Goal: Task Accomplishment & Management: Use online tool/utility

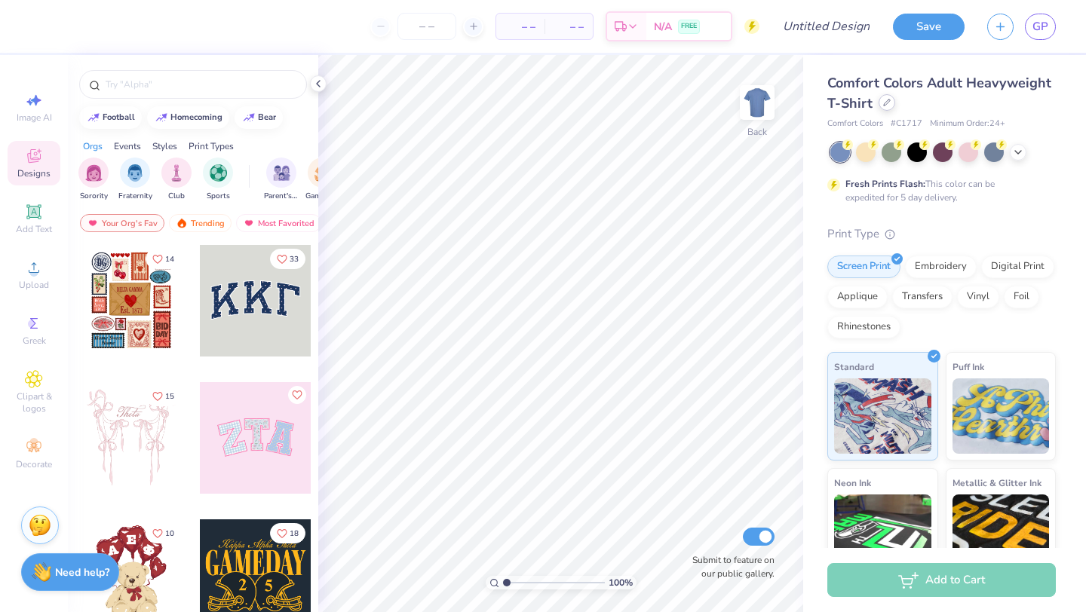
click at [886, 104] on icon at bounding box center [887, 103] width 8 height 8
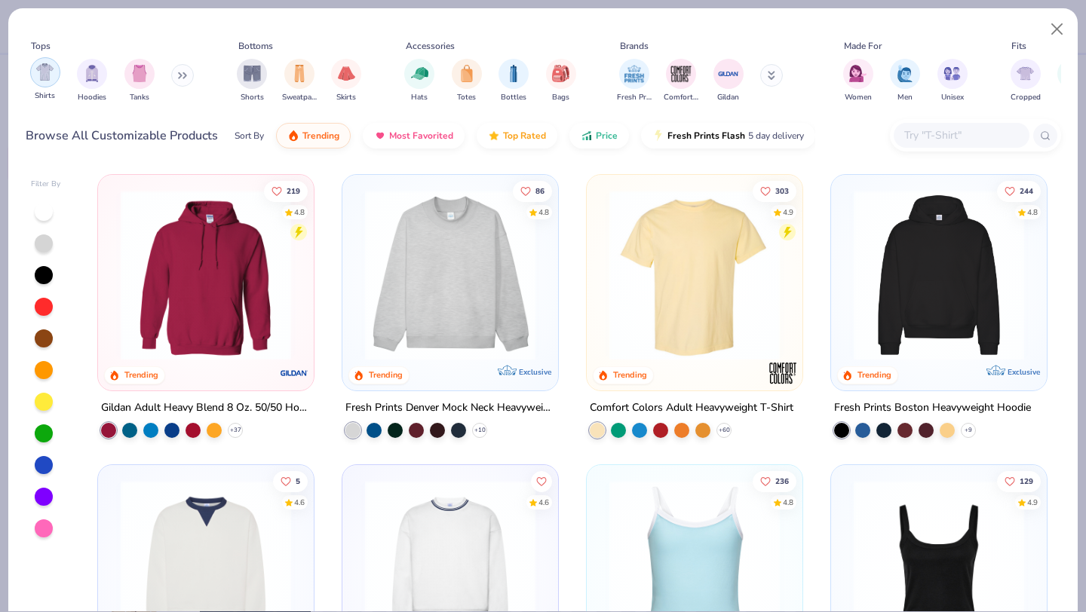
click at [49, 81] on div "filter for Shirts" at bounding box center [45, 72] width 30 height 30
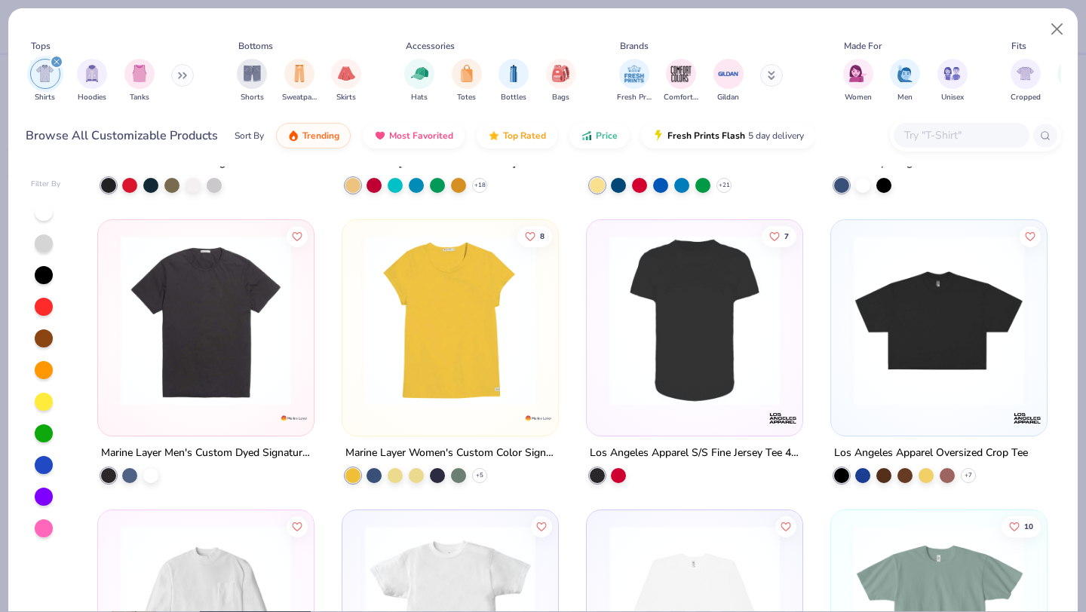
scroll to position [8371, 0]
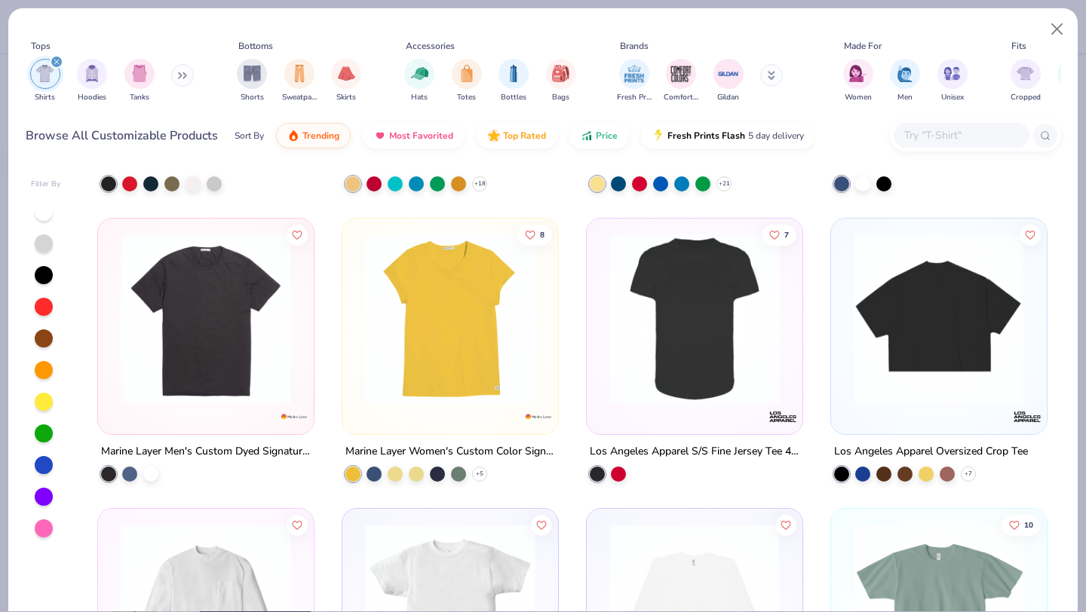
click at [970, 331] on img at bounding box center [938, 319] width 186 height 170
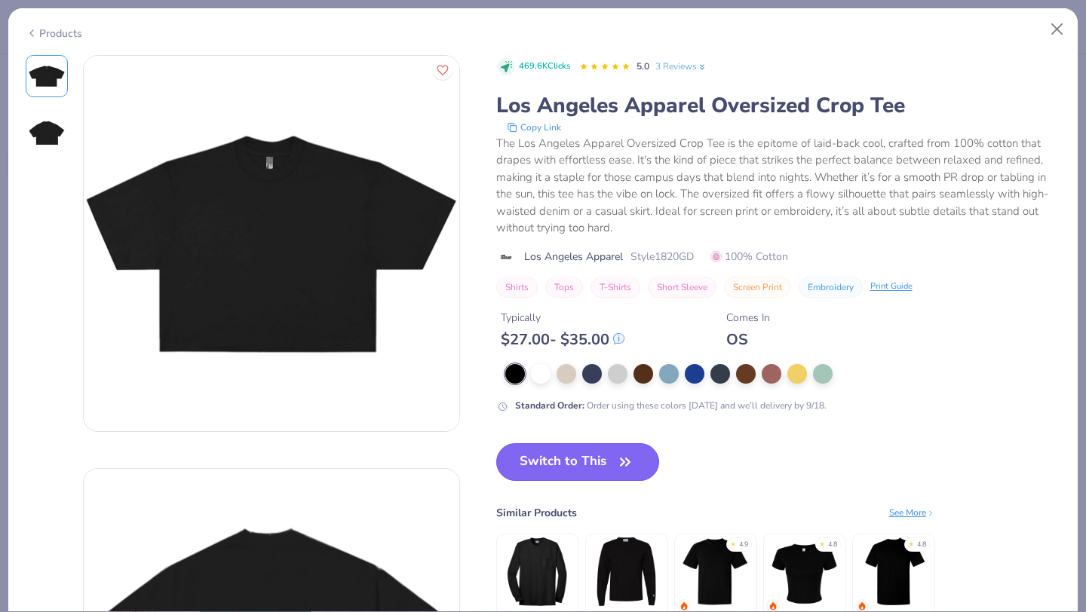
click at [541, 464] on button "Switch to This" at bounding box center [578, 462] width 164 height 38
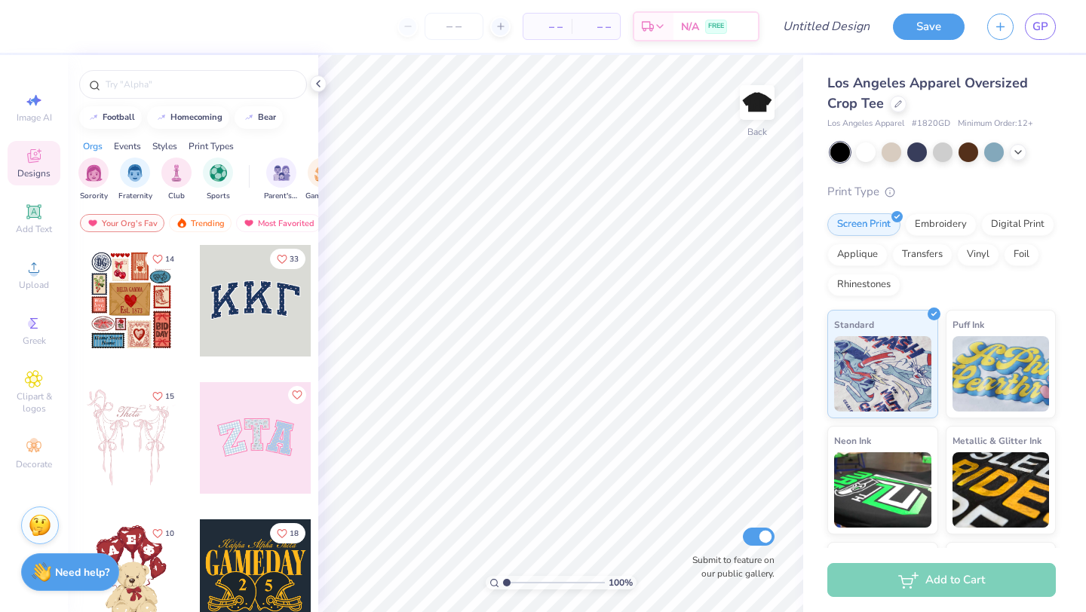
click at [851, 149] on div at bounding box center [942, 153] width 225 height 20
click at [924, 155] on div at bounding box center [917, 151] width 20 height 20
click at [1024, 149] on div at bounding box center [1018, 151] width 17 height 17
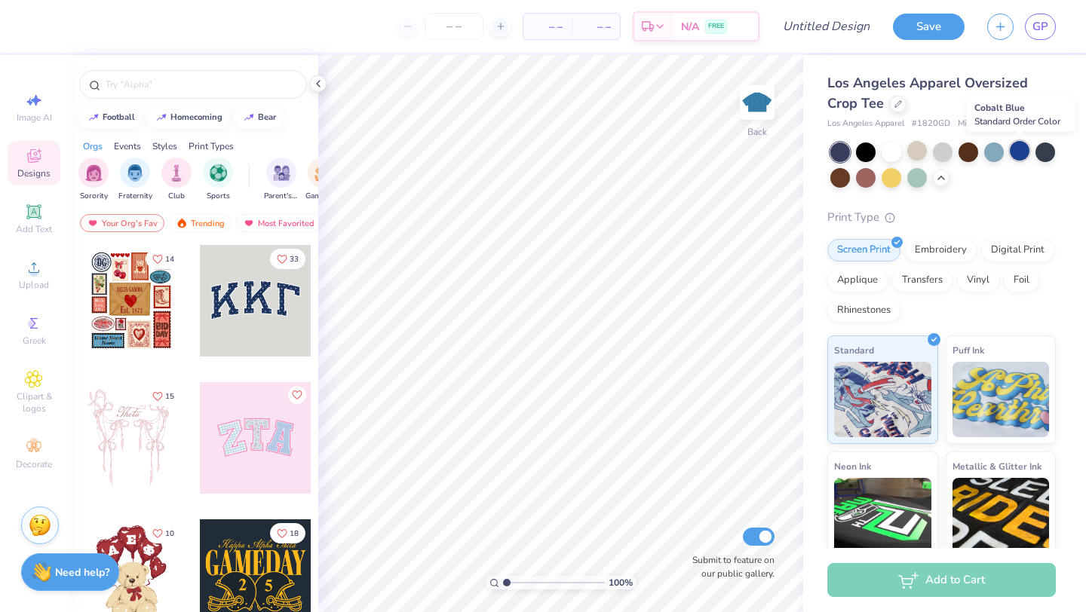
click at [1012, 153] on div at bounding box center [1020, 151] width 20 height 20
click at [1050, 152] on div at bounding box center [1045, 151] width 20 height 20
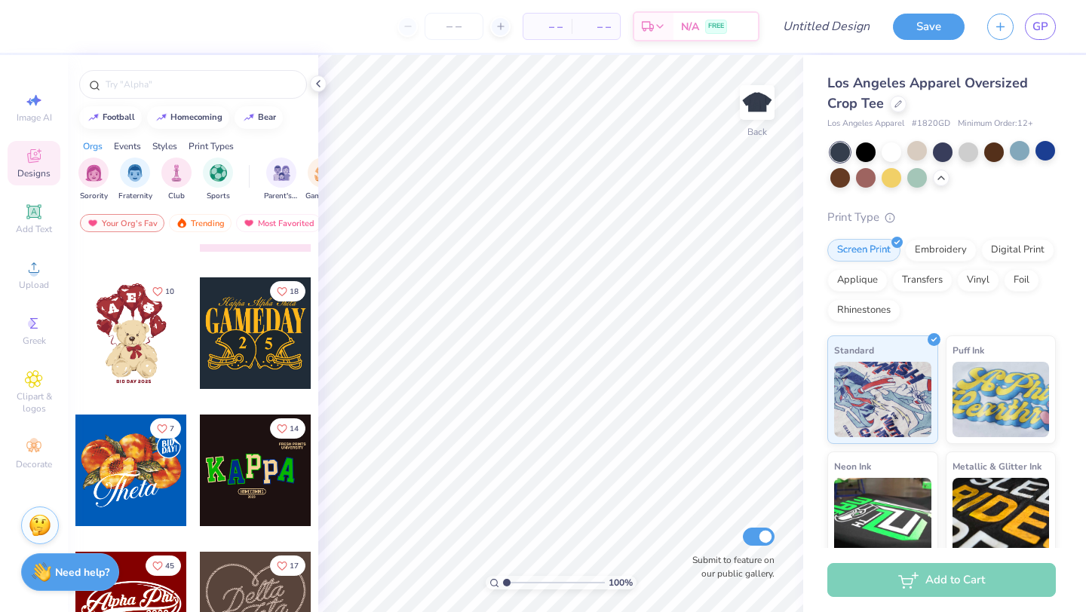
scroll to position [241, 0]
click at [231, 340] on div at bounding box center [256, 334] width 112 height 112
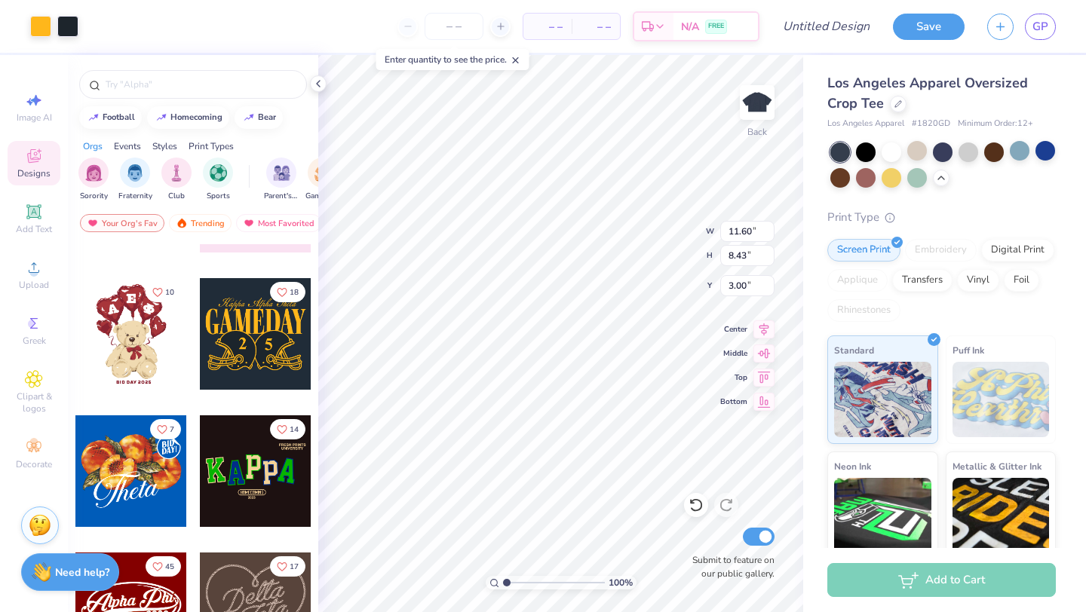
type input "11.60"
type input "8.43"
type input "4.10"
type input "4.47"
type input "6.86"
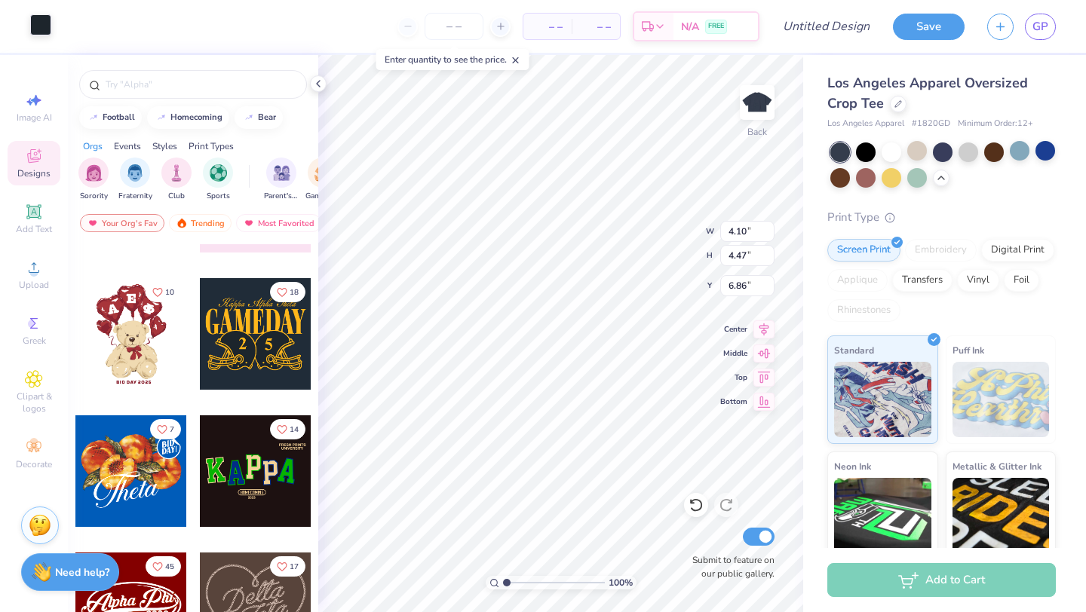
click at [34, 23] on div at bounding box center [40, 24] width 21 height 21
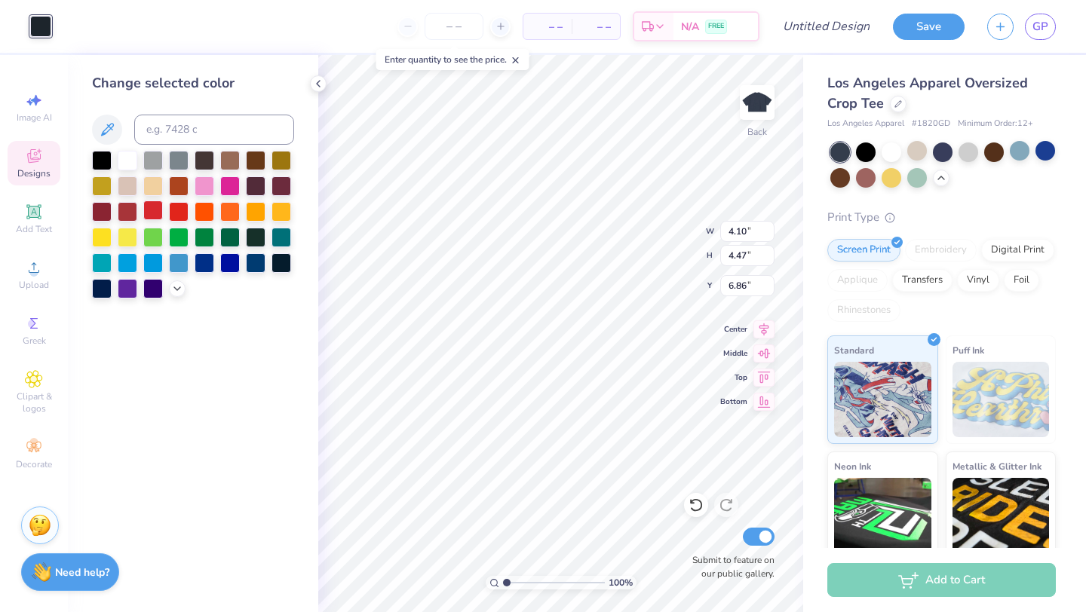
click at [157, 211] on div at bounding box center [153, 211] width 20 height 20
click at [108, 210] on div at bounding box center [102, 211] width 20 height 20
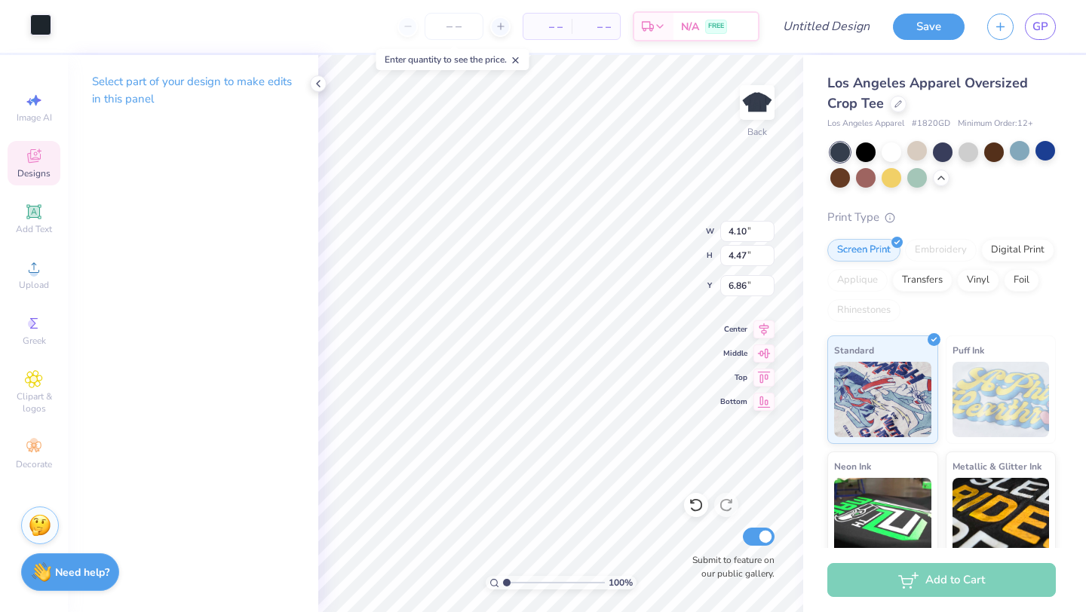
click at [39, 20] on div at bounding box center [40, 24] width 21 height 21
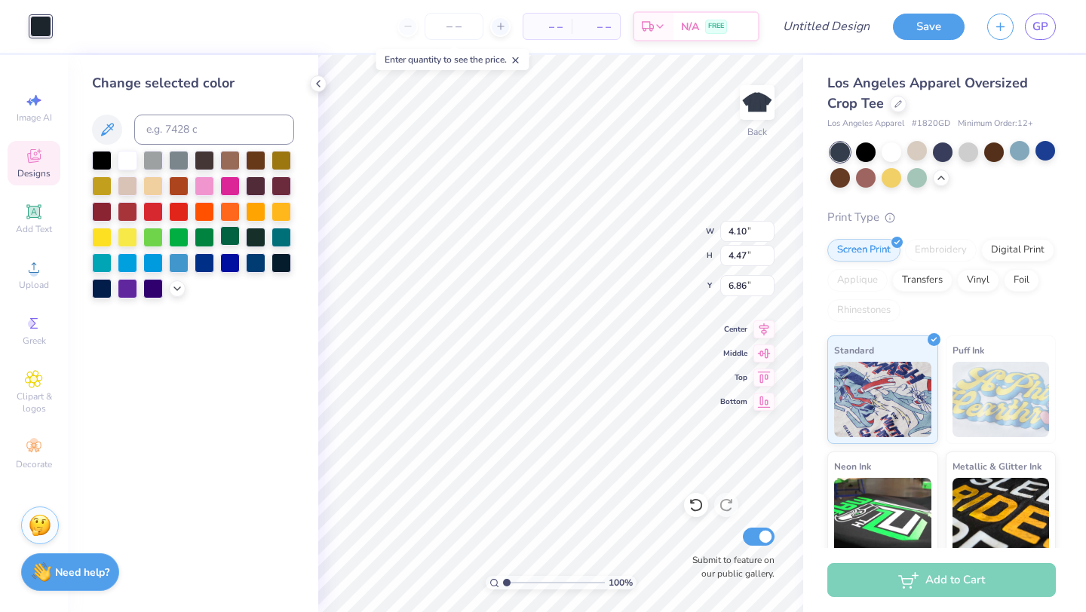
click at [230, 233] on div at bounding box center [230, 236] width 20 height 20
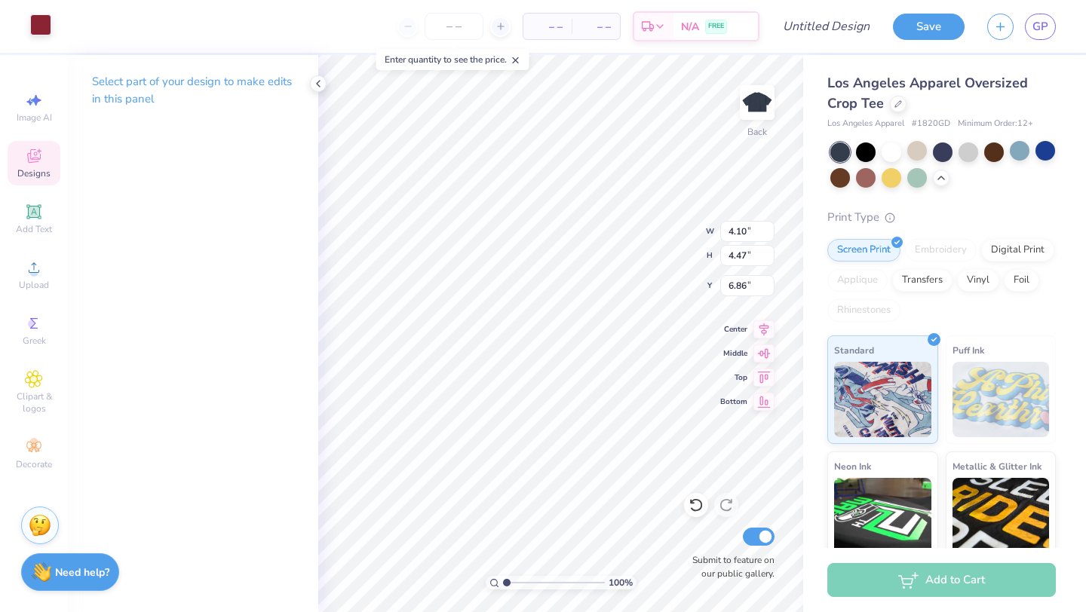
click at [36, 25] on div at bounding box center [40, 24] width 21 height 21
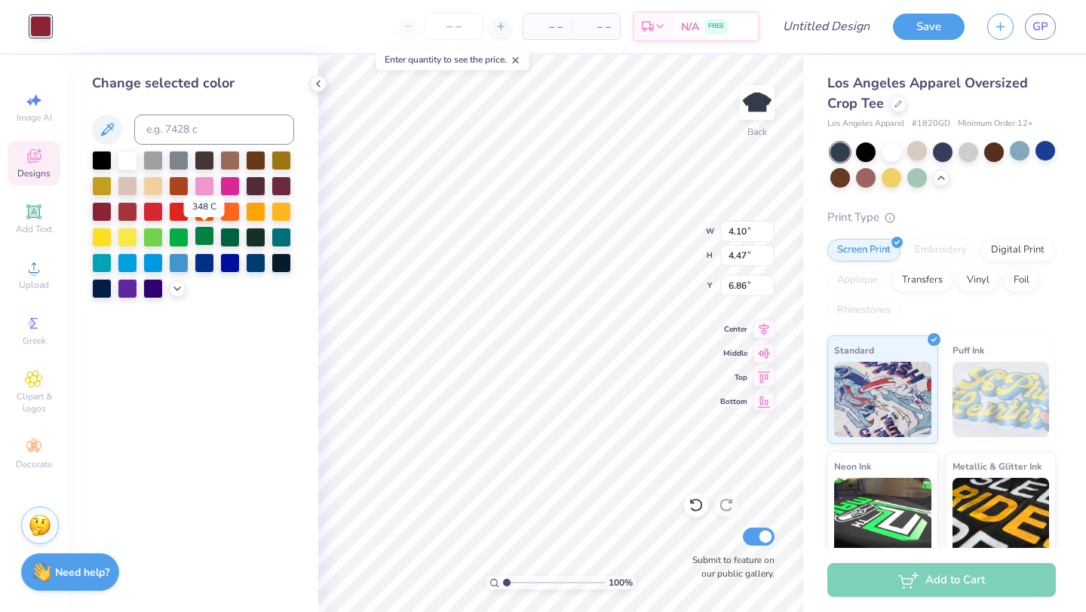
click at [203, 241] on div at bounding box center [205, 236] width 20 height 20
click at [222, 236] on div at bounding box center [230, 236] width 20 height 20
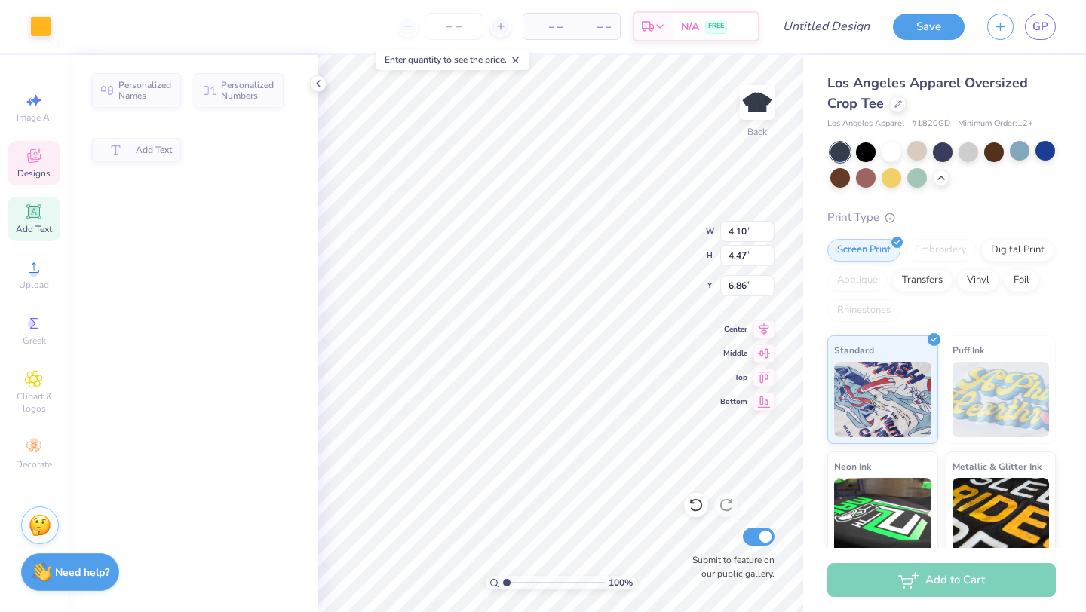
type input "9.05"
type input "1.57"
type input "3.00"
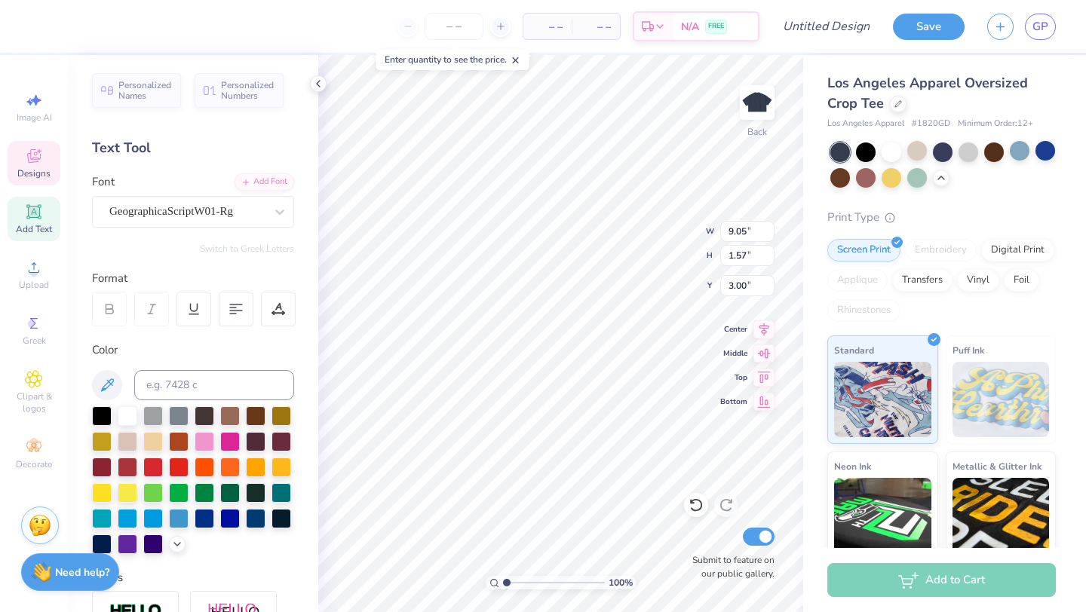
scroll to position [0, 0]
type textarea "K"
type textarea "Chi Omega"
type input "11.43"
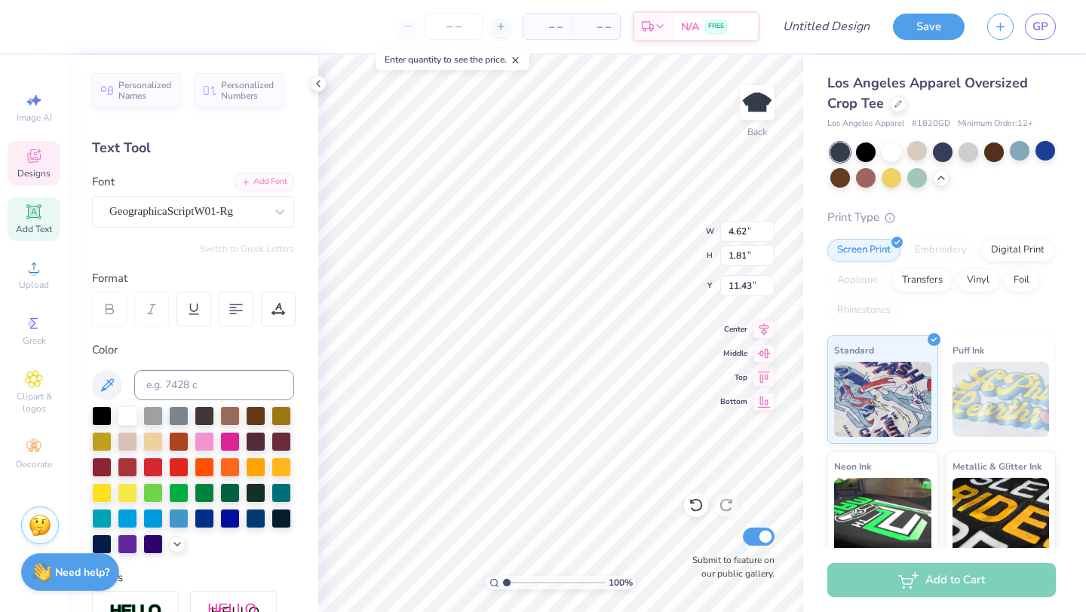
type textarea "C"
type textarea "Homecoming Weekend"
type input "11.43"
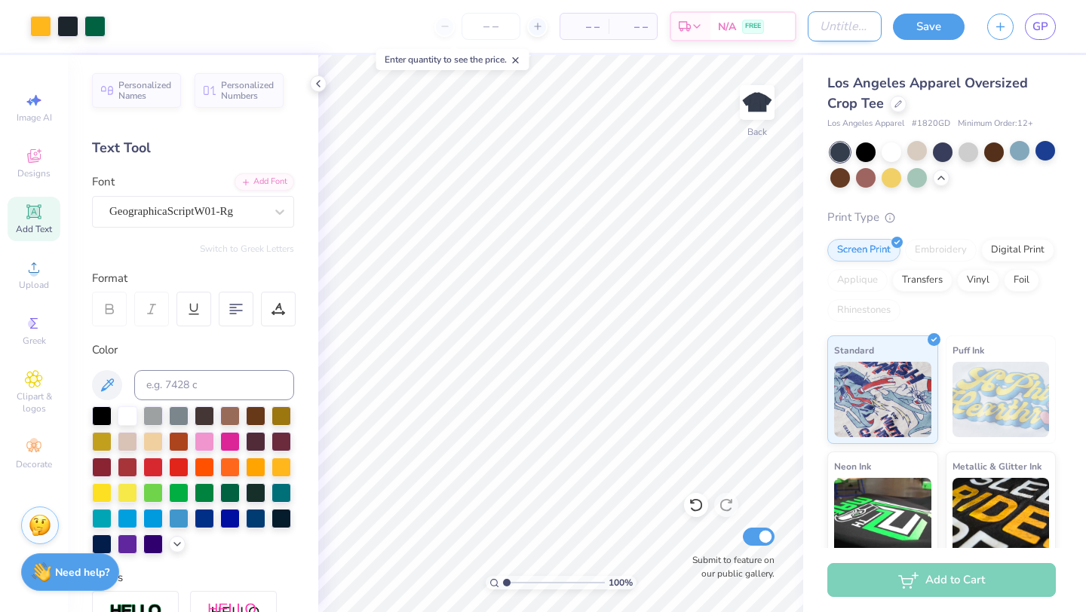
click at [833, 31] on input "Design Title" at bounding box center [845, 26] width 74 height 30
type input "homecoming 5"
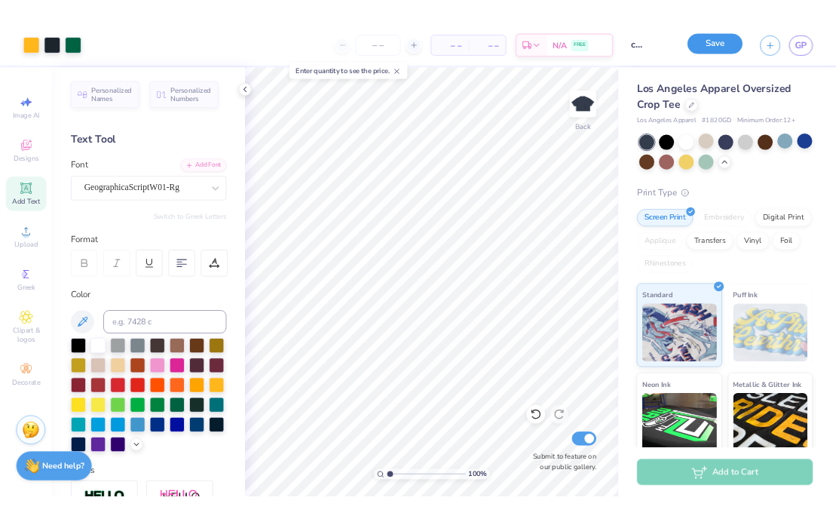
scroll to position [0, 0]
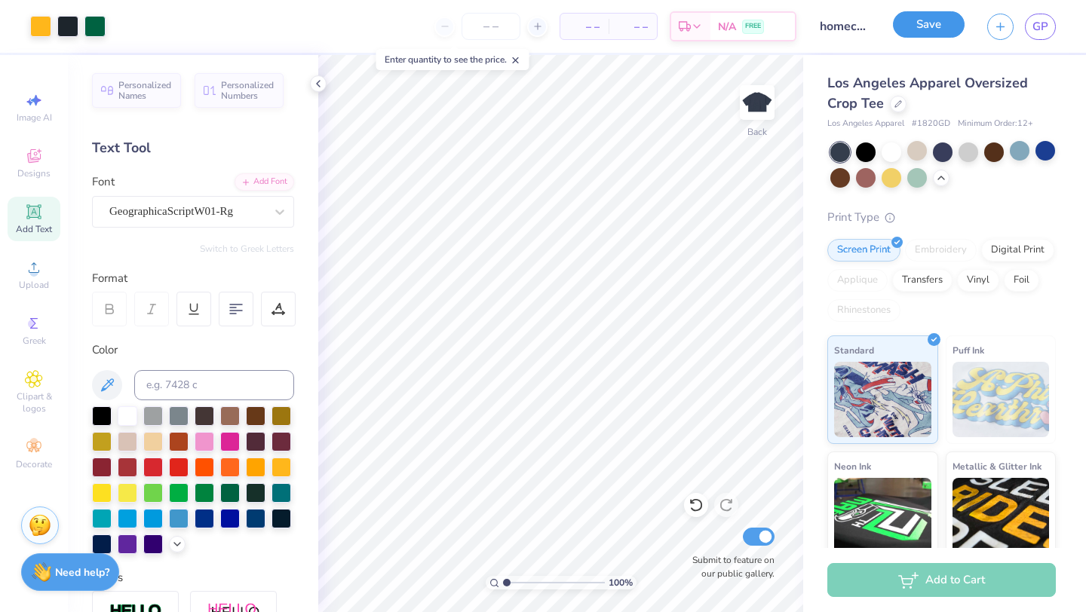
click at [914, 23] on button "Save" at bounding box center [929, 24] width 72 height 26
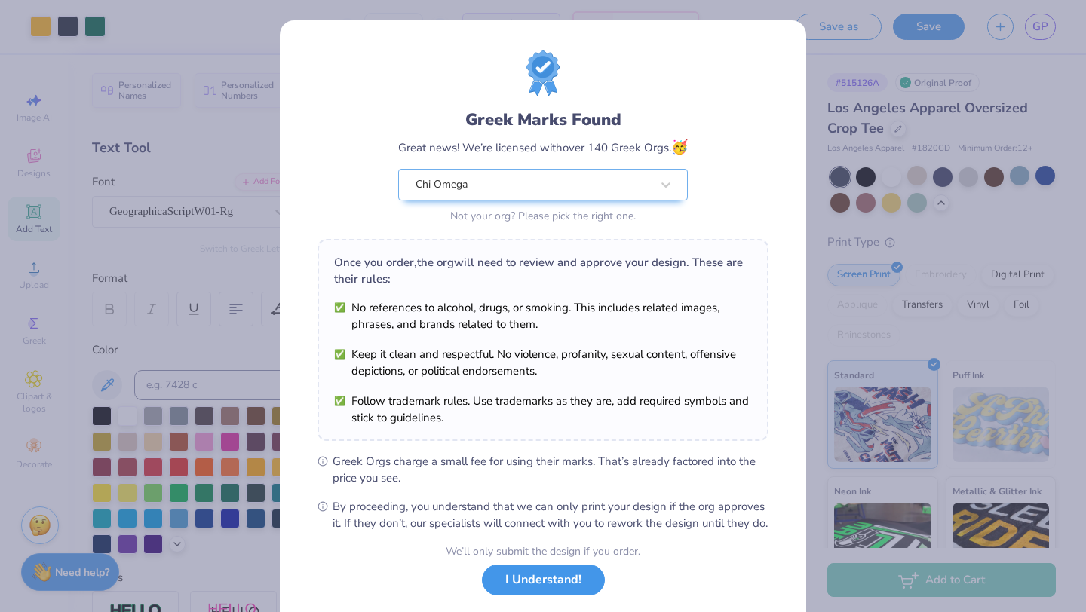
click at [544, 591] on button "I Understand!" at bounding box center [543, 580] width 123 height 31
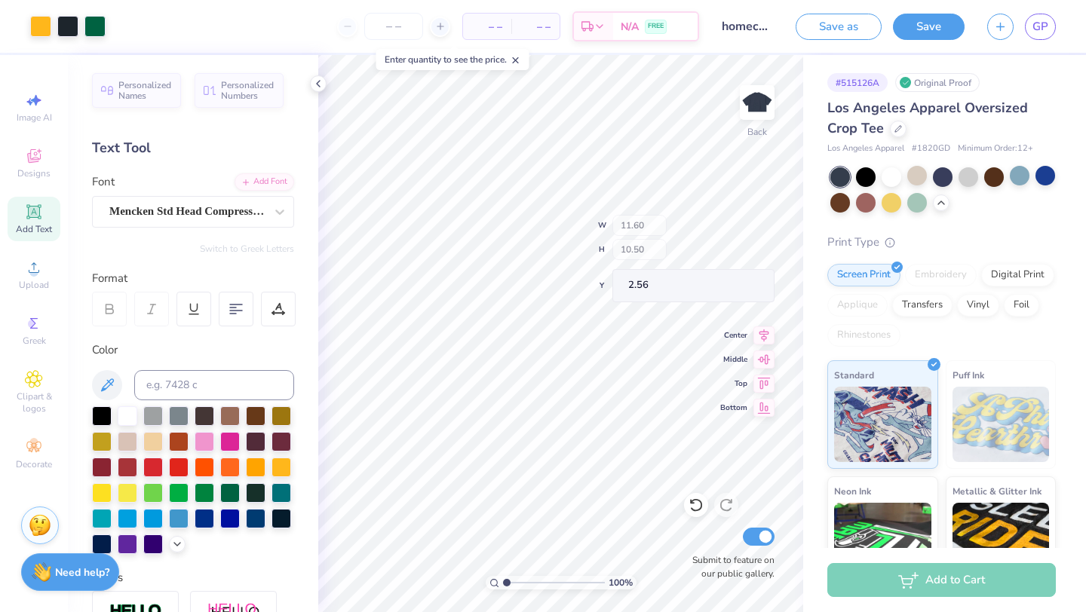
type input "0.50"
click at [910, 35] on button "Save" at bounding box center [929, 24] width 72 height 26
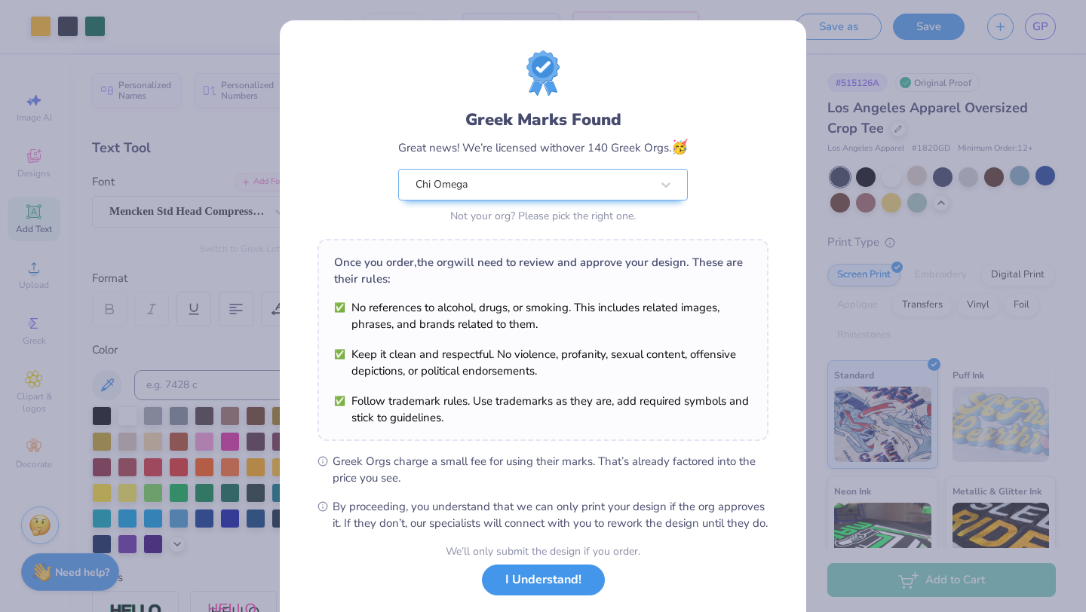
click at [530, 594] on button "I Understand!" at bounding box center [543, 580] width 123 height 31
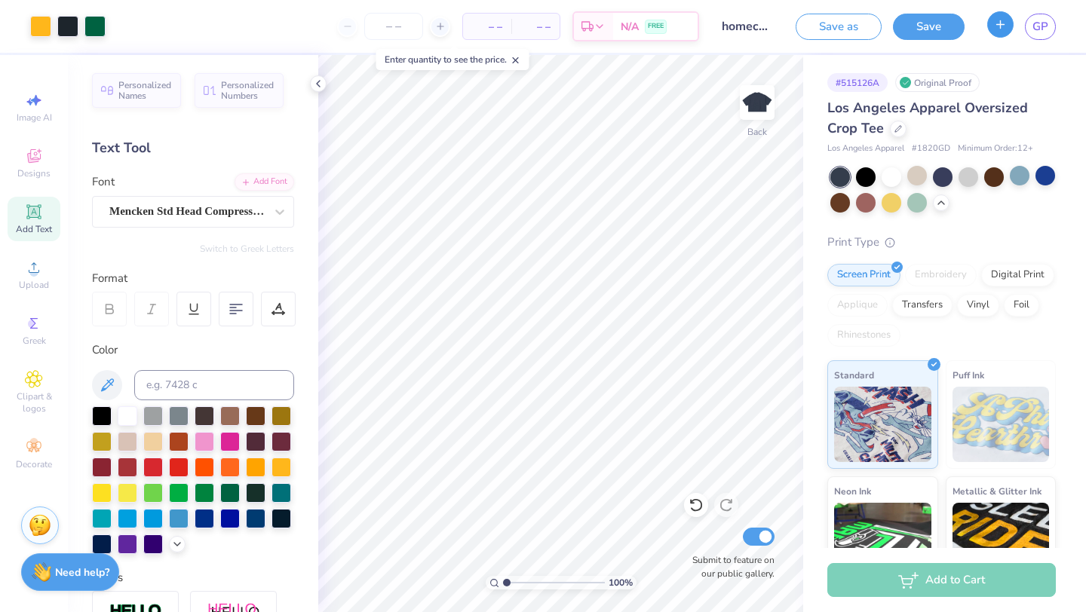
click at [989, 26] on button "button" at bounding box center [1000, 24] width 26 height 26
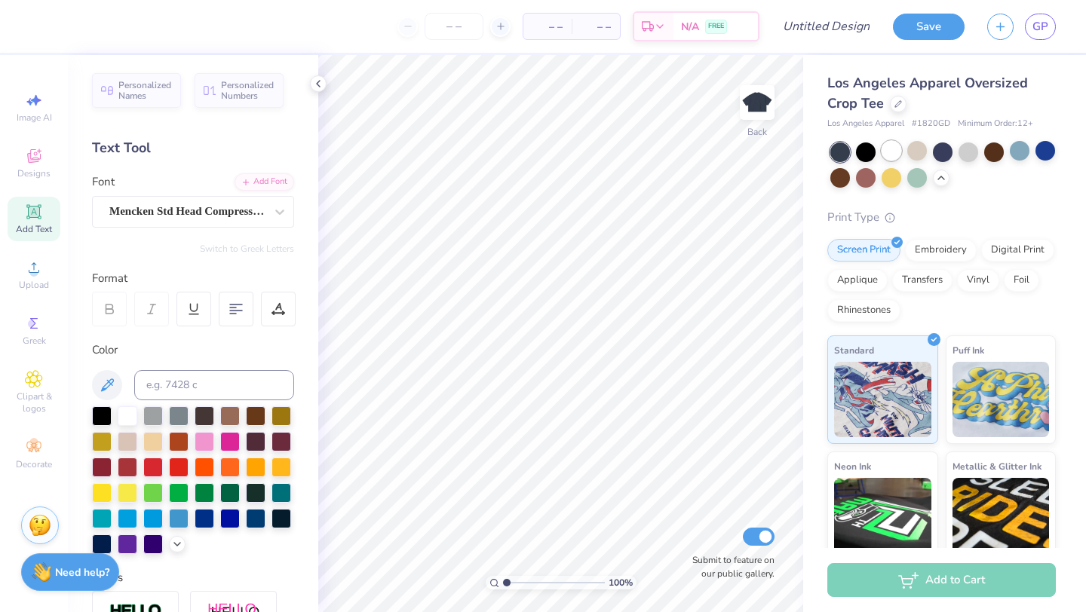
click at [894, 152] on div at bounding box center [892, 151] width 20 height 20
click at [29, 171] on span "Designs" at bounding box center [33, 173] width 33 height 12
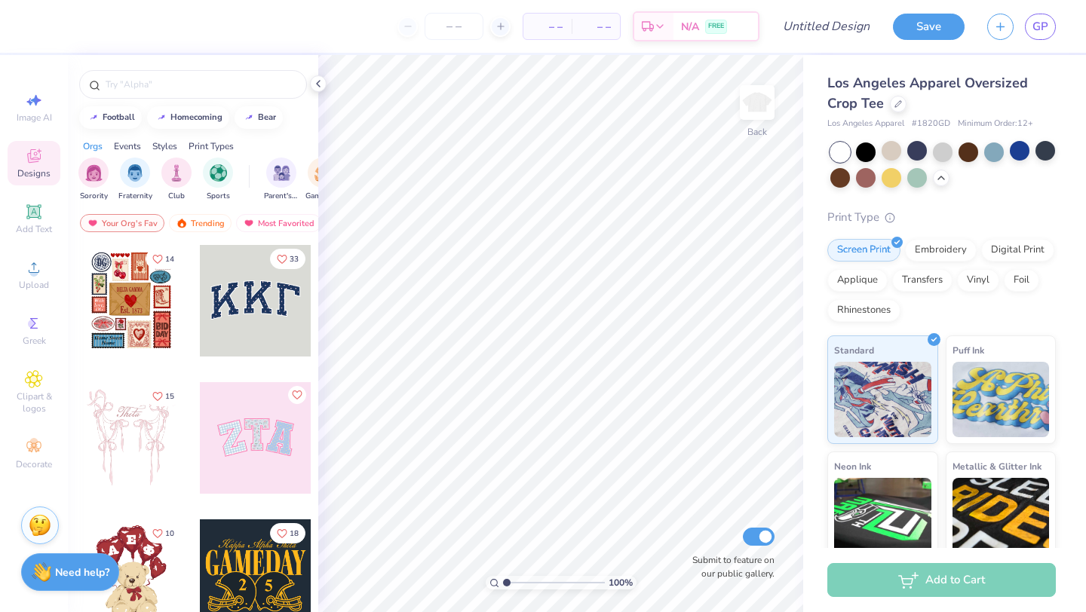
drag, startPoint x: 41, startPoint y: 225, endPoint x: 39, endPoint y: 246, distance: 20.4
click at [41, 227] on span "Add Text" at bounding box center [34, 229] width 36 height 12
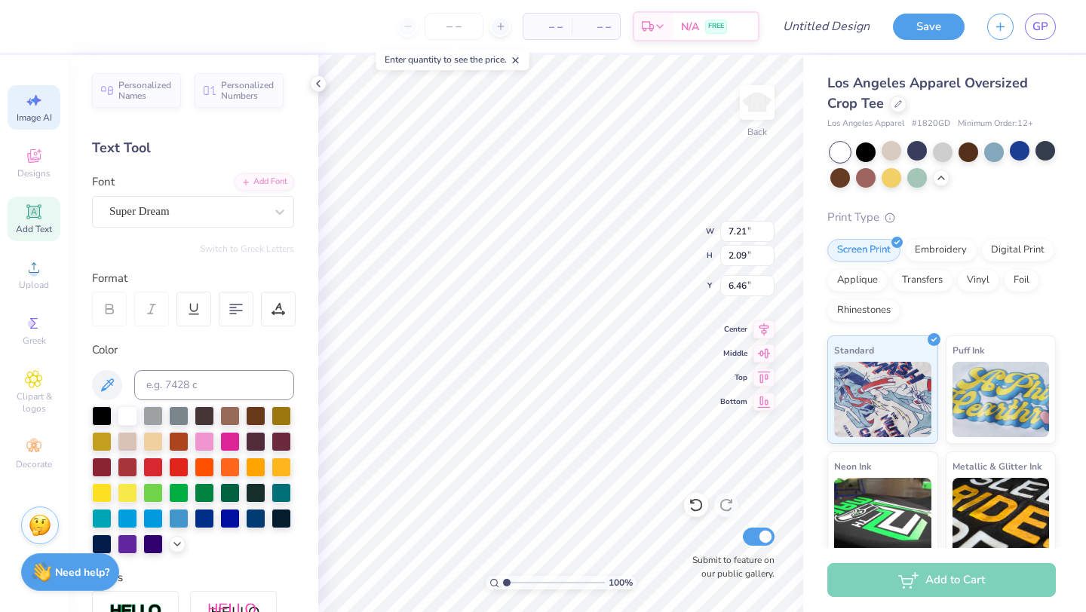
click at [40, 112] on span "Image AI" at bounding box center [34, 118] width 35 height 12
select select "4"
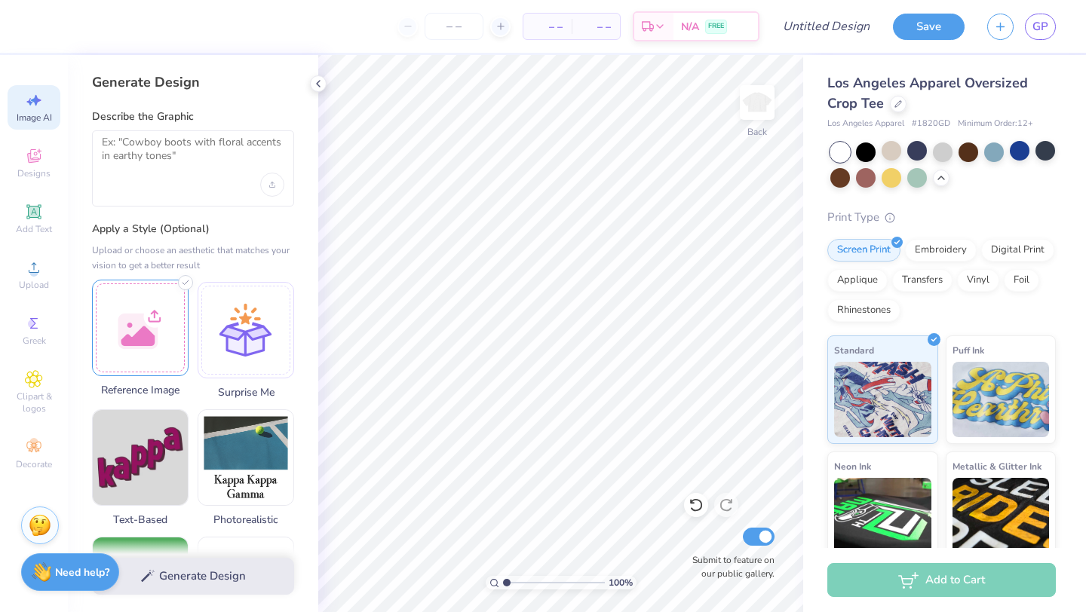
click at [151, 315] on div at bounding box center [140, 328] width 97 height 97
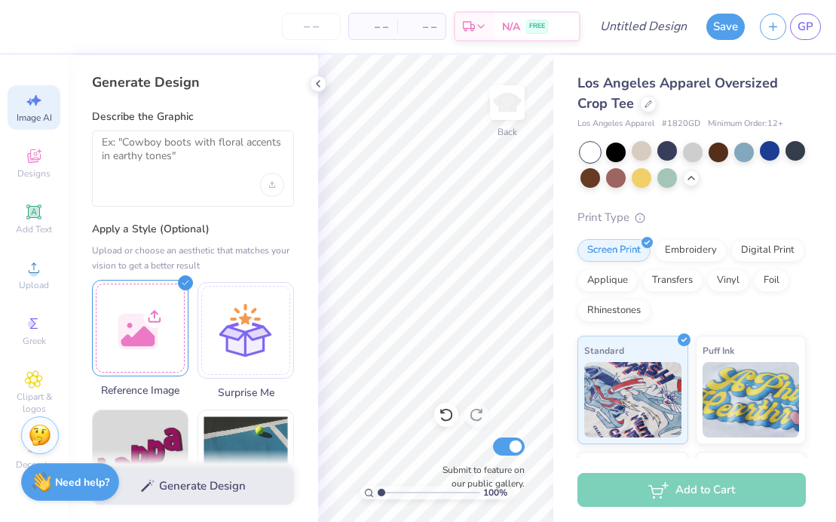
click at [133, 323] on div at bounding box center [140, 328] width 97 height 97
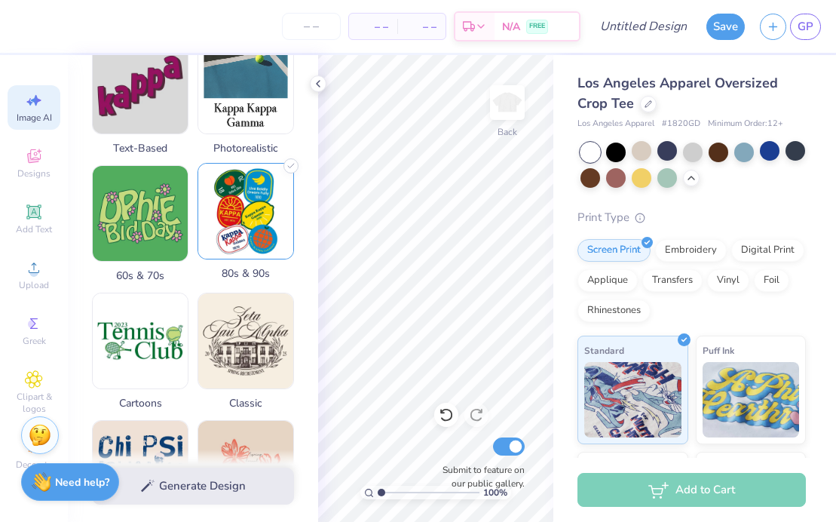
scroll to position [375, 0]
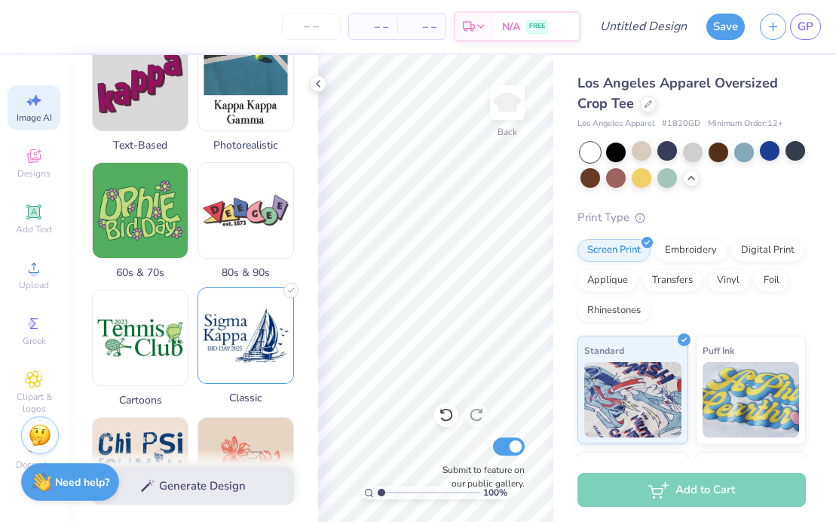
click at [228, 360] on img at bounding box center [245, 335] width 95 height 95
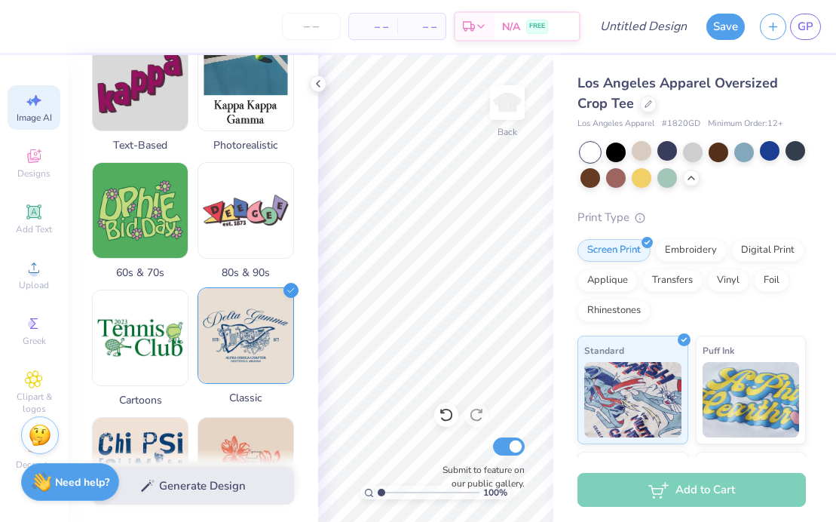
click at [228, 360] on img at bounding box center [245, 335] width 95 height 95
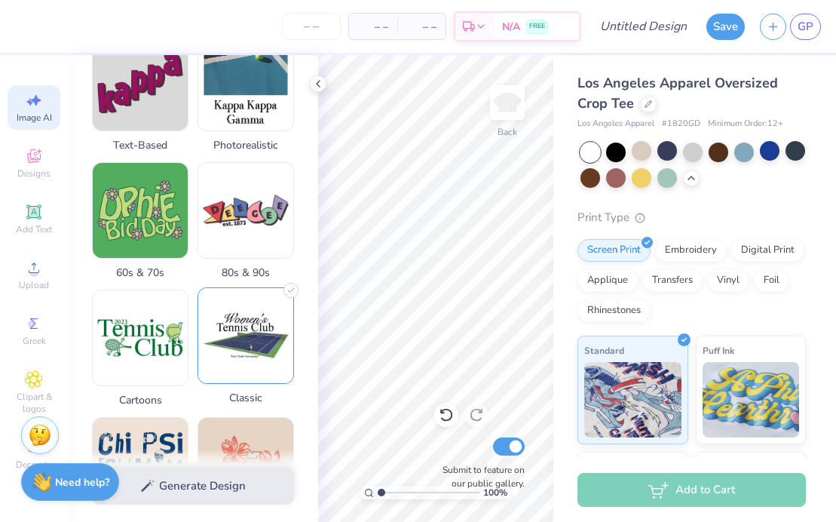
click at [228, 360] on img at bounding box center [245, 335] width 95 height 95
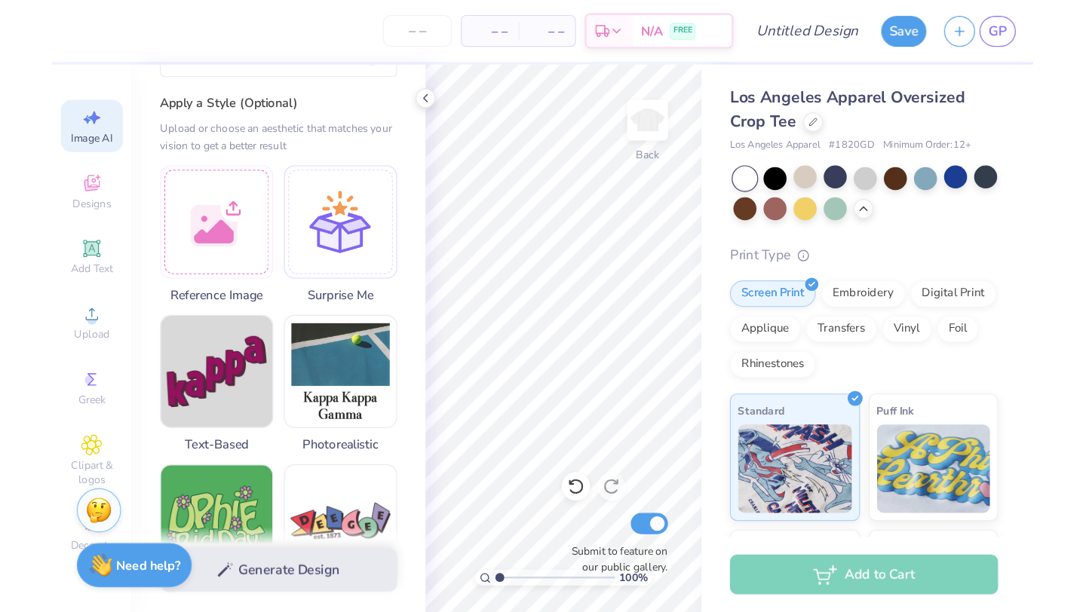
scroll to position [59, 0]
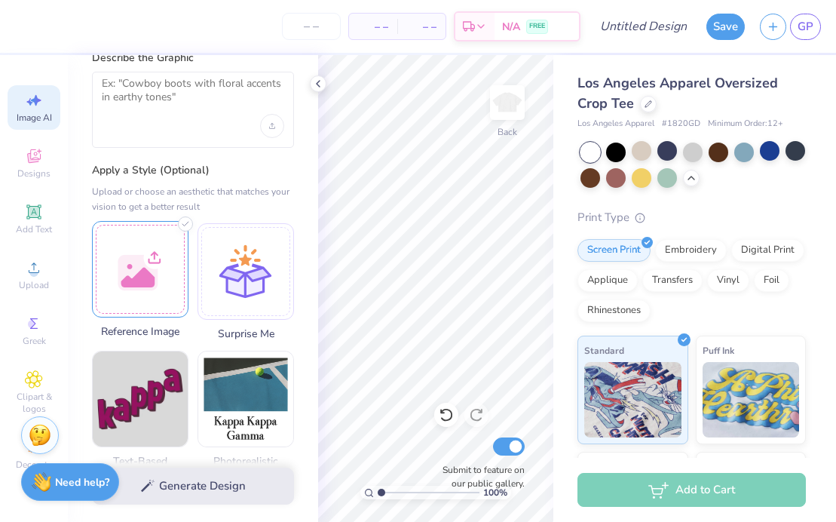
click at [143, 284] on div at bounding box center [140, 269] width 97 height 97
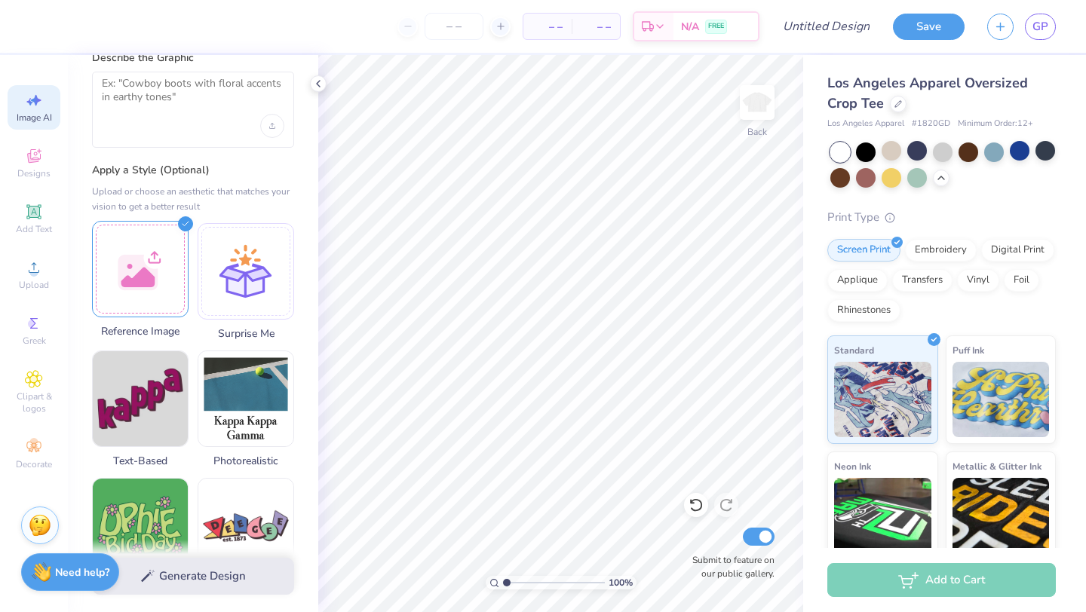
click at [169, 261] on div at bounding box center [140, 269] width 97 height 97
click at [168, 261] on div at bounding box center [140, 269] width 97 height 97
click at [112, 223] on div at bounding box center [140, 269] width 97 height 97
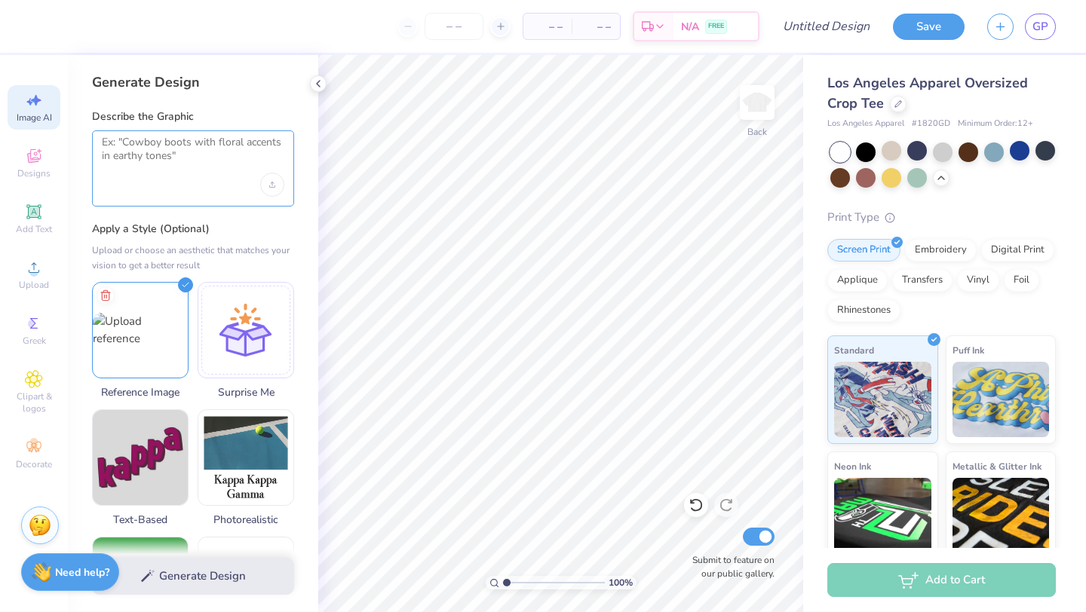
click at [229, 149] on textarea at bounding box center [193, 155] width 183 height 38
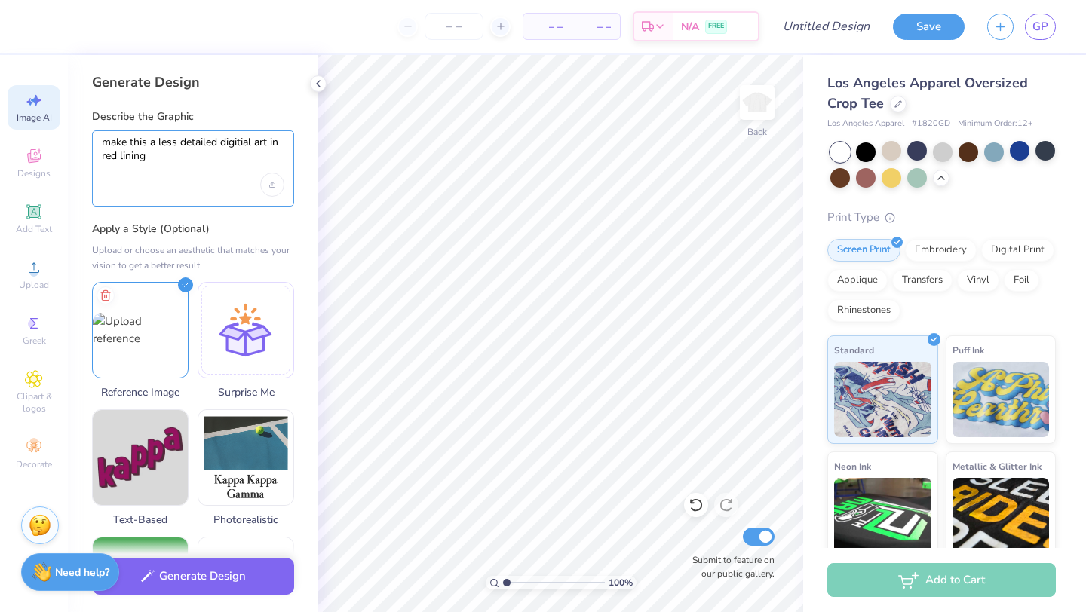
click at [234, 138] on textarea "make this a less detailed digitial art in red lining" at bounding box center [193, 155] width 183 height 38
type textarea "make this a less detailed digital art in red lining"
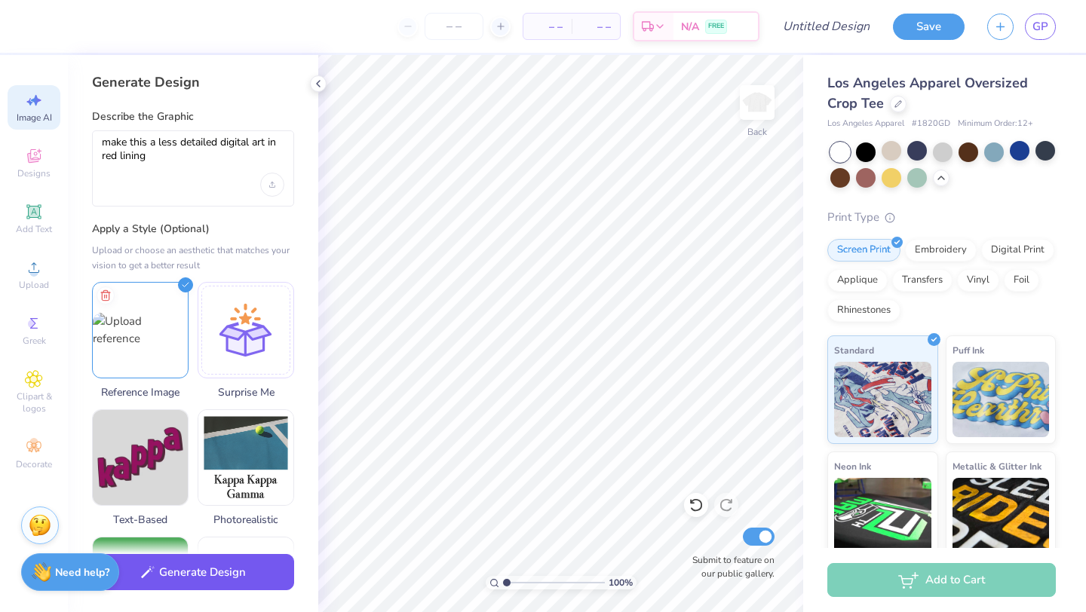
click at [155, 566] on button "Generate Design" at bounding box center [193, 572] width 202 height 37
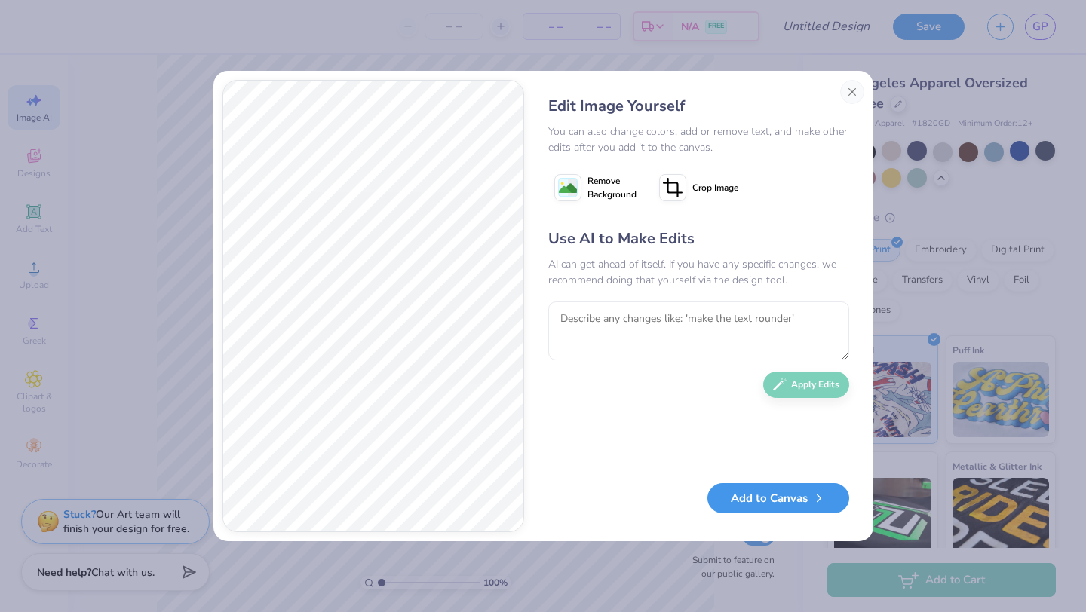
click at [744, 498] on button "Add to Canvas" at bounding box center [778, 498] width 142 height 31
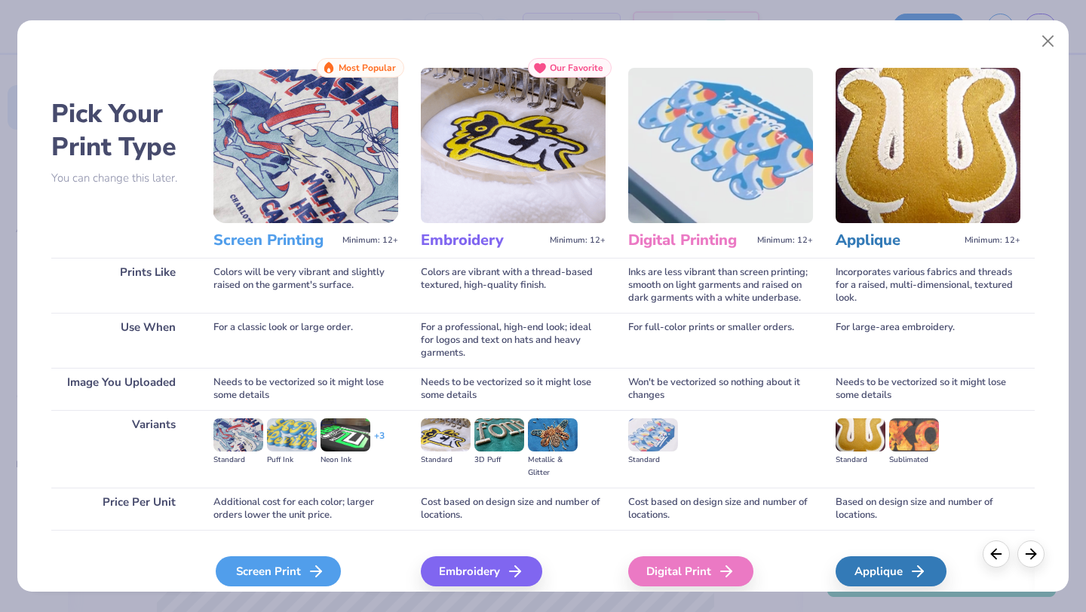
click at [233, 560] on div "Screen Print" at bounding box center [278, 572] width 125 height 30
click at [302, 576] on div "Screen Print" at bounding box center [278, 572] width 125 height 30
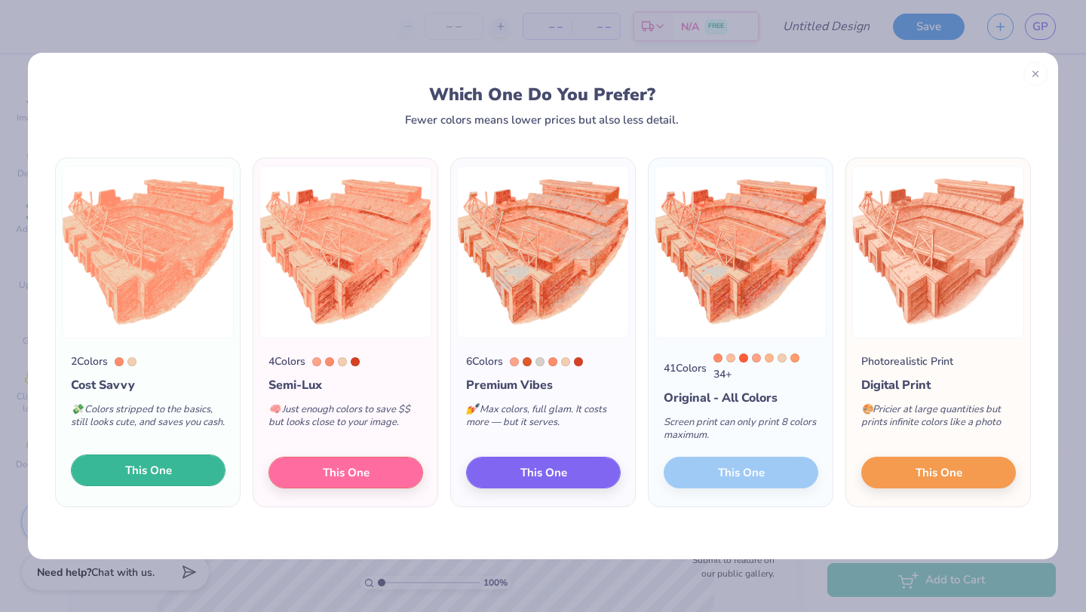
click at [140, 470] on span "This One" at bounding box center [148, 470] width 47 height 17
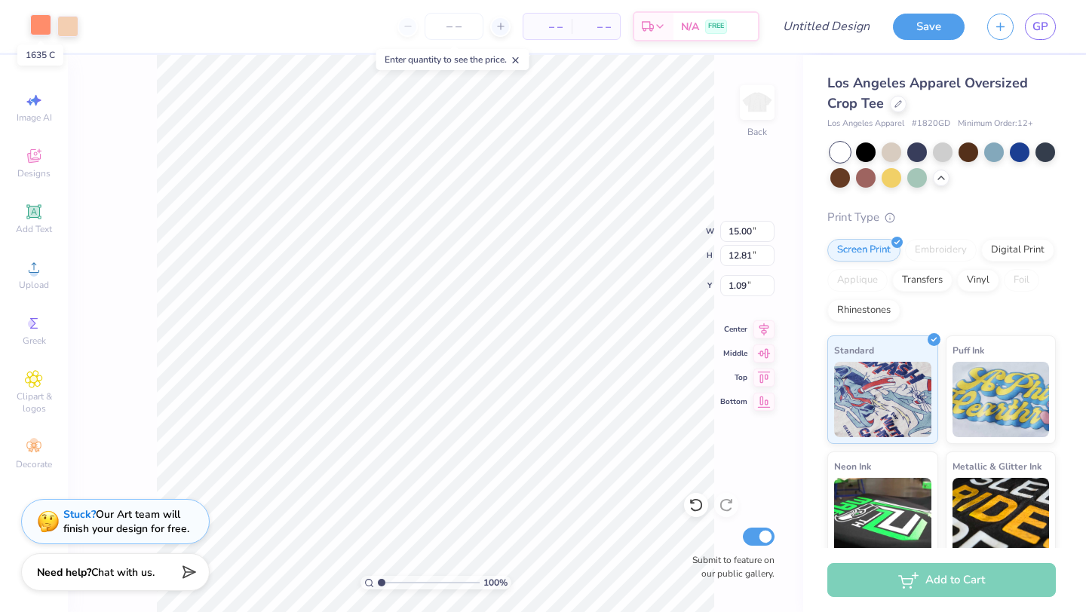
click at [48, 26] on div at bounding box center [40, 24] width 21 height 21
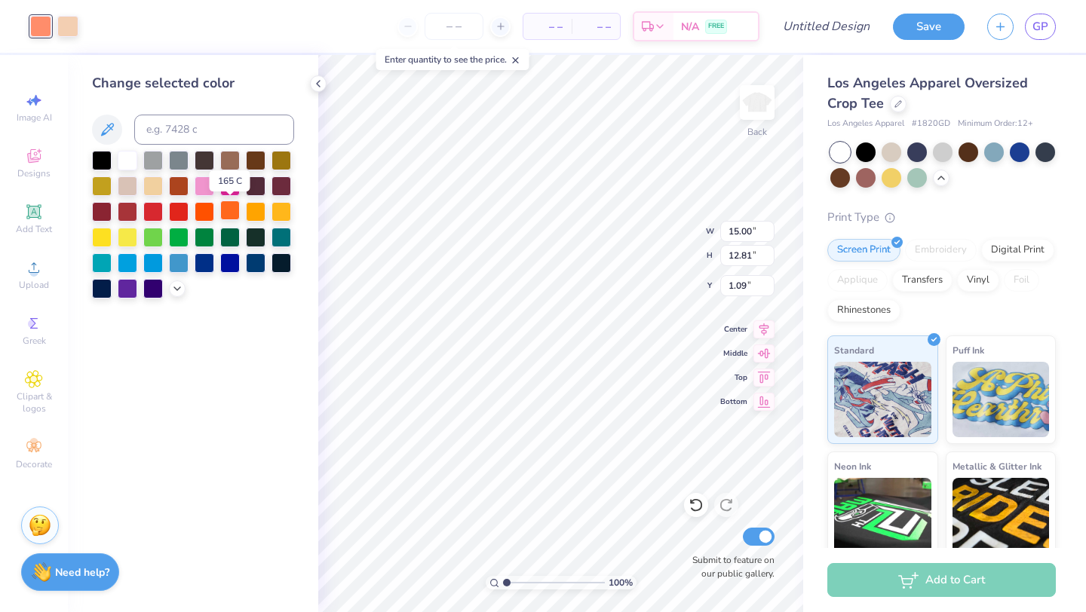
click at [238, 214] on div at bounding box center [230, 211] width 20 height 20
click at [121, 213] on div at bounding box center [128, 211] width 20 height 20
click at [65, 25] on div at bounding box center [67, 24] width 21 height 21
click at [106, 162] on div at bounding box center [102, 159] width 20 height 20
click at [134, 161] on div at bounding box center [128, 159] width 20 height 20
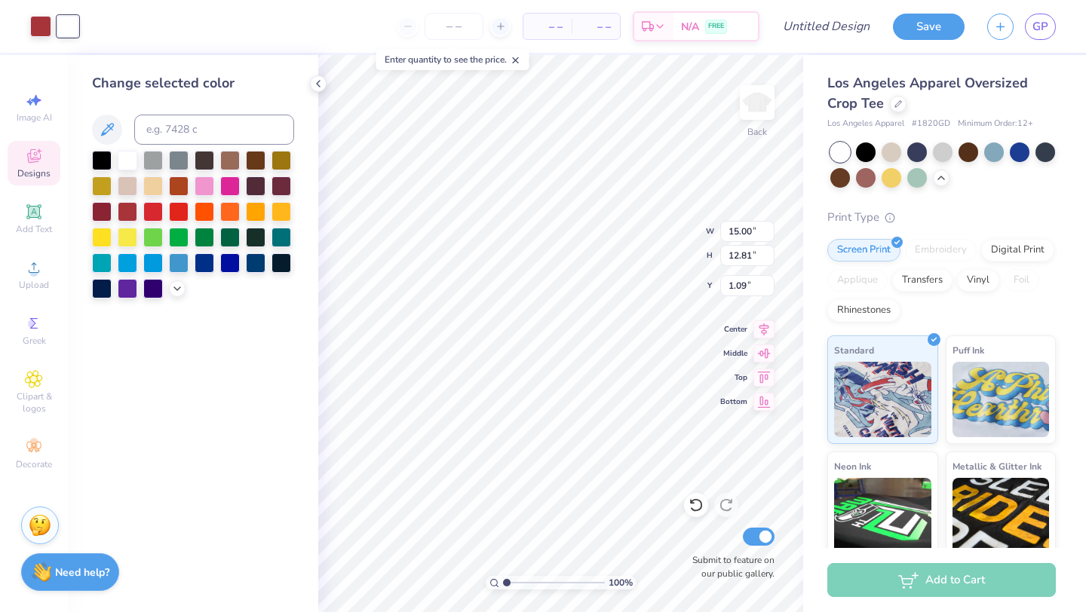
click at [35, 161] on icon at bounding box center [34, 158] width 12 height 10
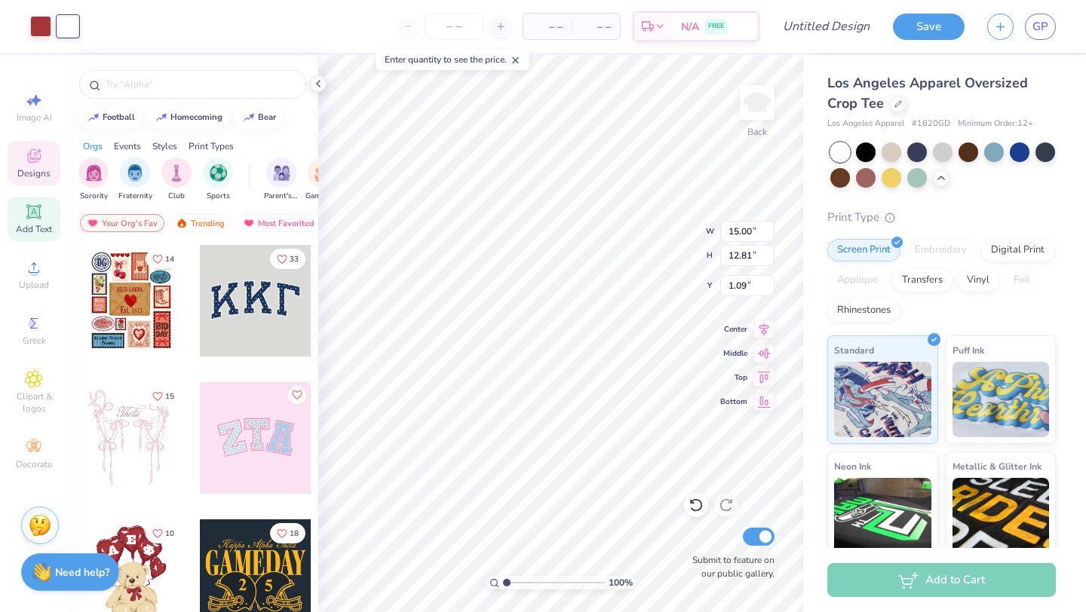
click at [29, 210] on icon at bounding box center [33, 211] width 11 height 11
click at [31, 272] on icon at bounding box center [34, 267] width 11 height 11
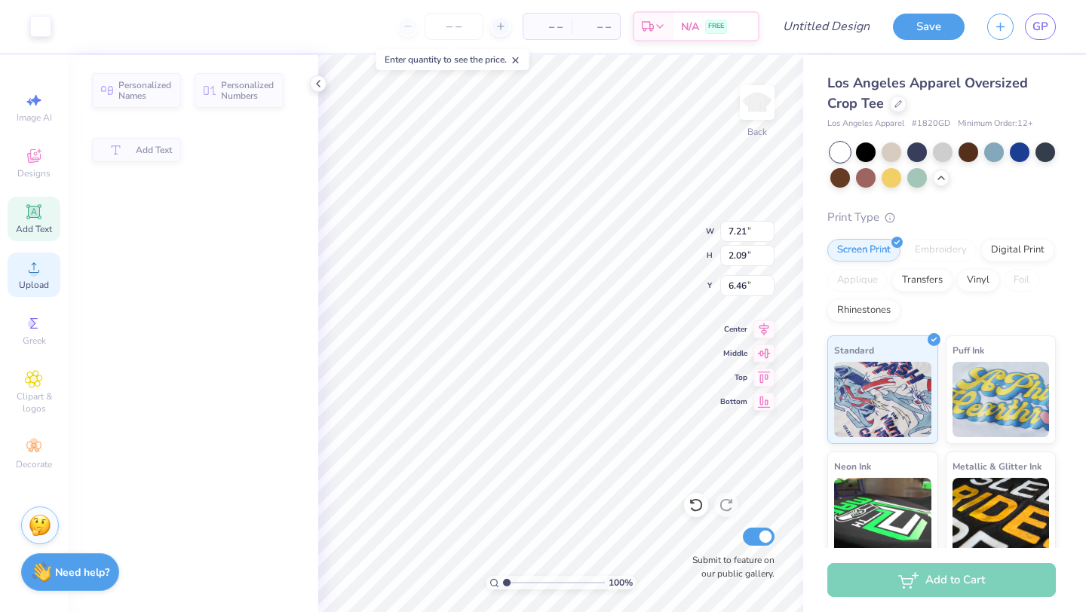
type input "7.21"
type input "2.09"
type input "6.46"
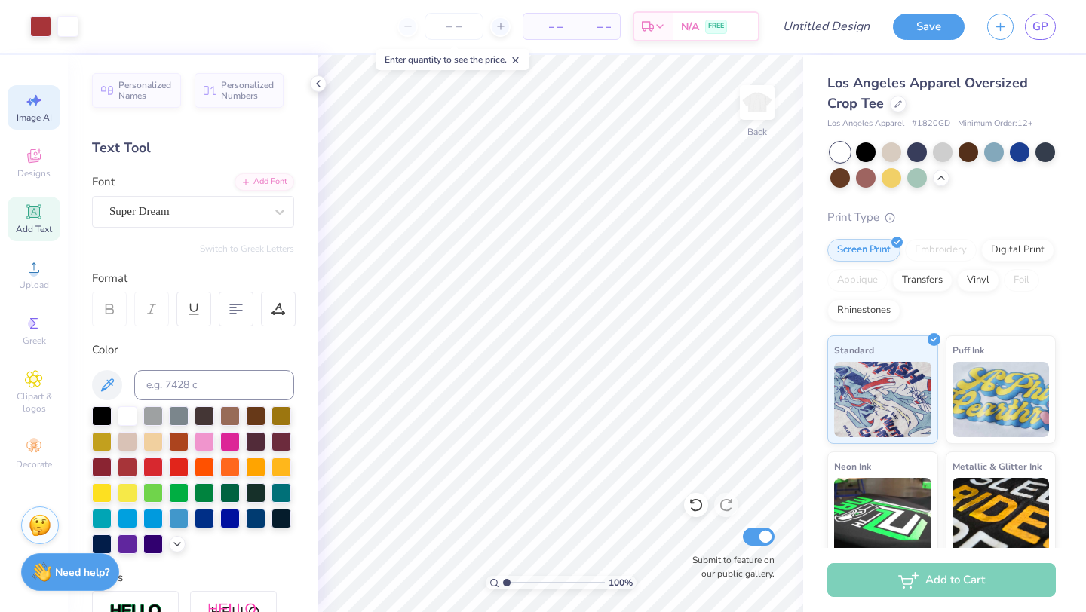
click at [34, 116] on span "Image AI" at bounding box center [34, 118] width 35 height 12
select select "4"
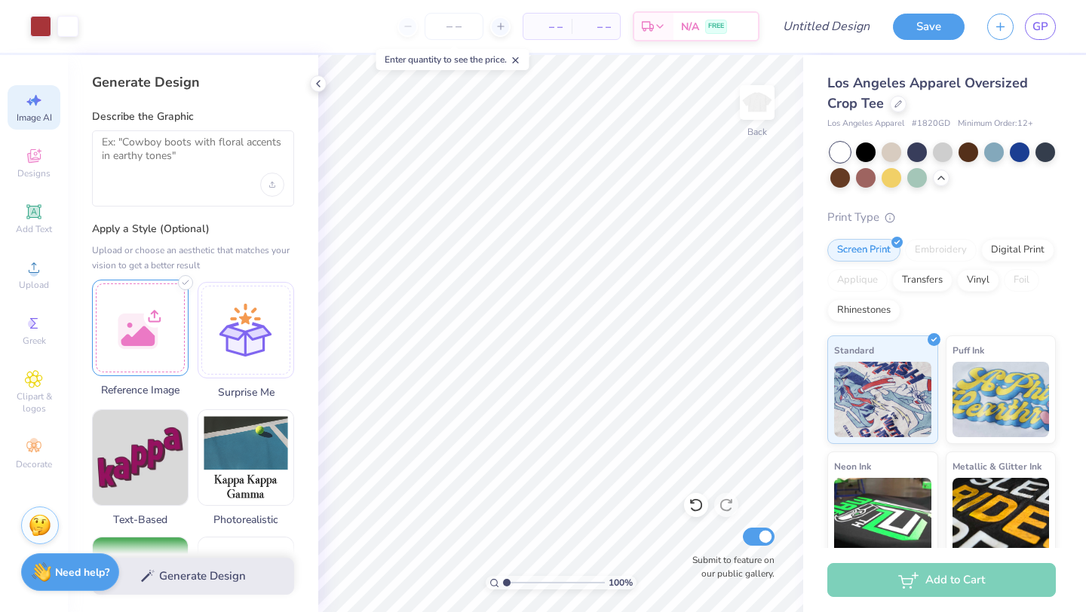
click at [146, 311] on div at bounding box center [140, 328] width 97 height 97
click at [195, 175] on div at bounding box center [193, 168] width 202 height 76
click at [170, 150] on textarea at bounding box center [193, 155] width 183 height 38
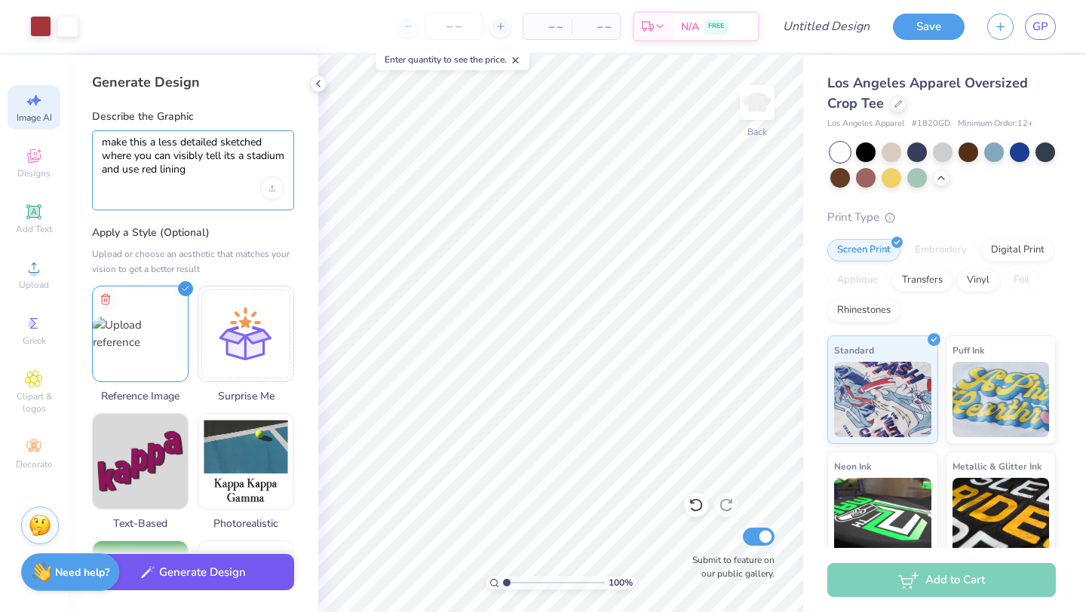
type textarea "make this a less detailed sketched where you can visibly tell its a stadium and…"
click at [166, 575] on button "Generate Design" at bounding box center [193, 572] width 202 height 37
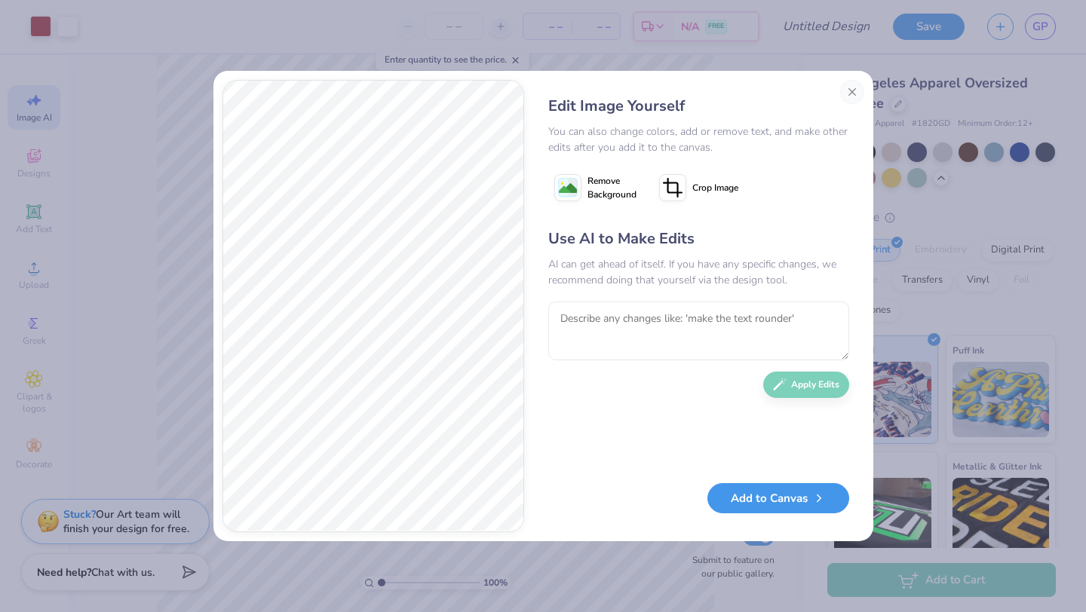
click at [749, 505] on button "Add to Canvas" at bounding box center [778, 498] width 142 height 31
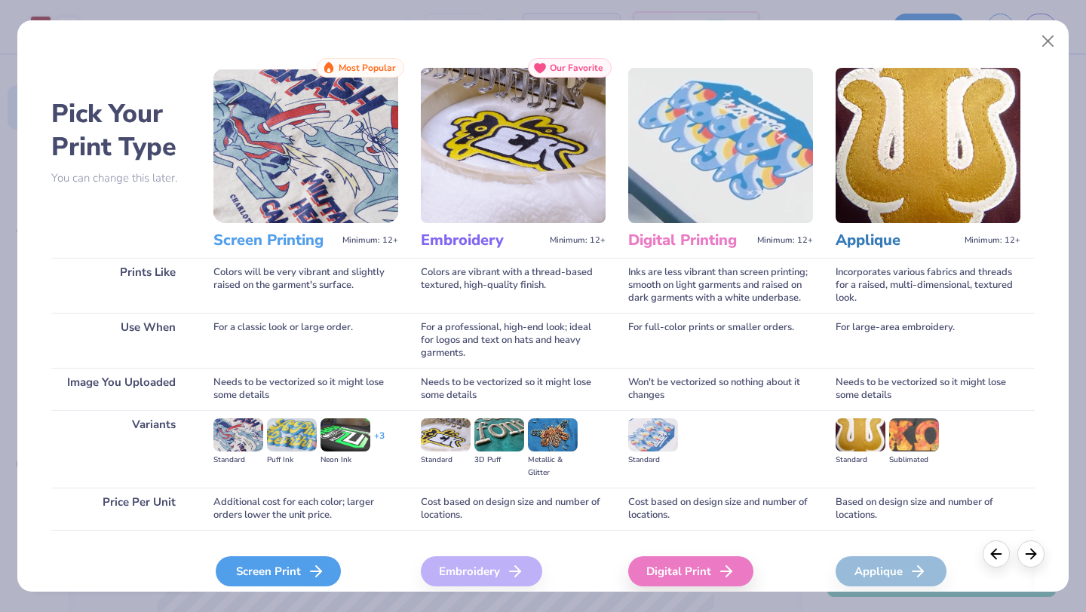
click at [250, 569] on div "Screen Print" at bounding box center [278, 572] width 125 height 30
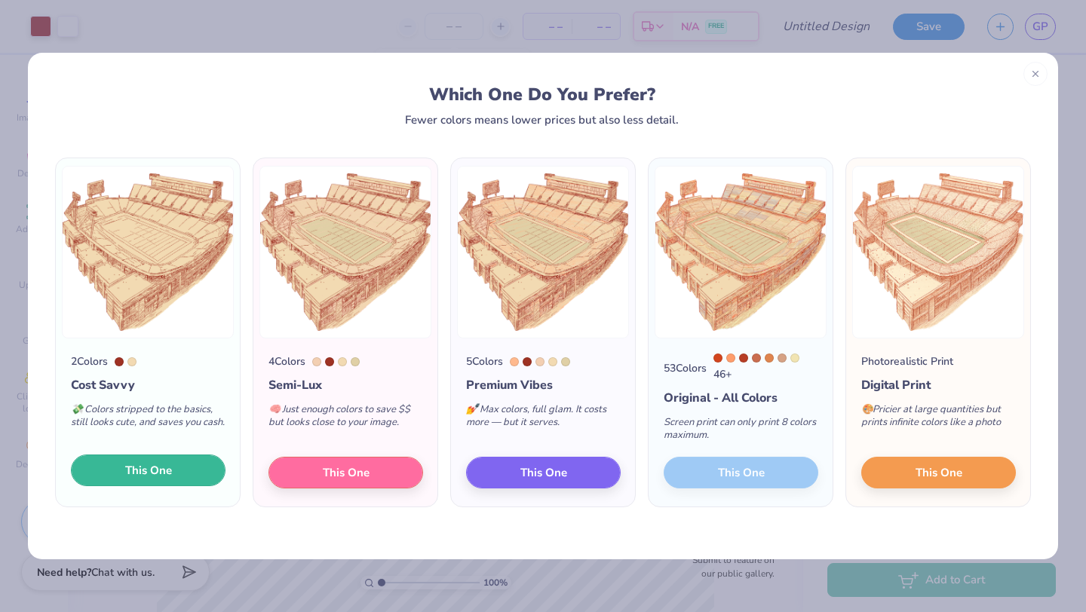
click at [143, 477] on span "This One" at bounding box center [148, 470] width 47 height 17
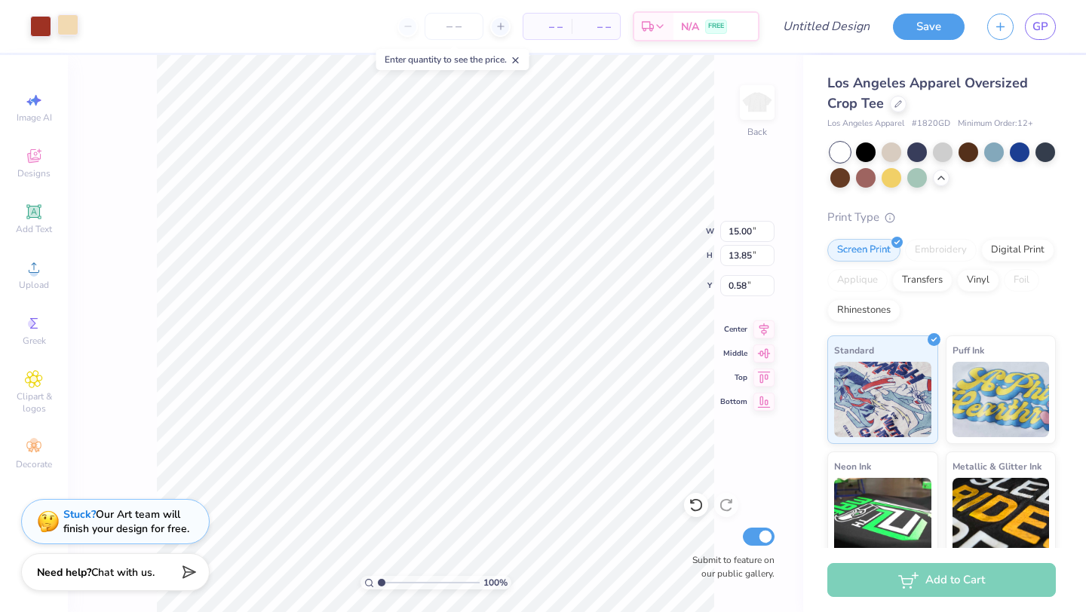
click at [62, 27] on div at bounding box center [67, 24] width 21 height 21
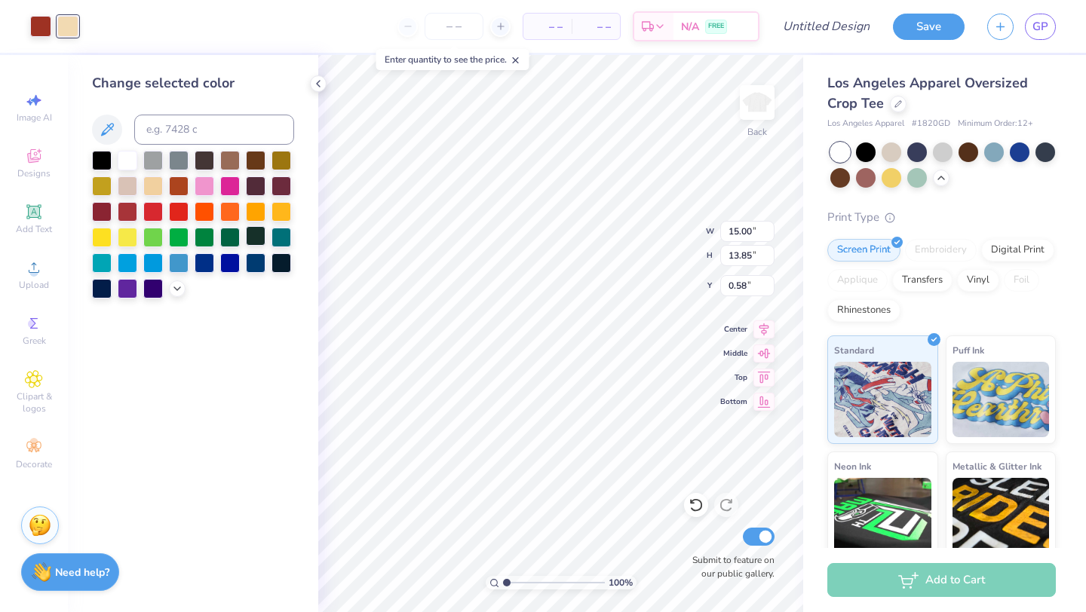
click at [254, 238] on div at bounding box center [256, 236] width 20 height 20
click at [133, 190] on div at bounding box center [128, 185] width 20 height 20
click at [159, 184] on div at bounding box center [153, 185] width 20 height 20
click at [48, 32] on div at bounding box center [40, 24] width 21 height 21
click at [112, 205] on div at bounding box center [102, 211] width 20 height 20
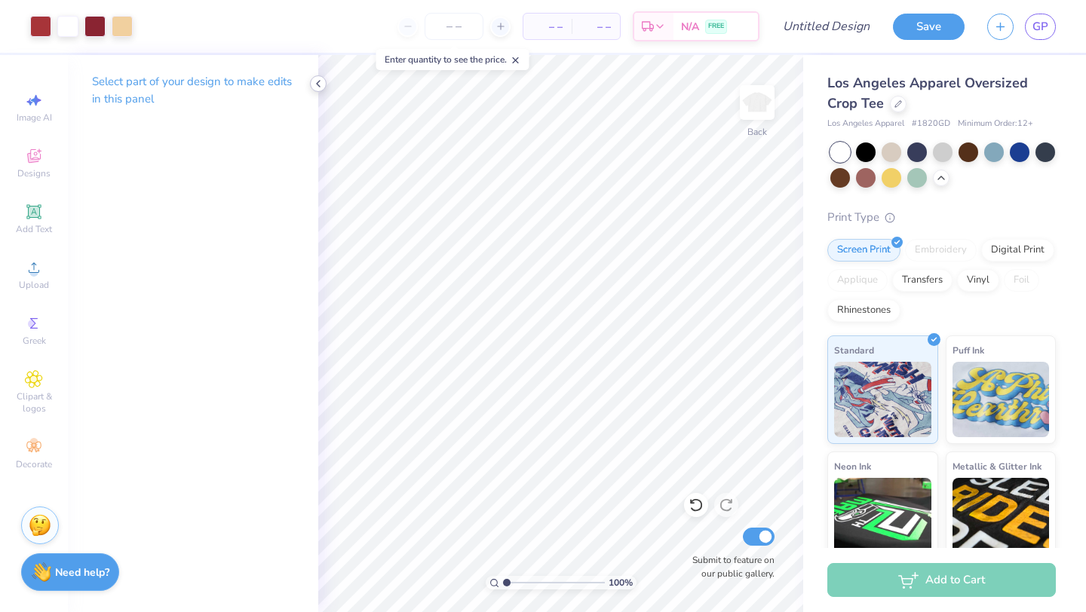
click at [321, 86] on icon at bounding box center [318, 84] width 12 height 12
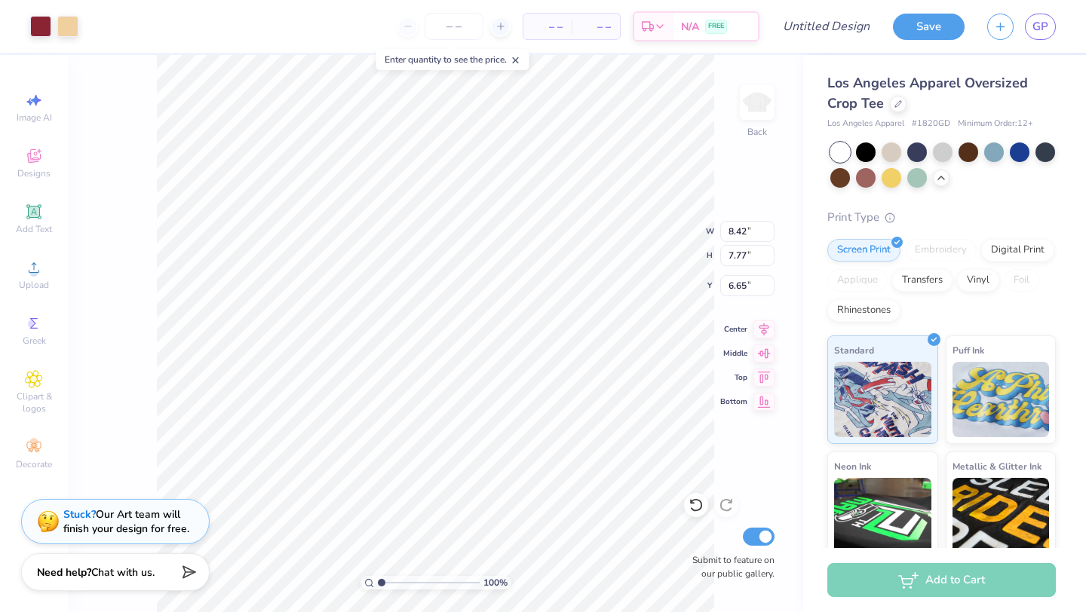
type input "8.42"
type input "7.77"
type input "6.65"
type input "15.00"
type input "12.81"
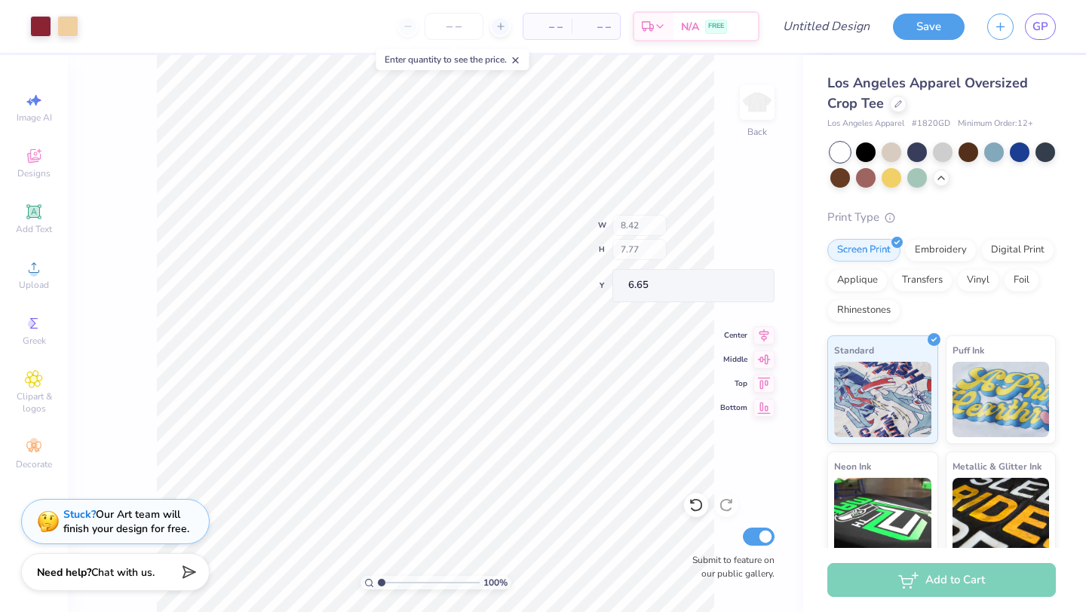
type input "1.09"
type input "2.20"
click at [32, 166] on div "Designs" at bounding box center [34, 163] width 53 height 44
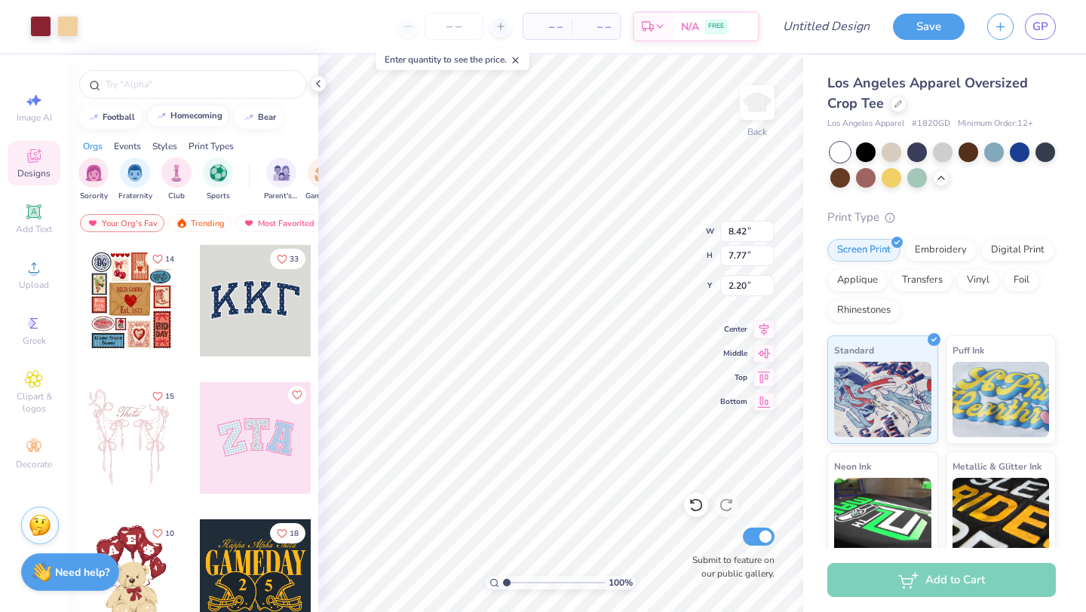
click at [185, 115] on div "homecoming" at bounding box center [196, 116] width 52 height 8
type input "homecoming"
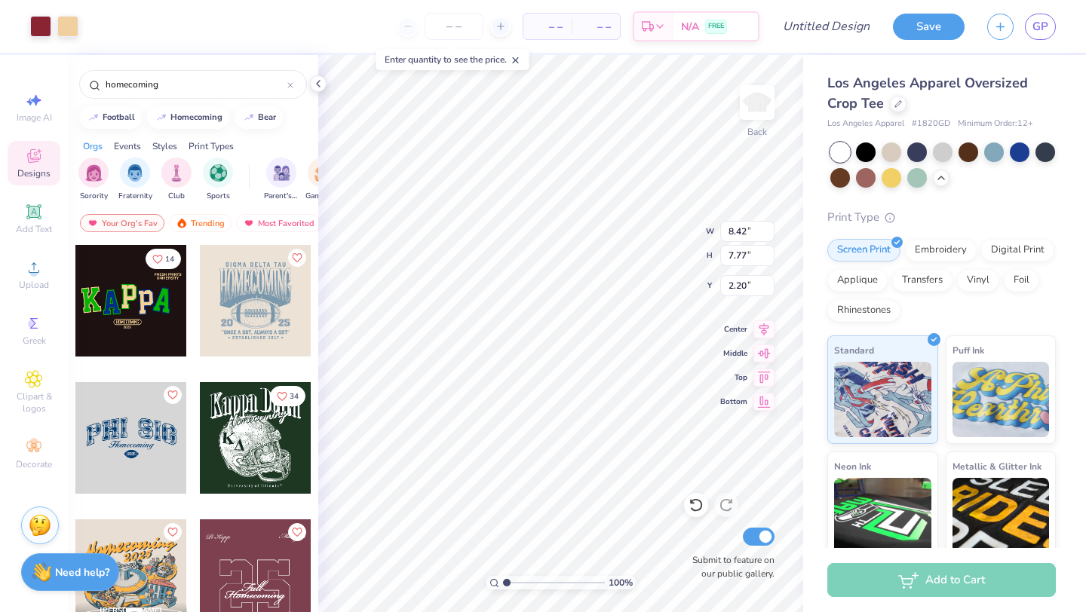
click at [271, 305] on div at bounding box center [256, 301] width 112 height 112
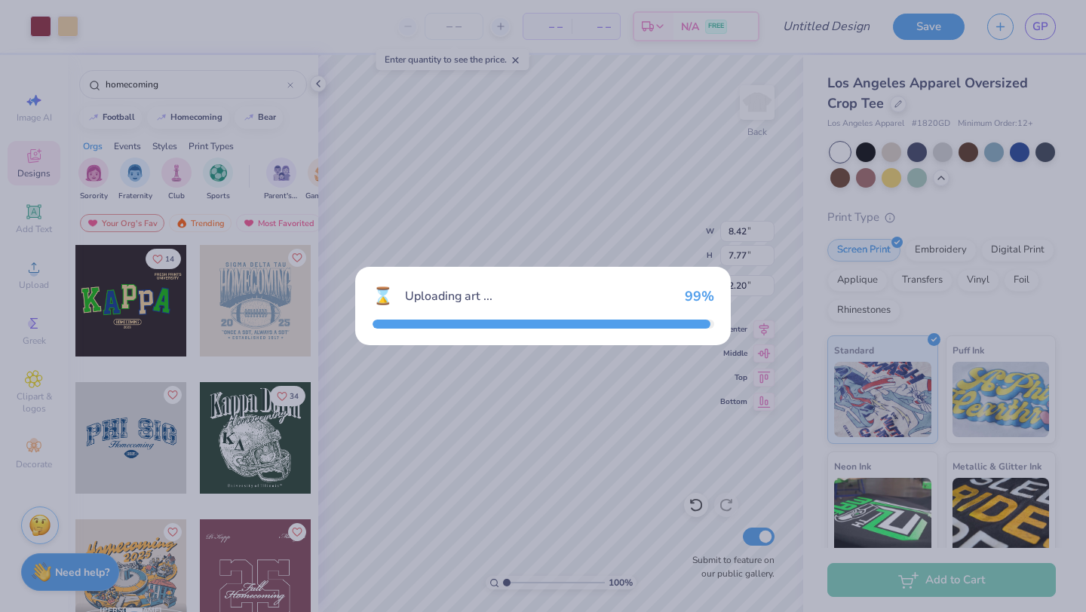
type input "10.69"
type input "11.46"
type input "3.00"
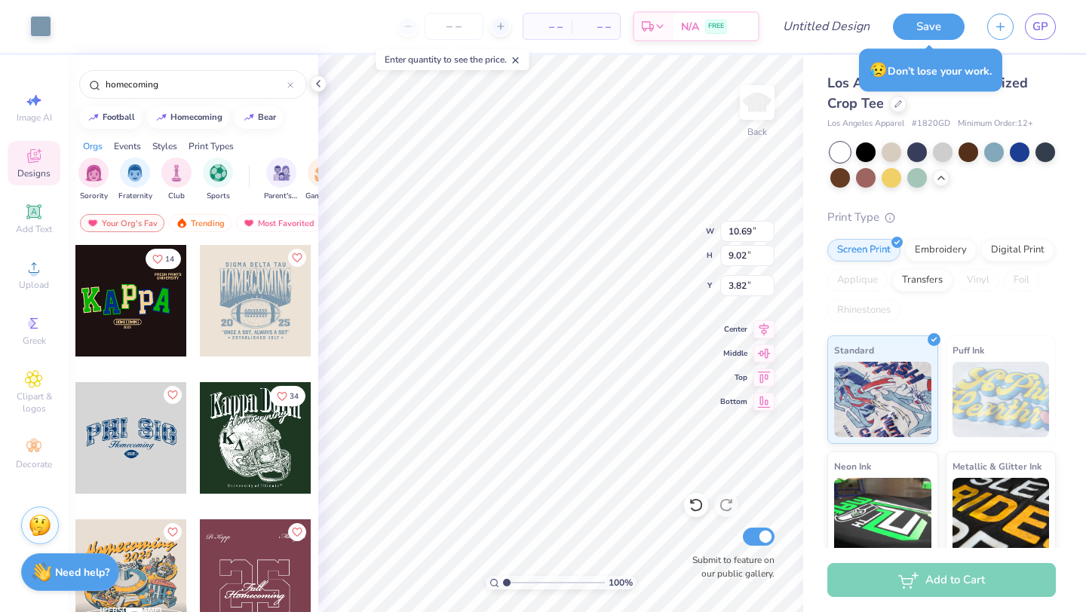
type input "9.02"
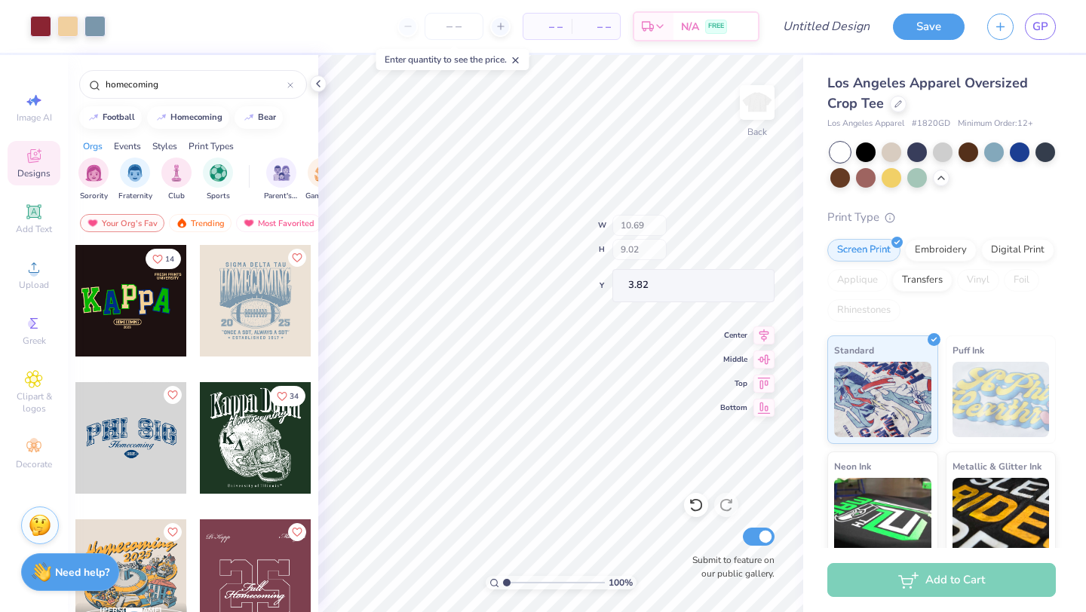
type input "2.40"
type input "8.42"
type input "7.77"
type input "6.73"
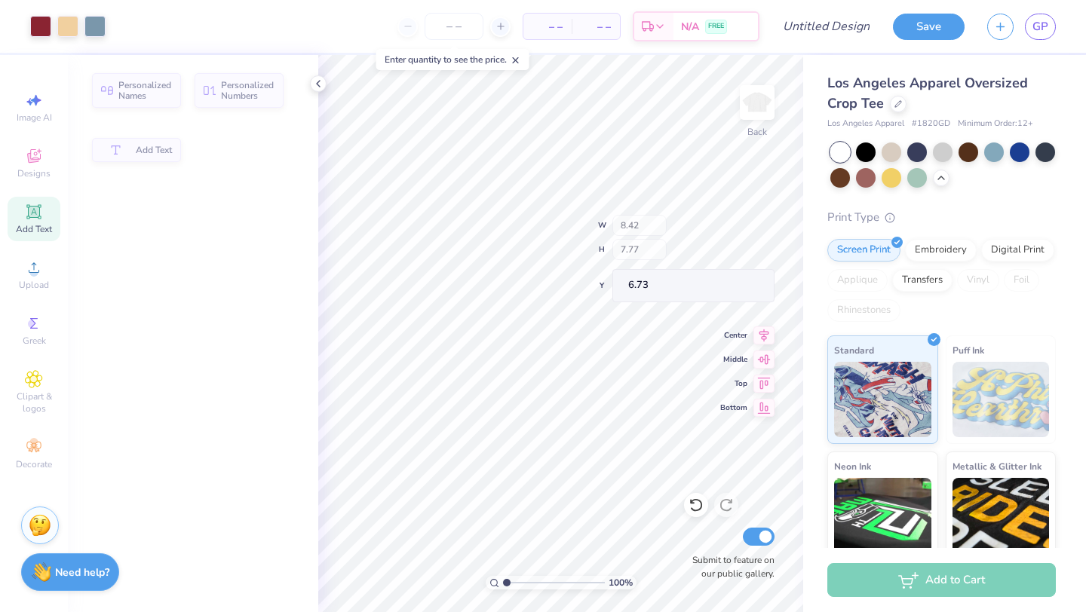
type input "1.69"
type input "1.14"
type input "11.42"
type input "8.91"
type input "0.65"
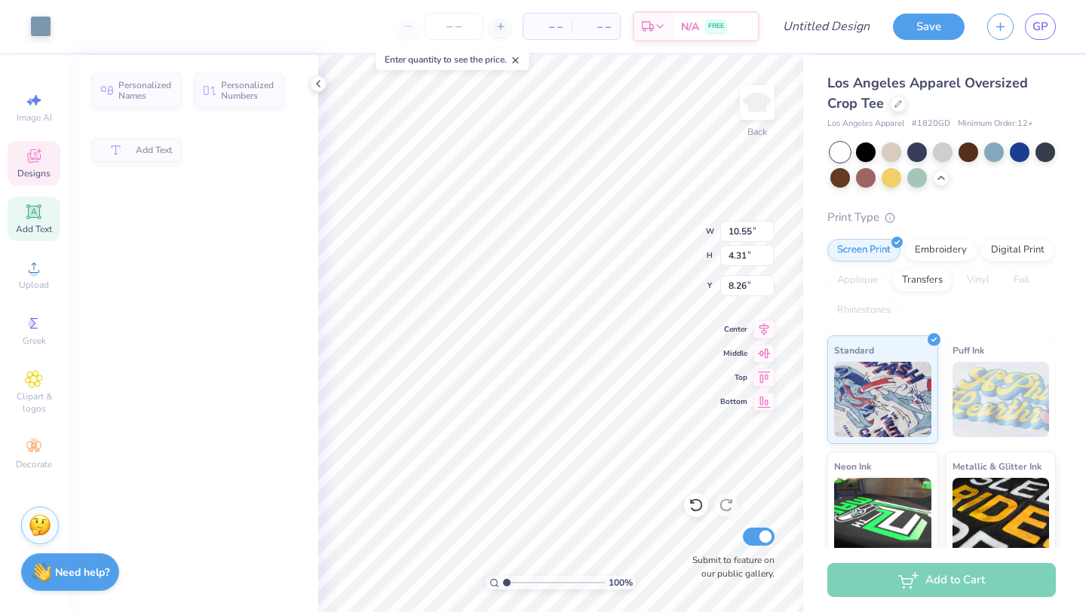
type input "3.00"
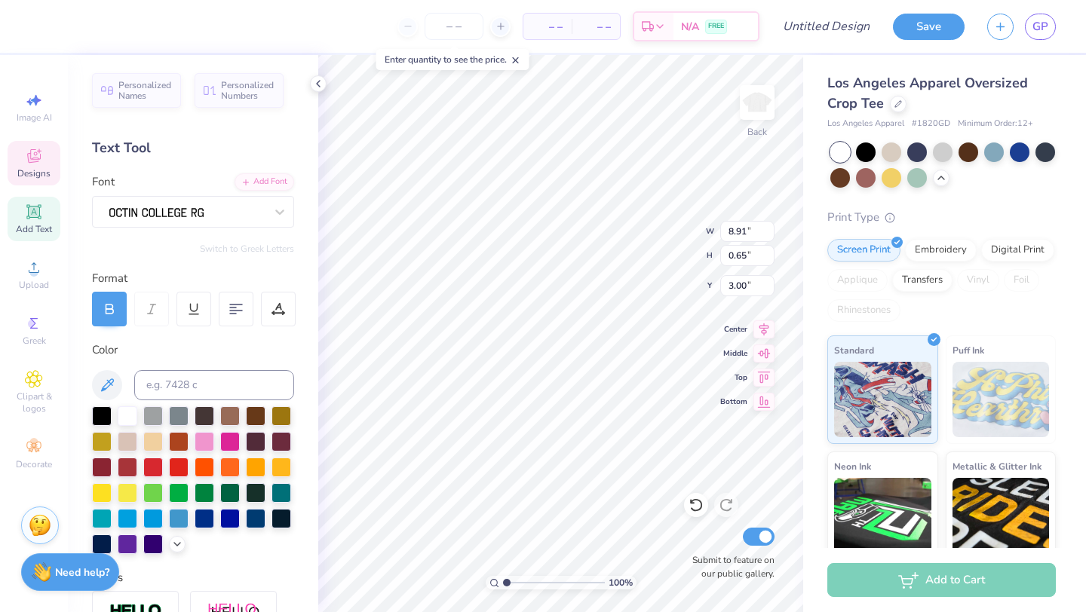
scroll to position [0, 1]
type textarea "S"
type textarea "Chi Omega"
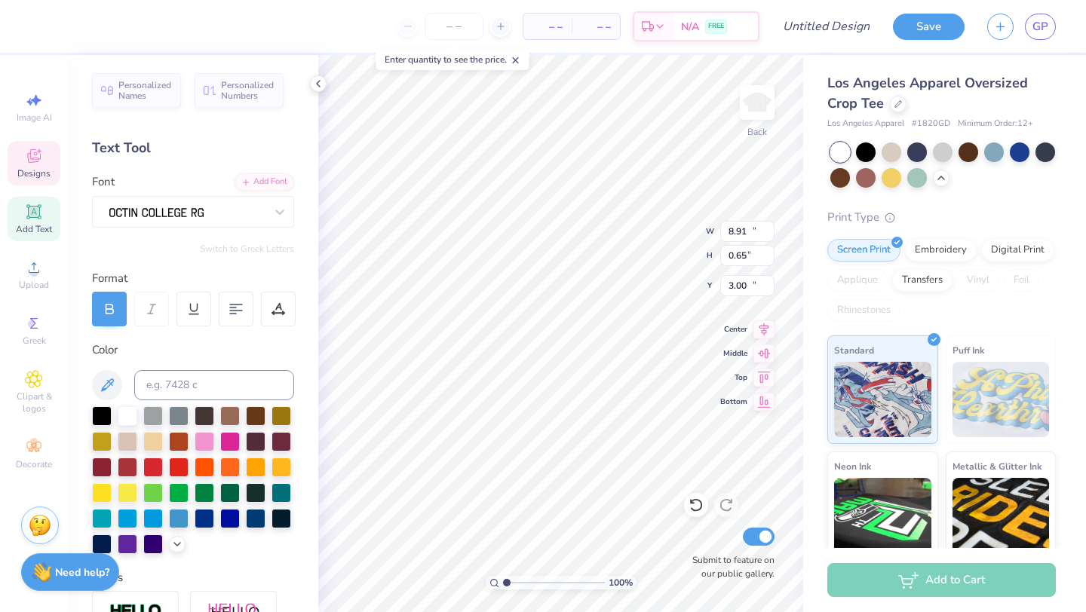
type input "10.02"
type input "0.70"
type input "13.14"
type textarea "ESTABLISHED 1895"
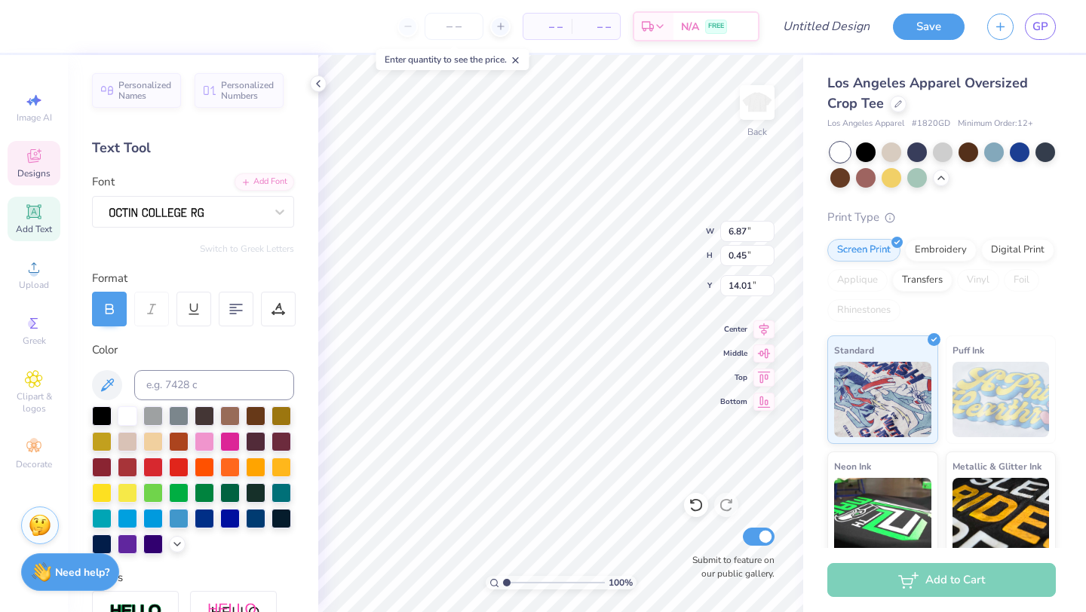
scroll to position [0, 5]
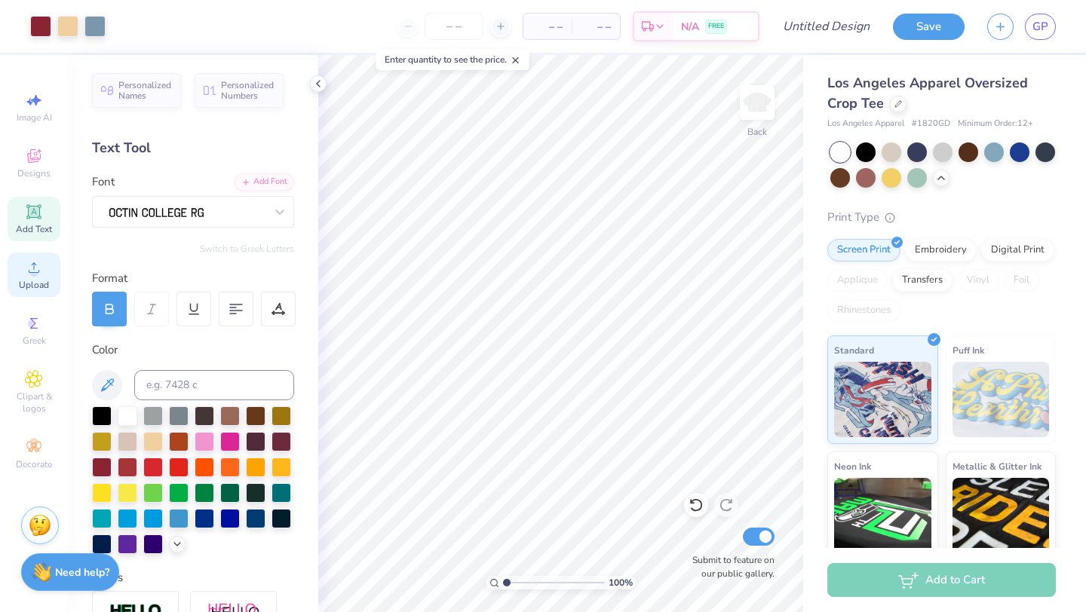
click at [40, 271] on icon at bounding box center [34, 268] width 18 height 18
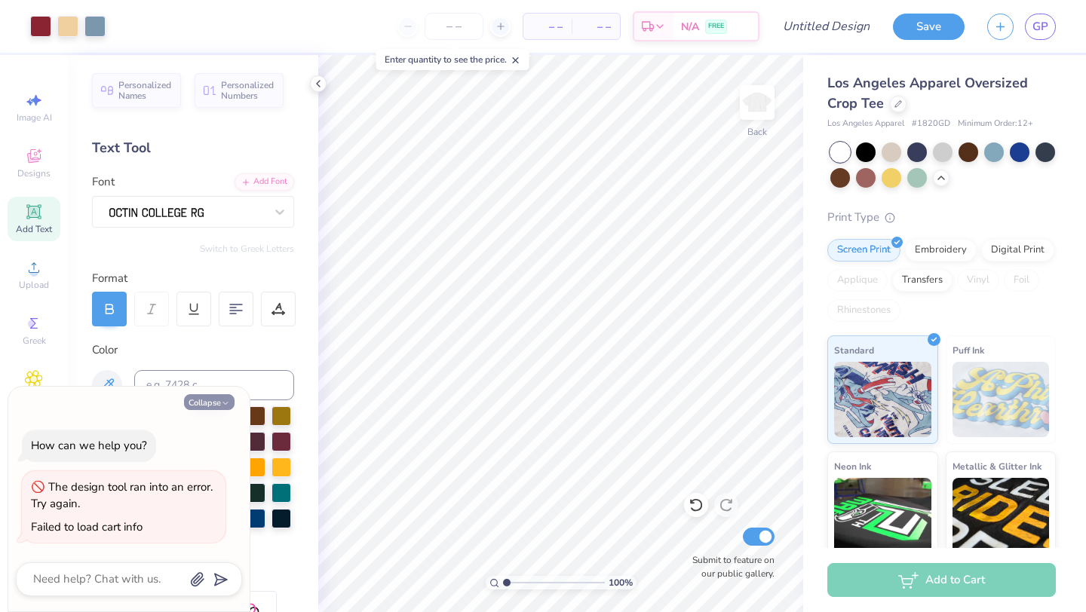
click at [198, 403] on button "Collapse" at bounding box center [209, 402] width 51 height 16
type textarea "x"
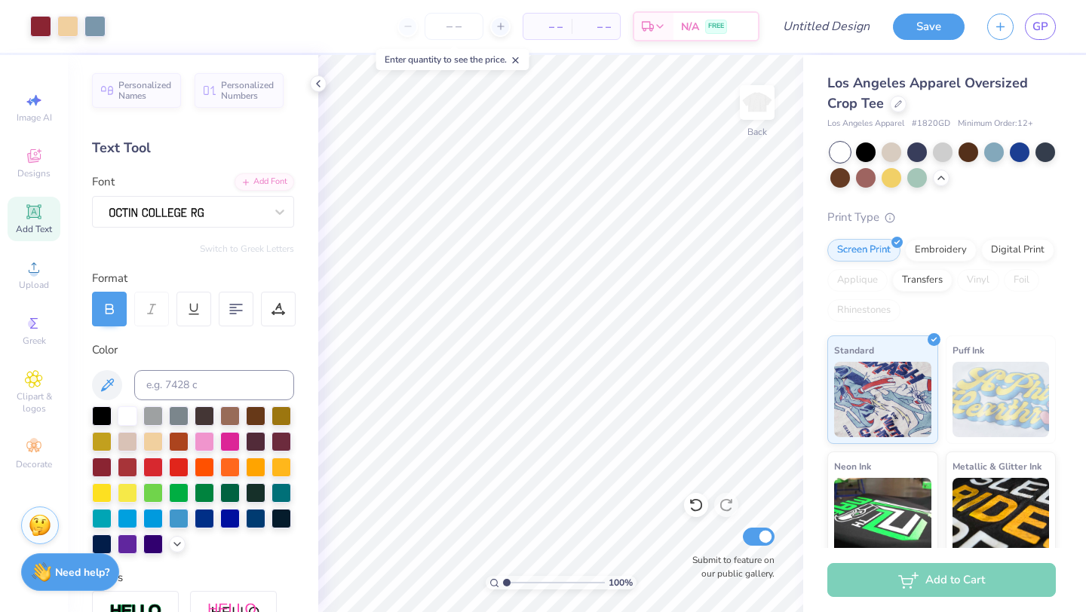
click at [36, 218] on icon at bounding box center [34, 212] width 18 height 18
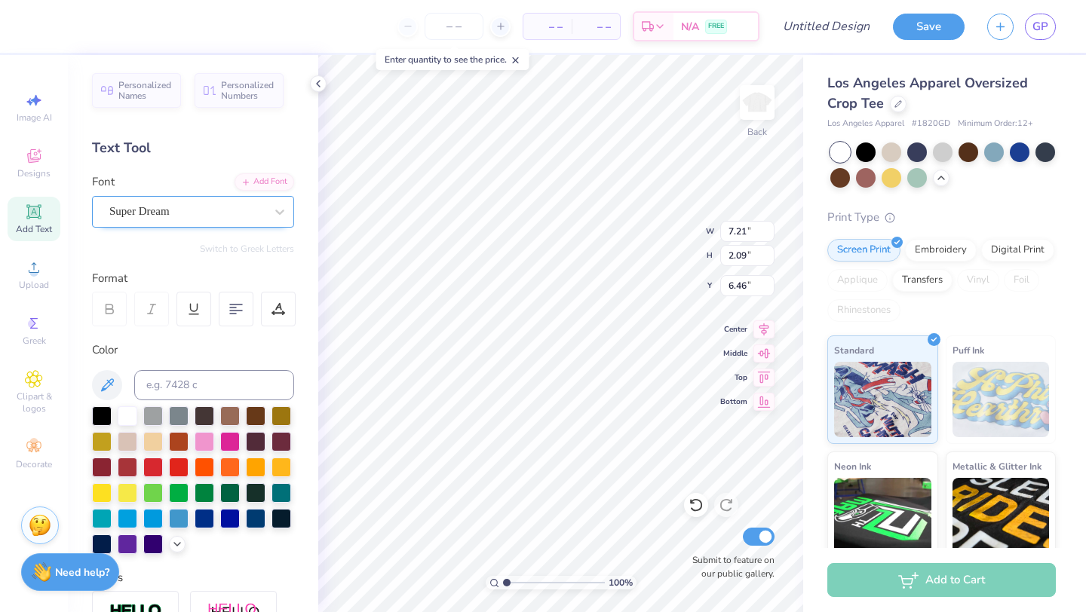
click at [186, 205] on div "Super Dream" at bounding box center [187, 211] width 158 height 23
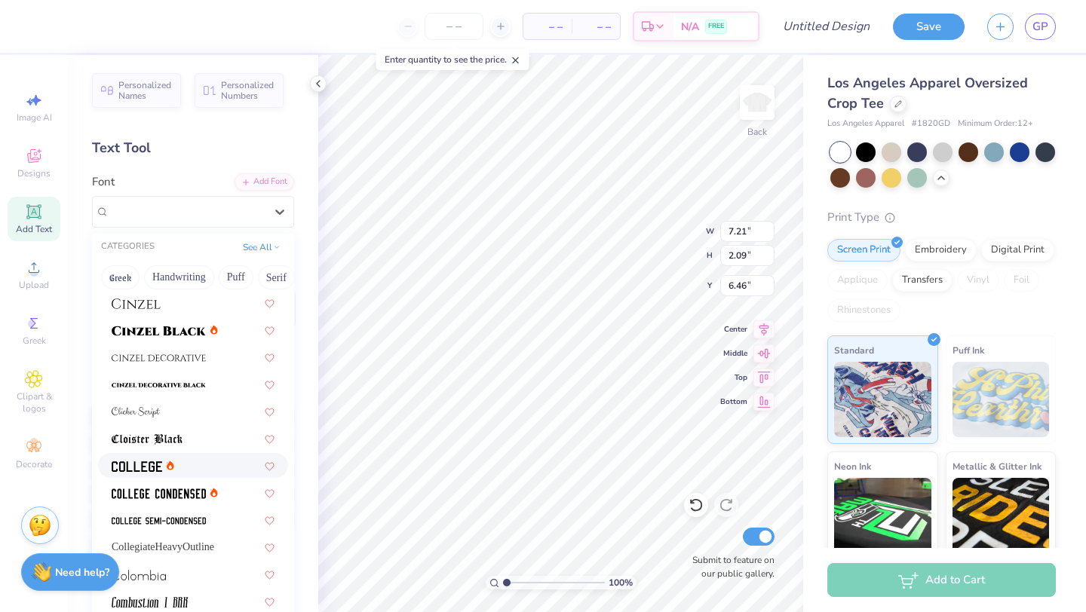
scroll to position [1935, 0]
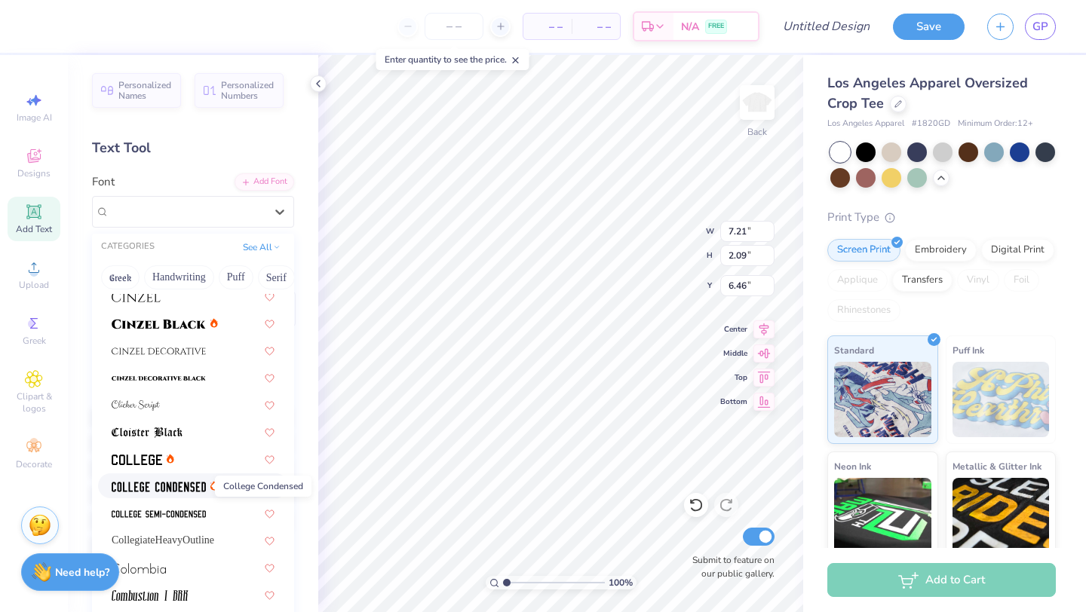
click at [173, 483] on img at bounding box center [159, 487] width 94 height 11
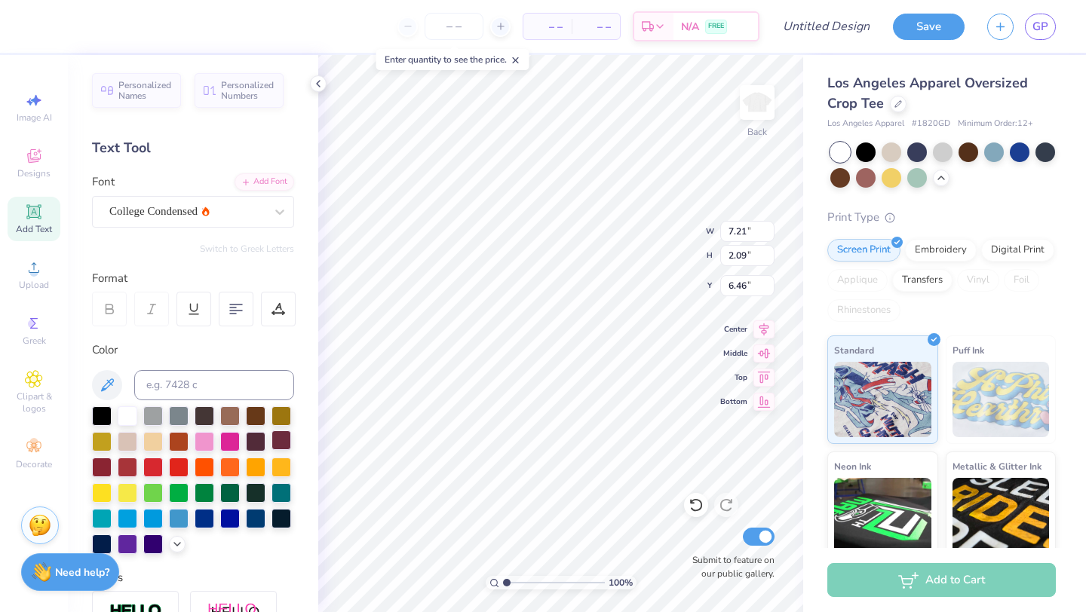
type input "5.38"
type input "2.04"
type input "6.48"
type textarea "T"
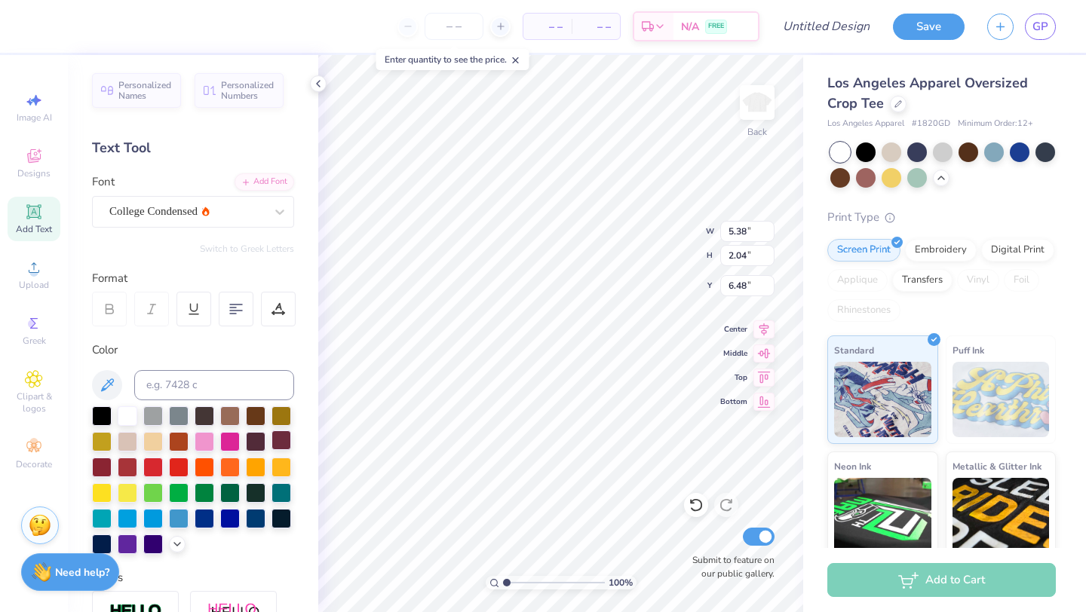
scroll to position [0, 4]
type textarea "HOMECOMING"
click at [101, 468] on div at bounding box center [102, 466] width 20 height 20
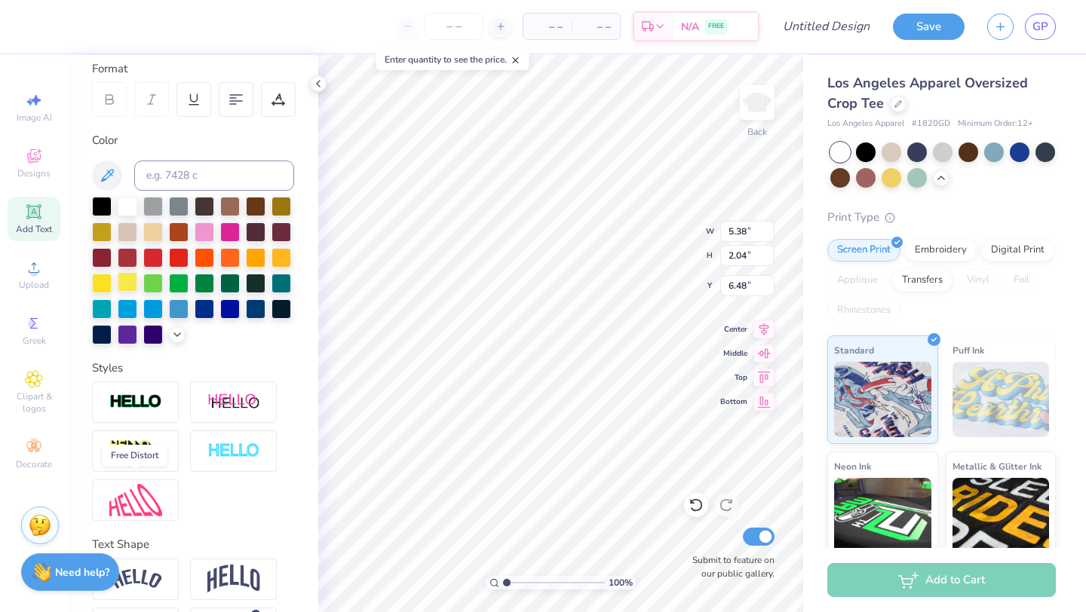
scroll to position [264, 0]
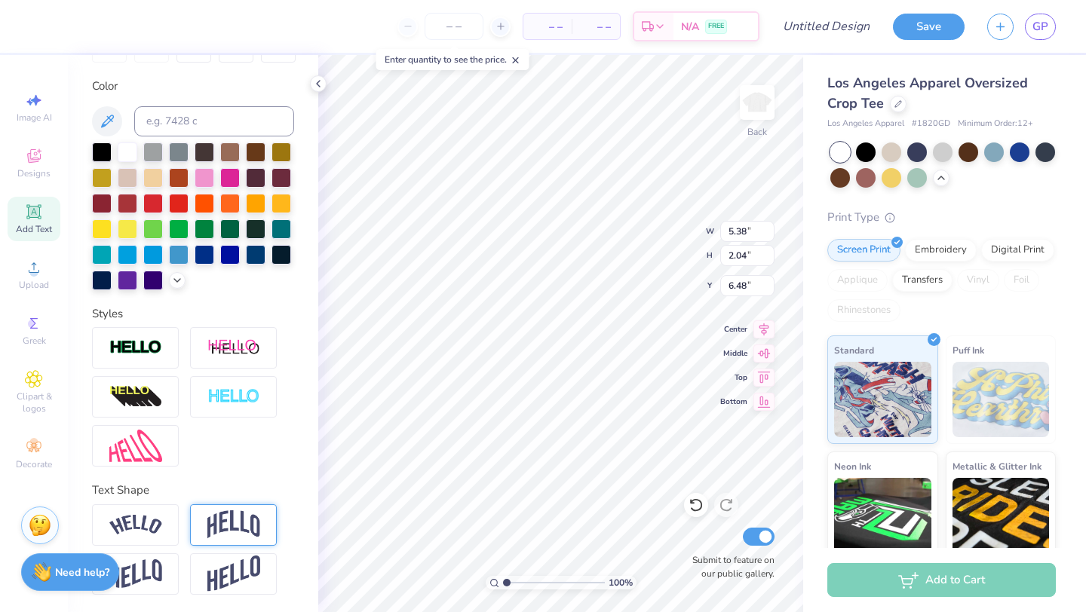
click at [205, 527] on div at bounding box center [233, 525] width 87 height 41
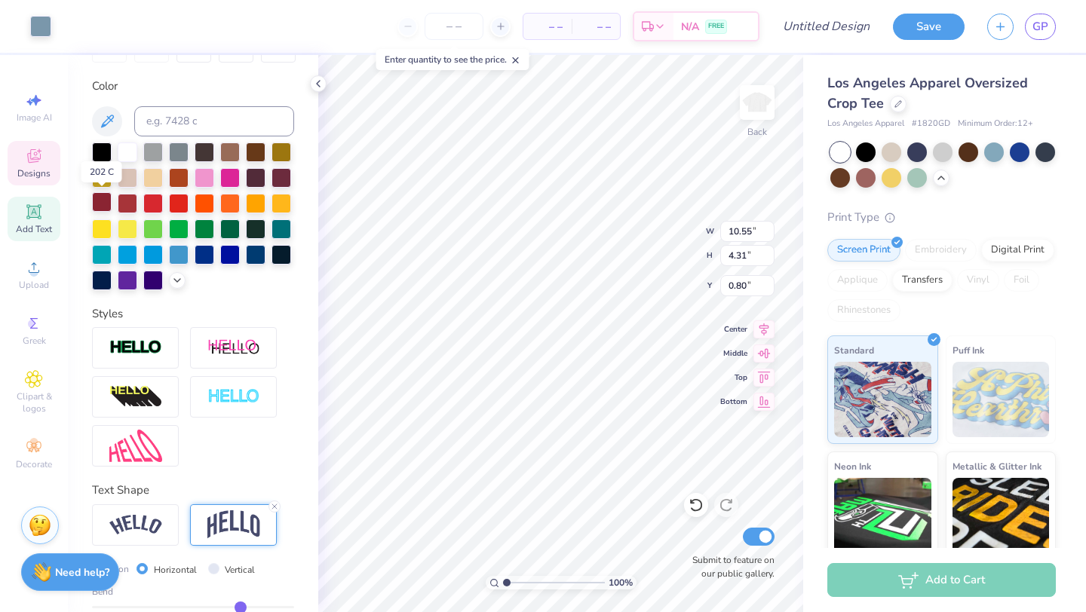
click at [104, 206] on div at bounding box center [102, 202] width 20 height 20
click at [41, 32] on div at bounding box center [40, 24] width 21 height 21
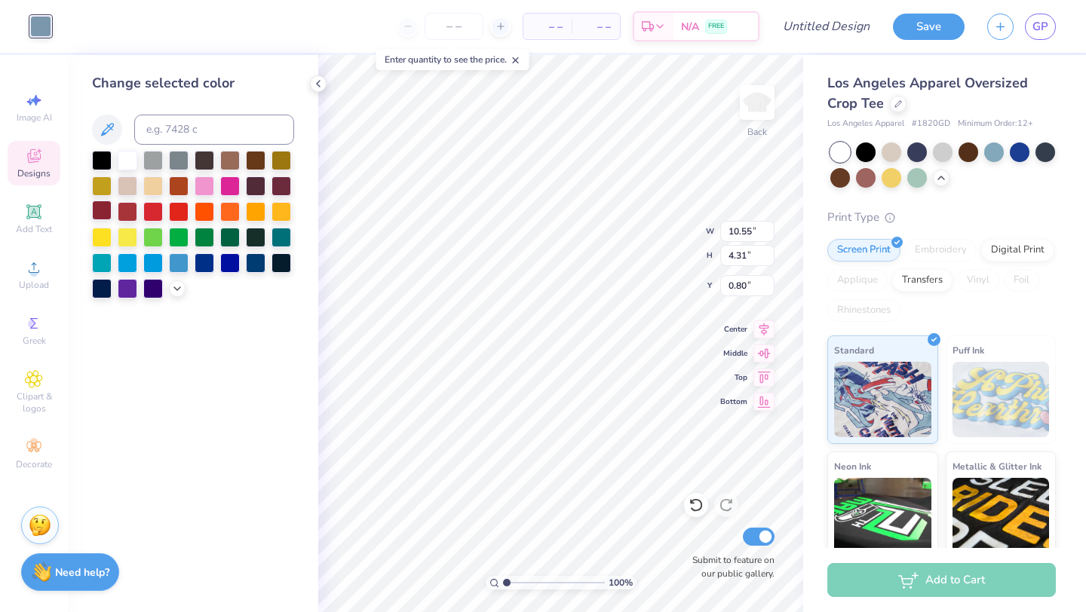
click at [103, 204] on div at bounding box center [102, 211] width 20 height 20
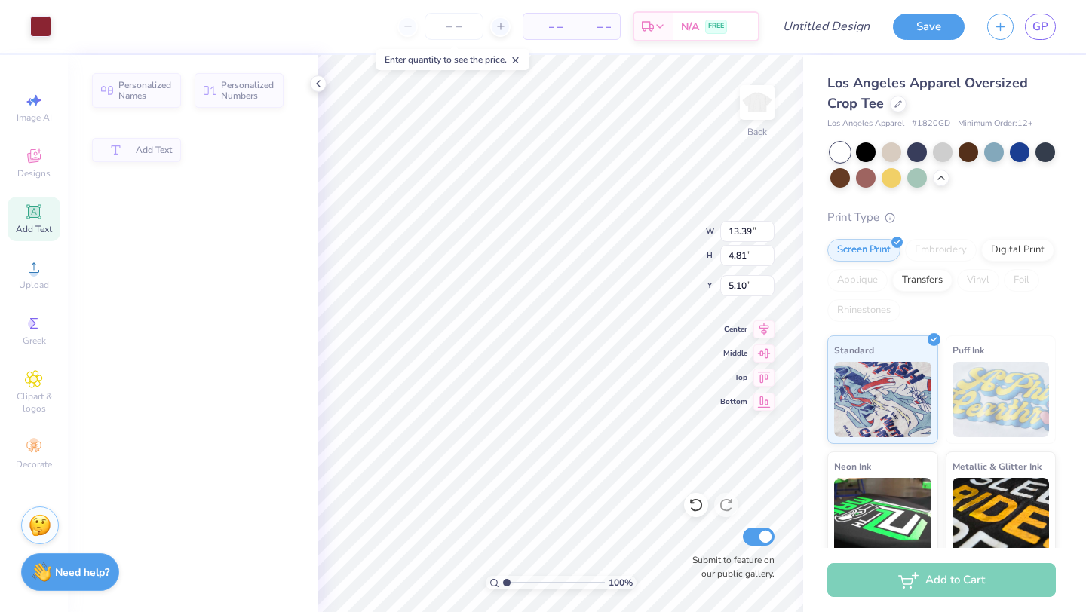
type input "13.39"
type input "4.81"
type input "5.10"
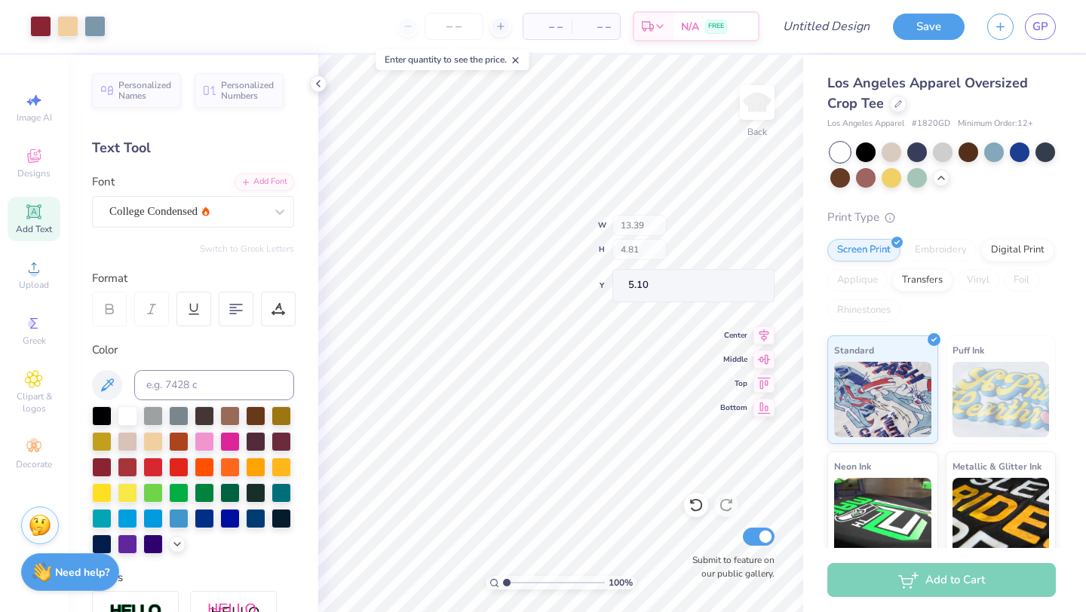
type input "10.55"
type input "4.31"
type input "0.85"
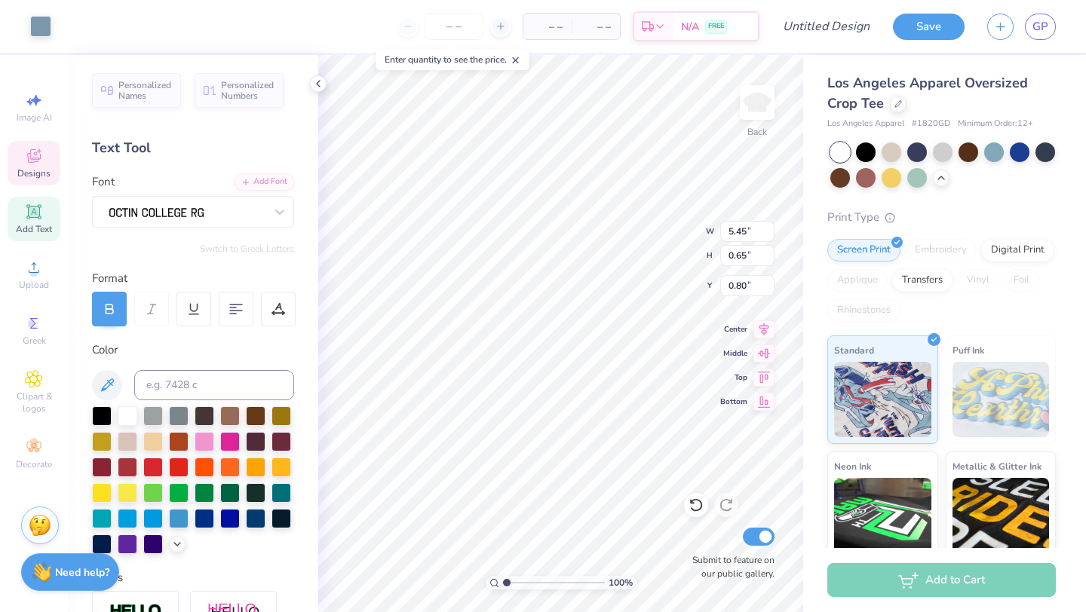
type input "5.45"
type input "0.65"
type input "0.80"
click at [94, 471] on div at bounding box center [102, 466] width 20 height 20
type input "10.55"
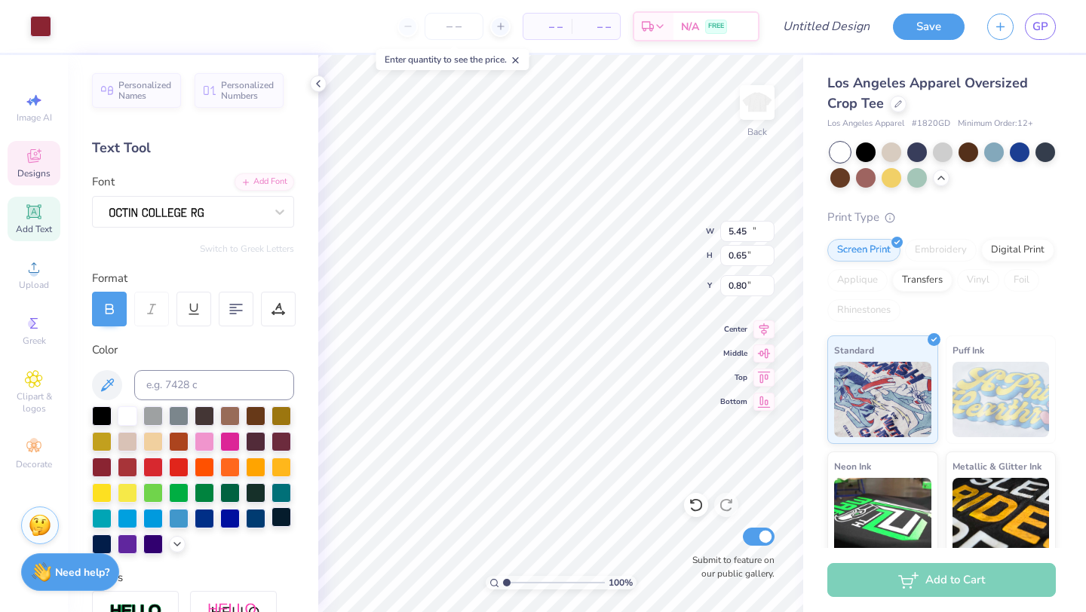
type input "4.31"
type input "0.85"
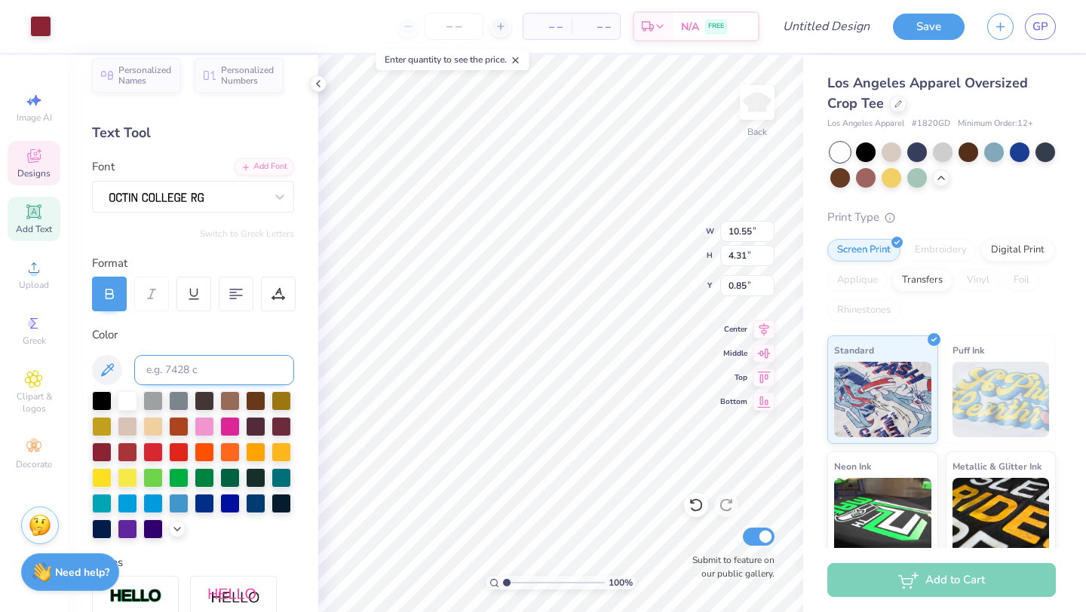
scroll to position [10, 0]
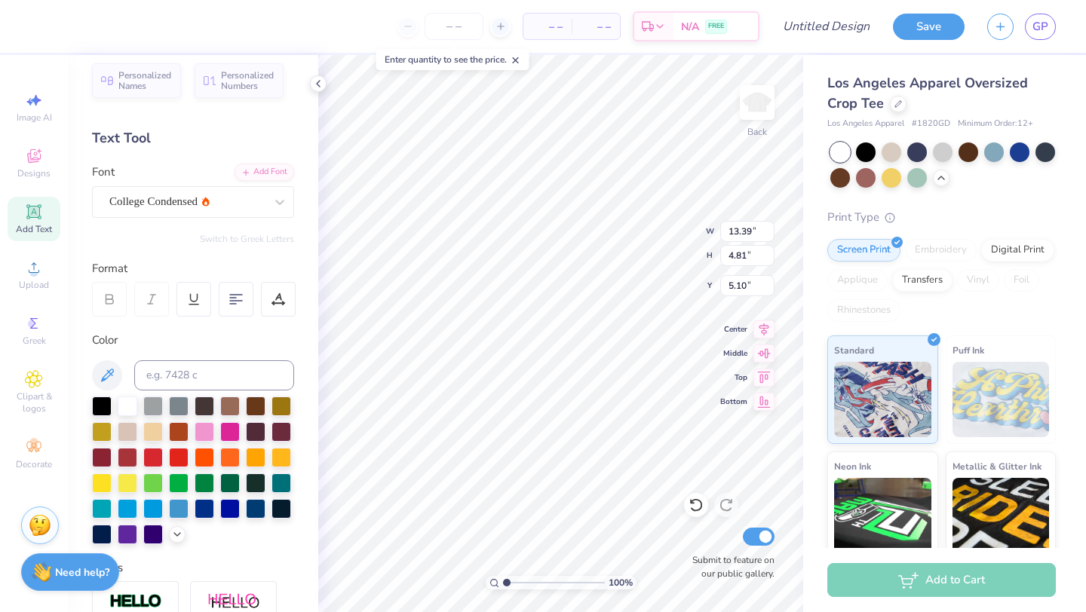
type input "10.02"
type input "0.70"
type input "10.94"
click at [104, 454] on div at bounding box center [102, 456] width 20 height 20
type input "13.39"
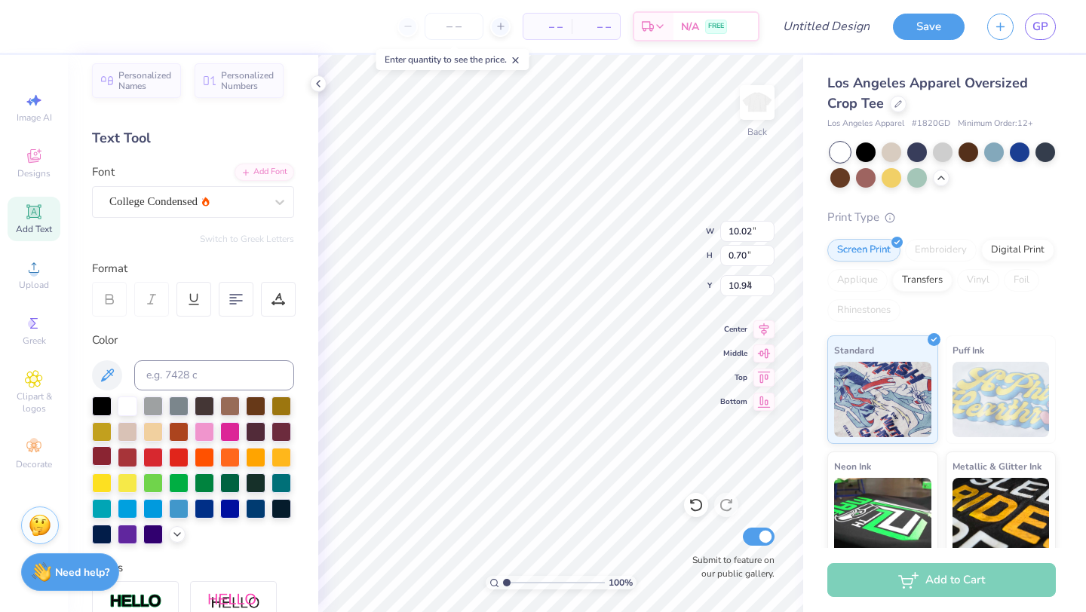
type input "4.81"
type input "5.10"
type input "7.05"
type input "0.45"
type input "11.81"
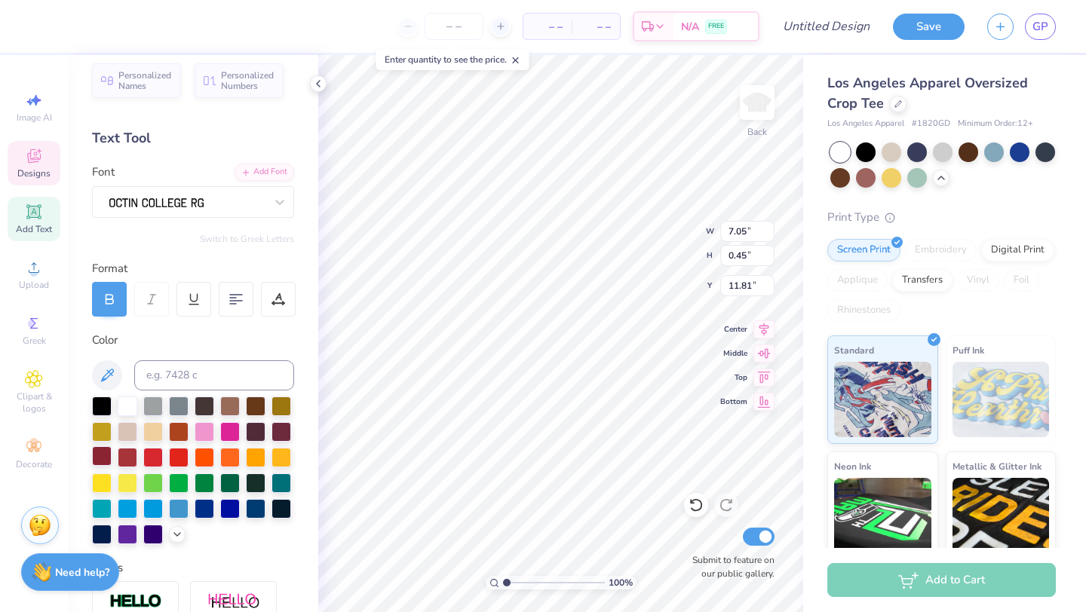
click at [108, 452] on div at bounding box center [102, 456] width 20 height 20
click at [127, 459] on div at bounding box center [128, 456] width 20 height 20
type input "11.87"
click at [125, 456] on div at bounding box center [128, 456] width 20 height 20
click at [125, 456] on div at bounding box center [128, 458] width 20 height 20
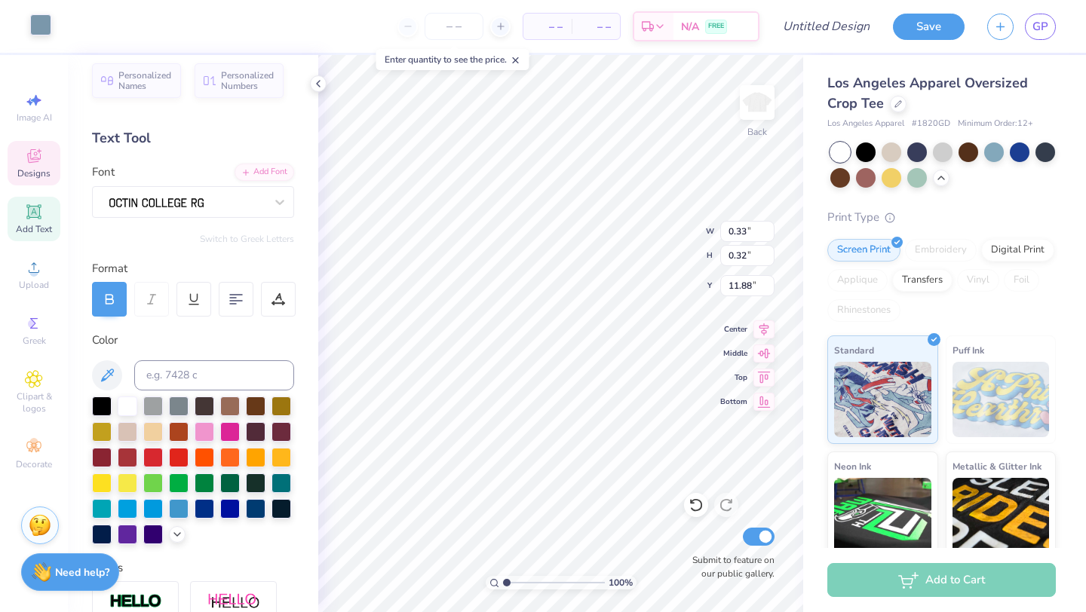
click at [35, 23] on div at bounding box center [40, 24] width 21 height 21
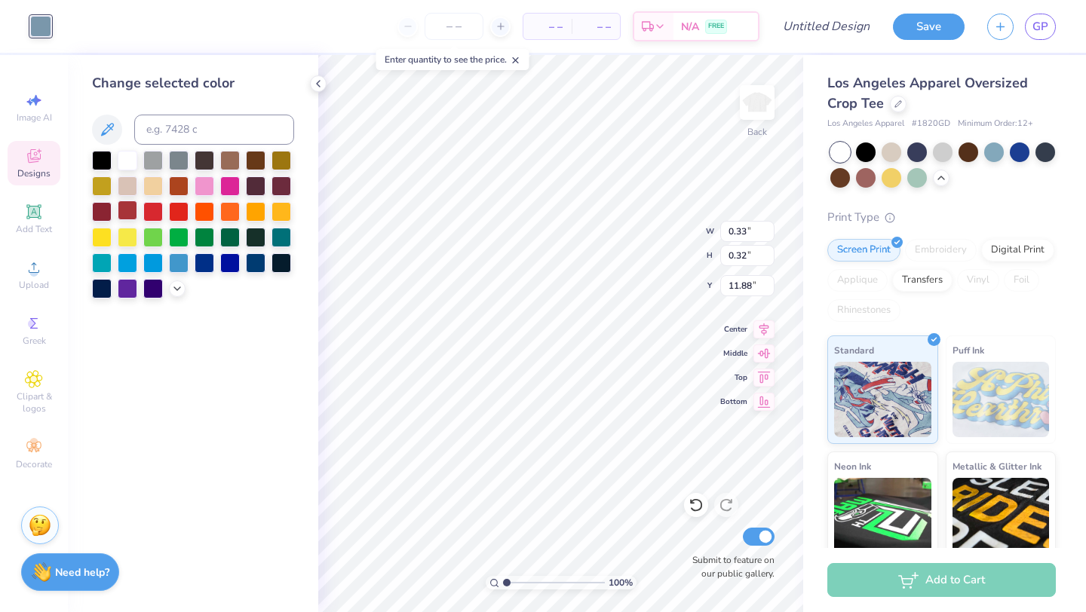
click at [131, 206] on div at bounding box center [128, 211] width 20 height 20
click at [124, 210] on div at bounding box center [128, 211] width 20 height 20
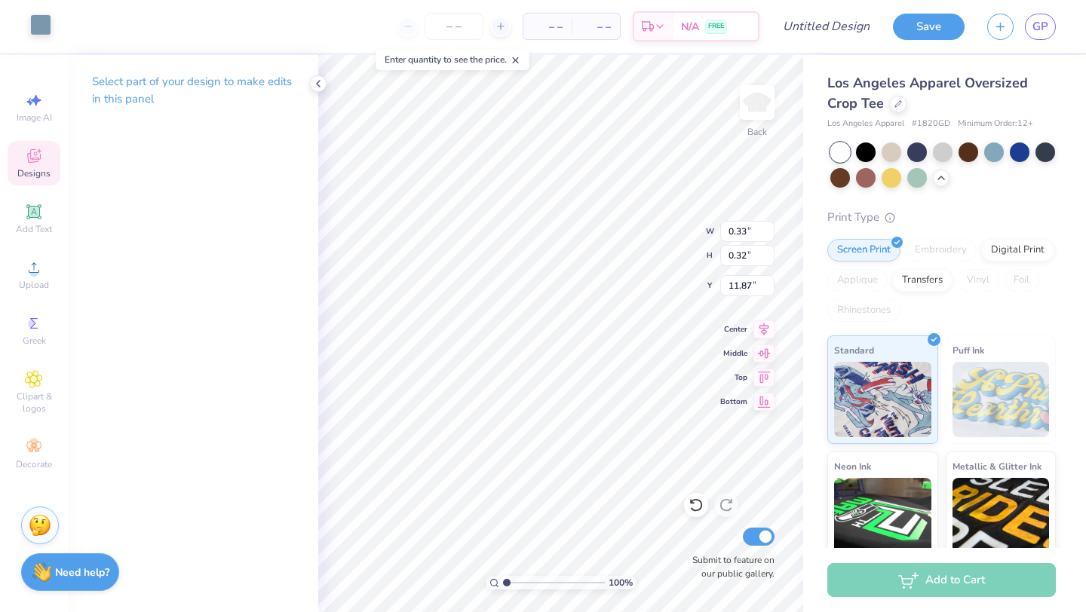
click at [44, 23] on div at bounding box center [40, 24] width 21 height 21
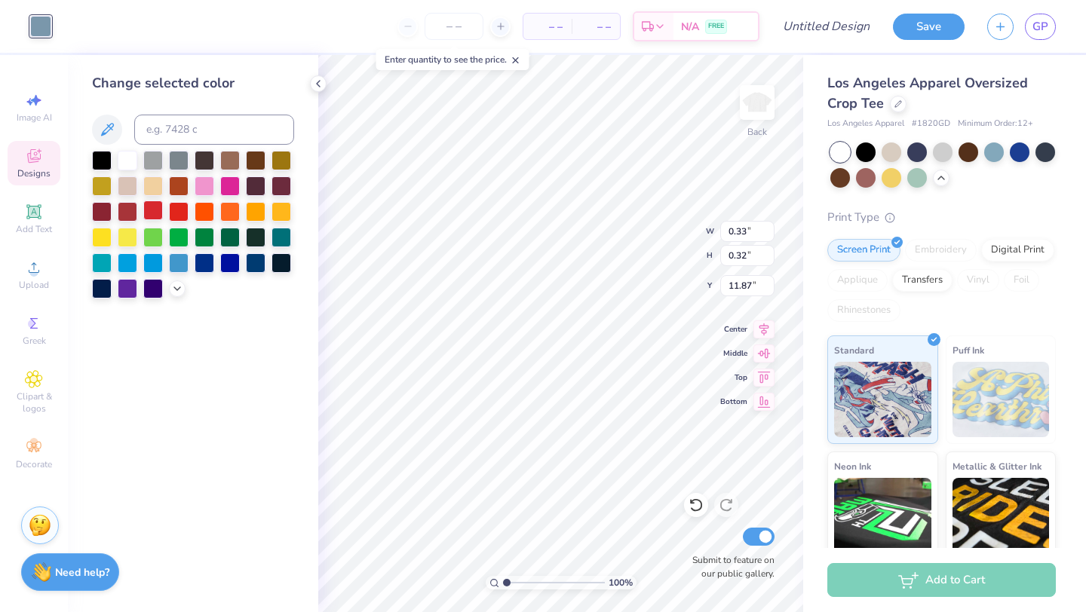
click at [149, 211] on div at bounding box center [153, 211] width 20 height 20
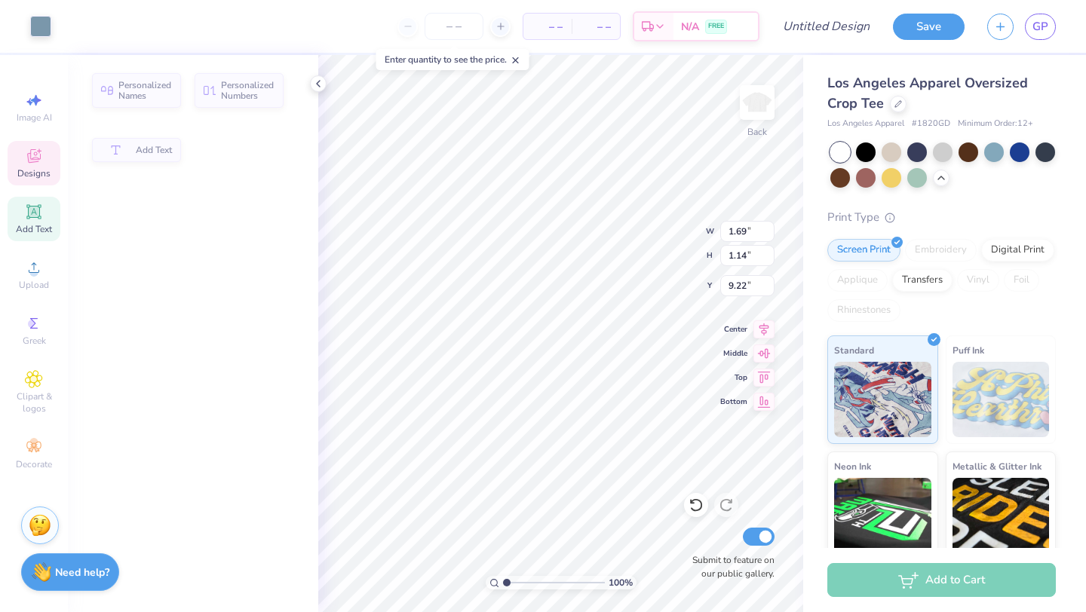
type input "1.69"
type input "1.14"
type input "9.22"
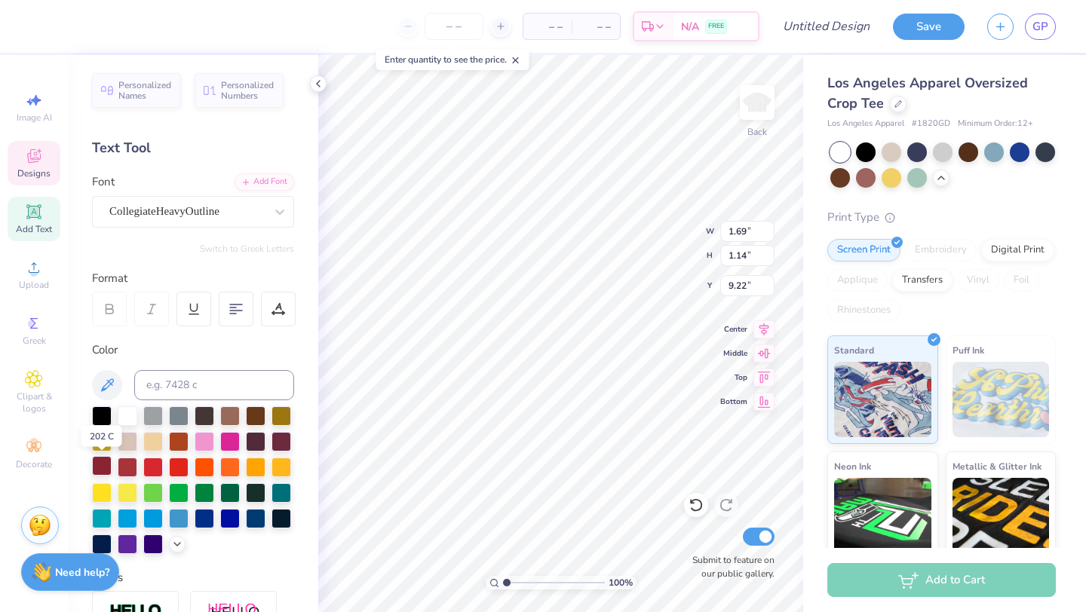
click at [106, 468] on div at bounding box center [102, 466] width 20 height 20
type input "13.39"
type input "4.81"
type input "5.10"
type input "1.69"
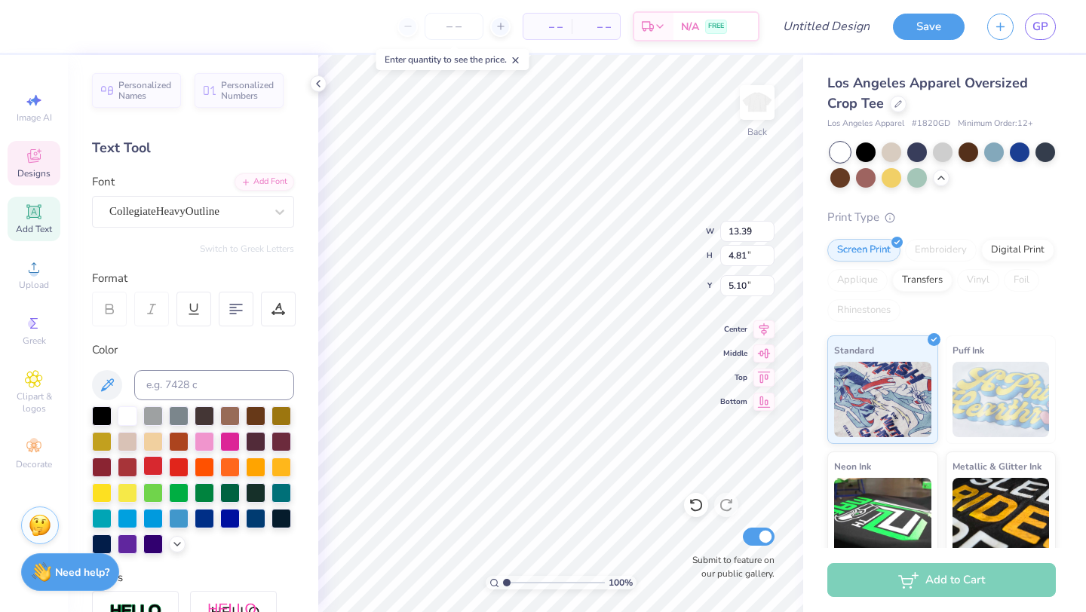
type input "1.14"
type input "9.33"
click at [129, 467] on div at bounding box center [128, 466] width 20 height 20
type input "10.55"
type input "4.31"
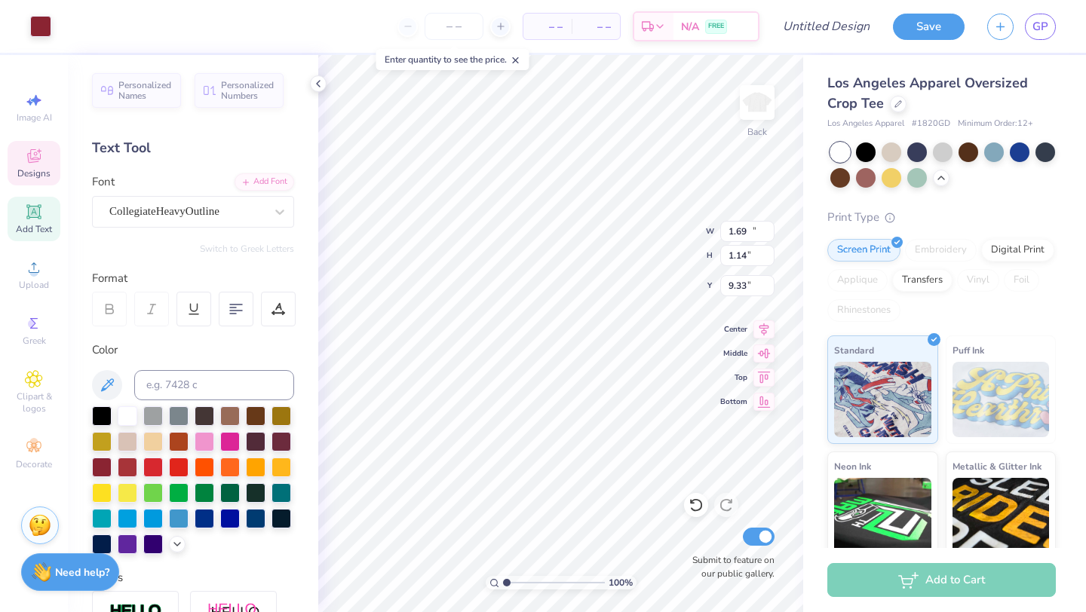
type input "0.85"
type input "13.39"
type input "4.81"
type input "5.10"
click at [175, 213] on div "College Condensed" at bounding box center [187, 211] width 158 height 23
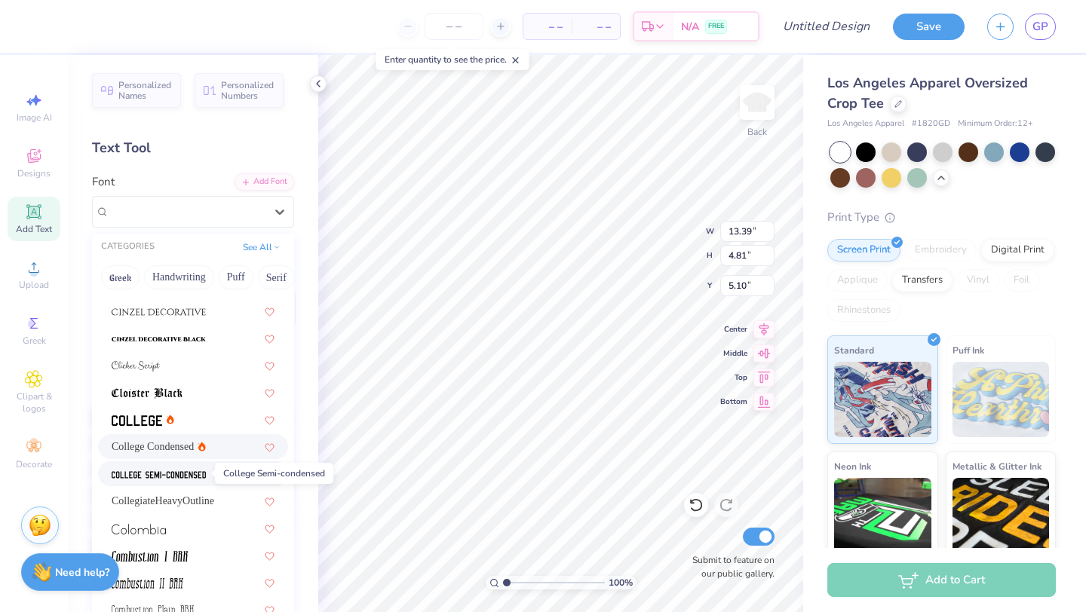
scroll to position [1980, 0]
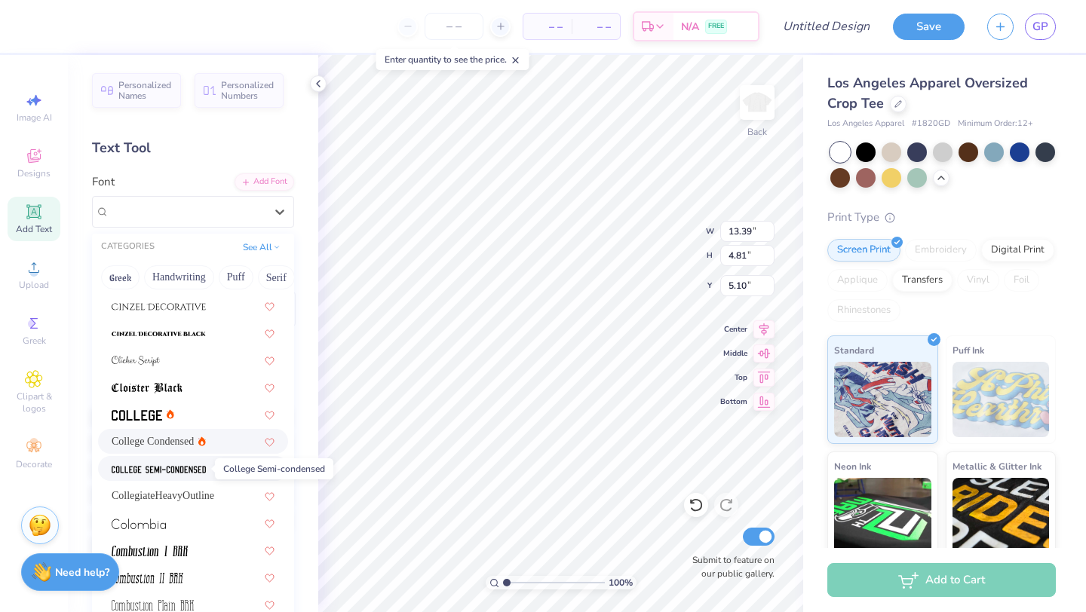
click at [165, 494] on span "CollegiateHeavyOutline" at bounding box center [163, 496] width 103 height 16
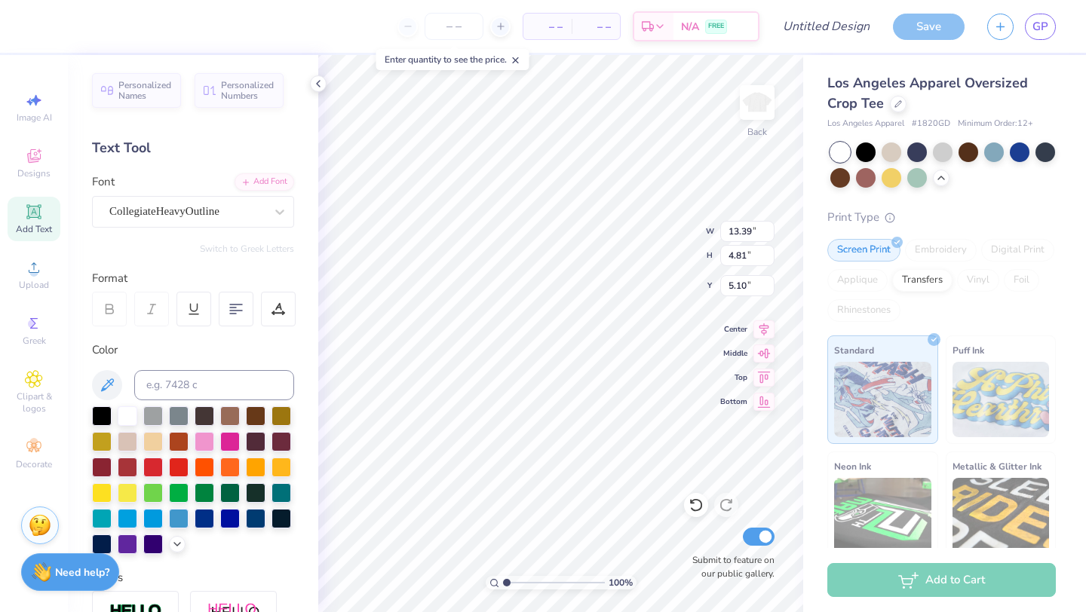
type input "16.59"
type input "5.37"
type input "4.81"
type input "10.55"
type input "4.31"
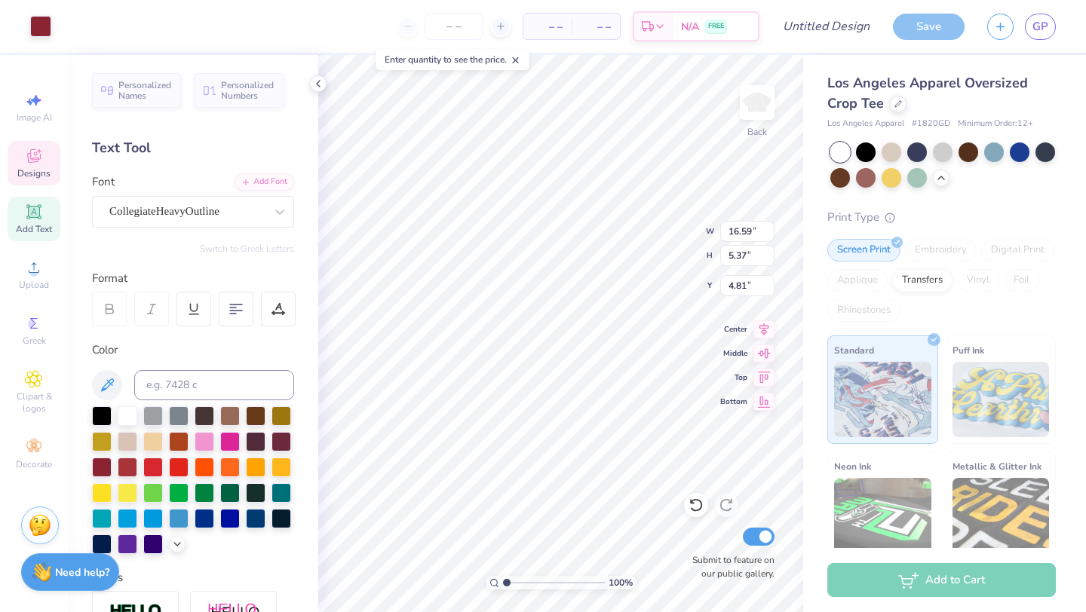
type input "0.85"
type input "16.59"
type input "5.37"
type input "4.81"
click at [765, 235] on input "15" at bounding box center [747, 231] width 54 height 21
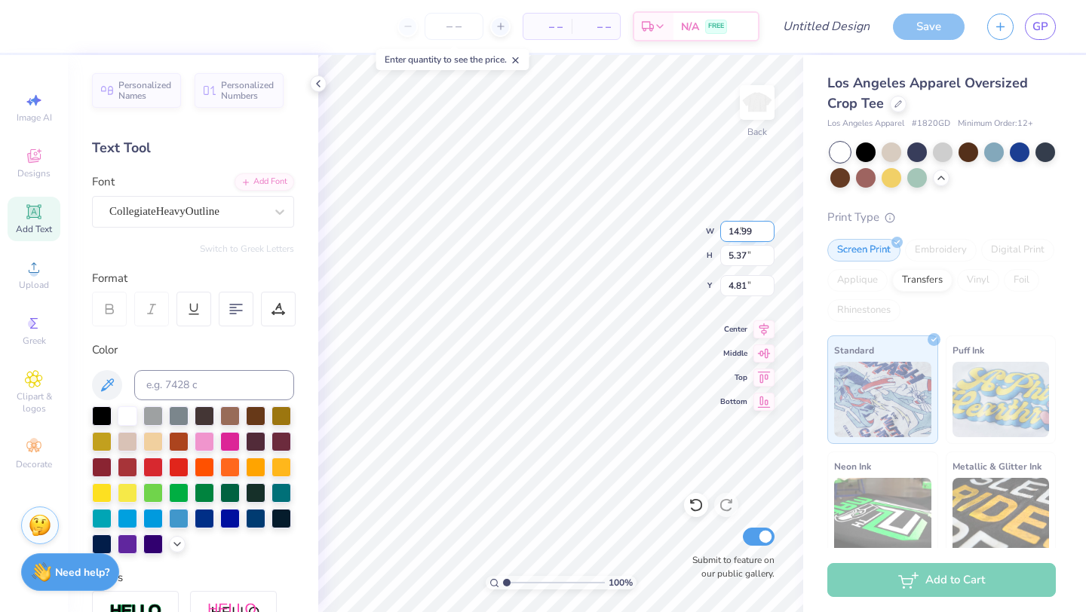
click at [765, 235] on input "14.99" at bounding box center [747, 231] width 54 height 21
click at [765, 235] on input "14.98" at bounding box center [747, 231] width 54 height 21
type input "1"
type input "10.50"
type input "3.40"
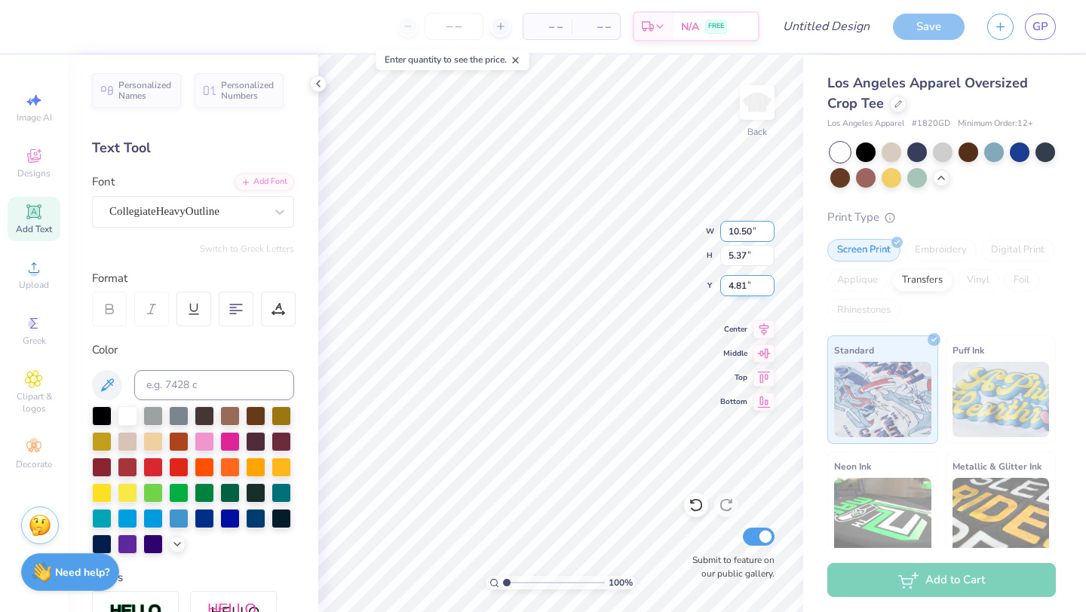
type input "5.80"
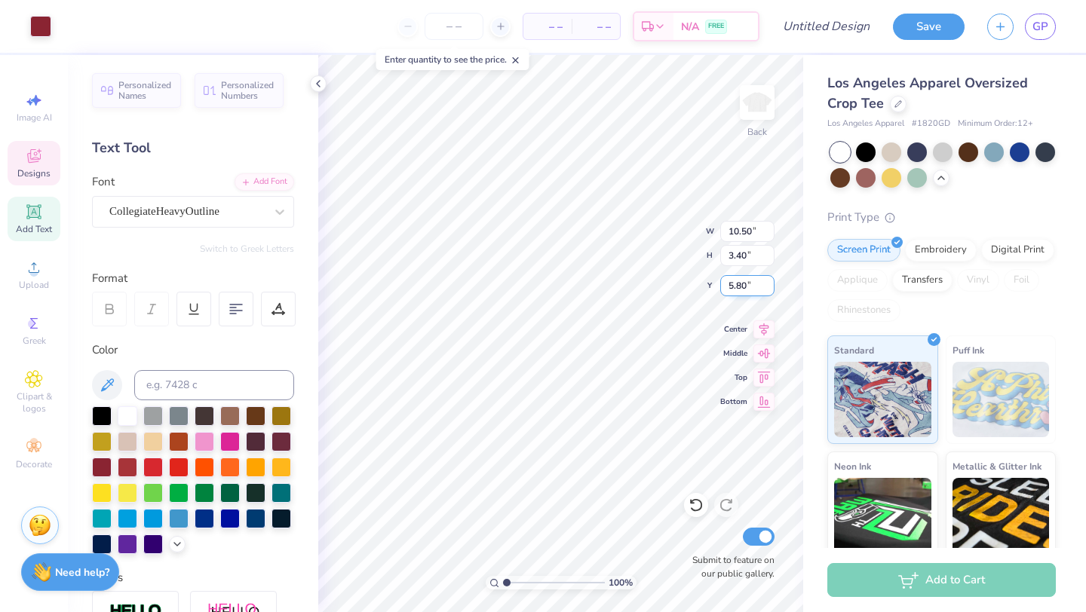
type input "10.55"
type input "4.31"
type input "0.85"
type input "10.50"
type input "3.40"
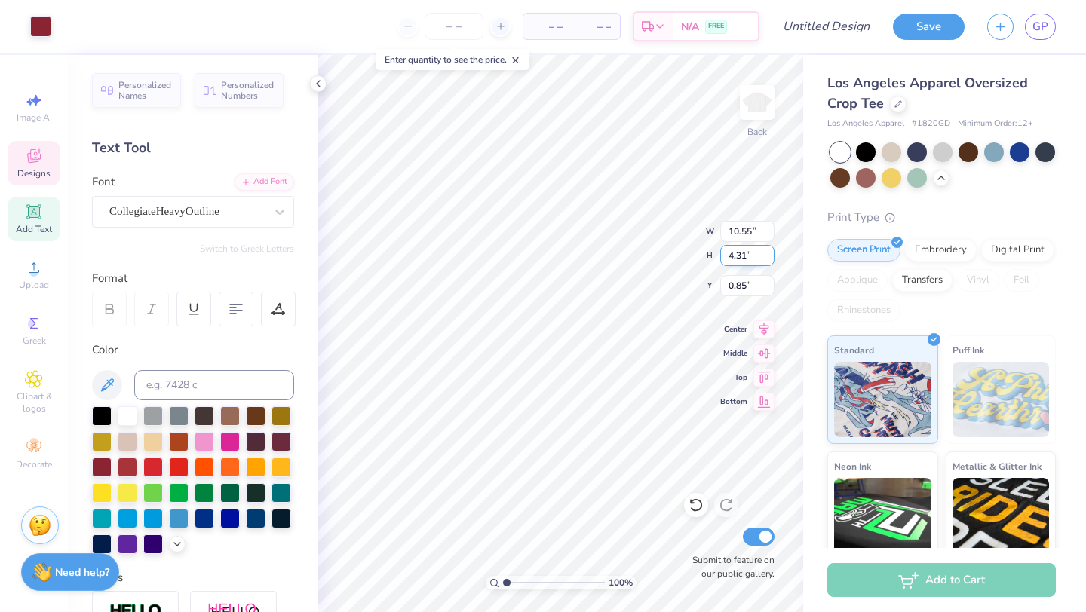
type input "5.80"
click at [746, 254] on input "3.40" at bounding box center [747, 255] width 54 height 21
type input "3"
type input "4.31"
type input "13.30"
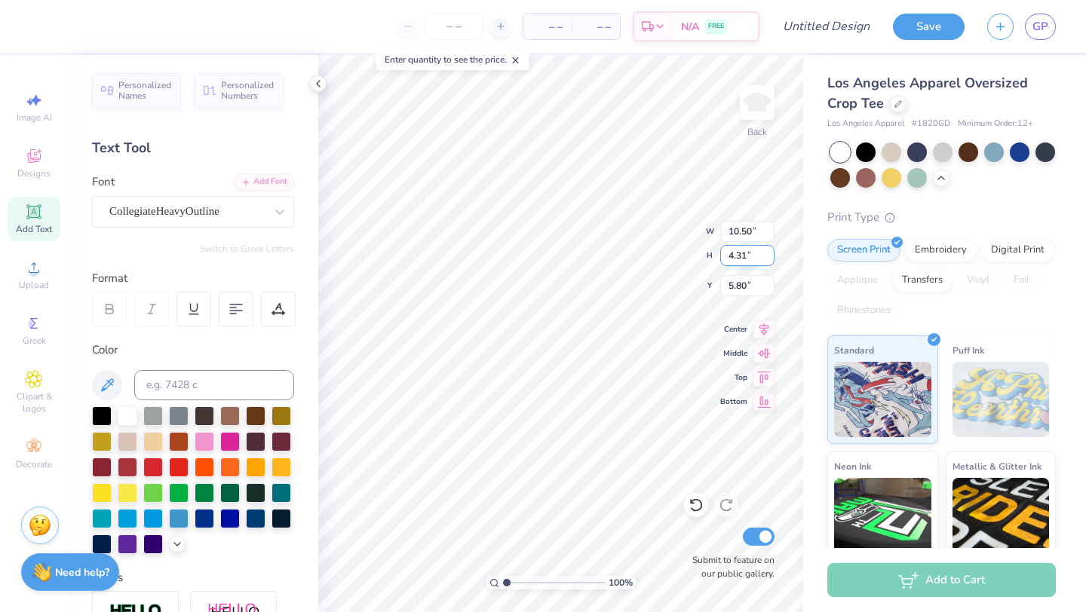
type input "5.34"
type input "10.55"
type input "0.85"
type input "13.30"
click at [745, 284] on input "5.34" at bounding box center [747, 285] width 54 height 21
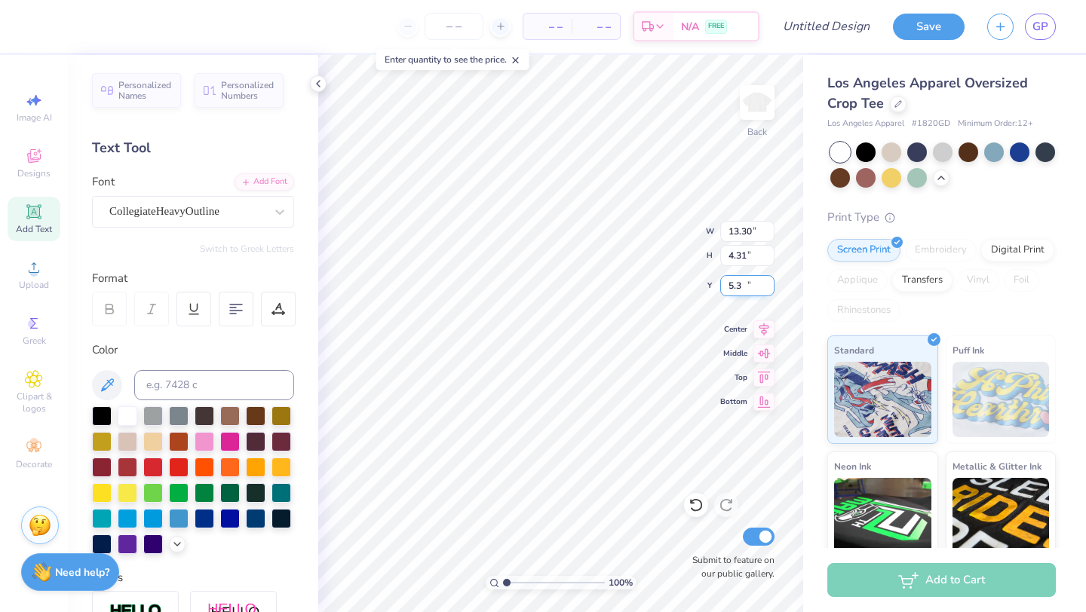
type input "5"
type input "0.83"
type input "10.55"
type input "0.85"
type input "13.30"
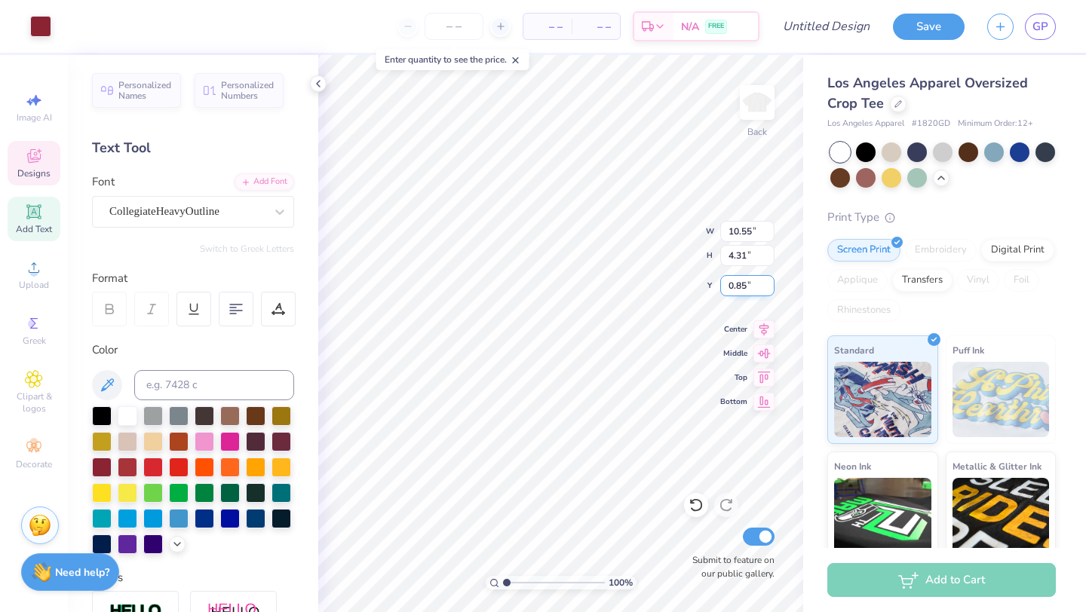
type input "0.84"
type input "10.55"
type input "0.50"
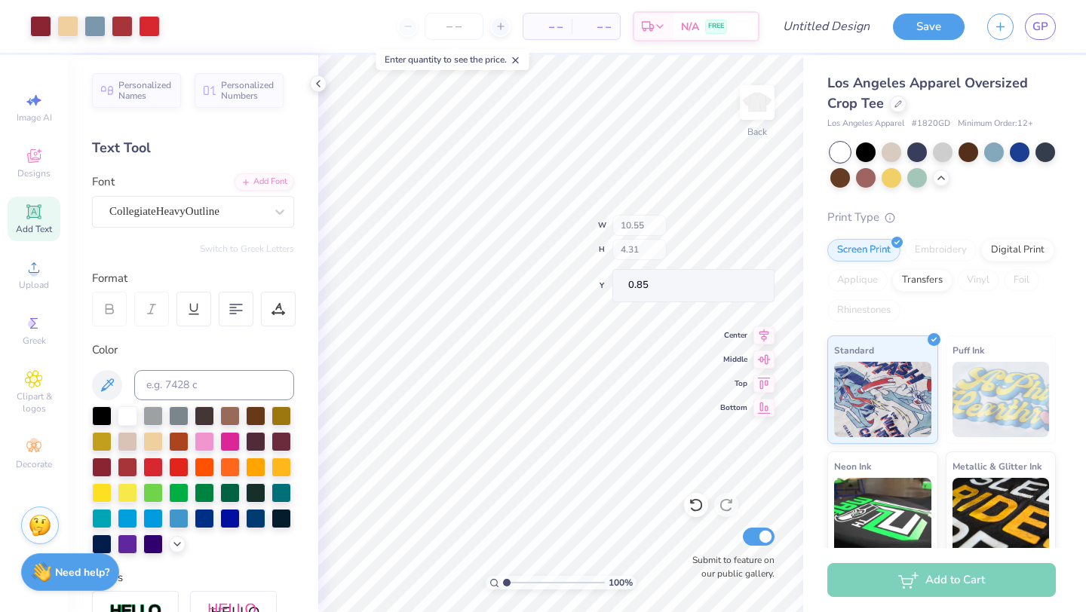
type input "6.17"
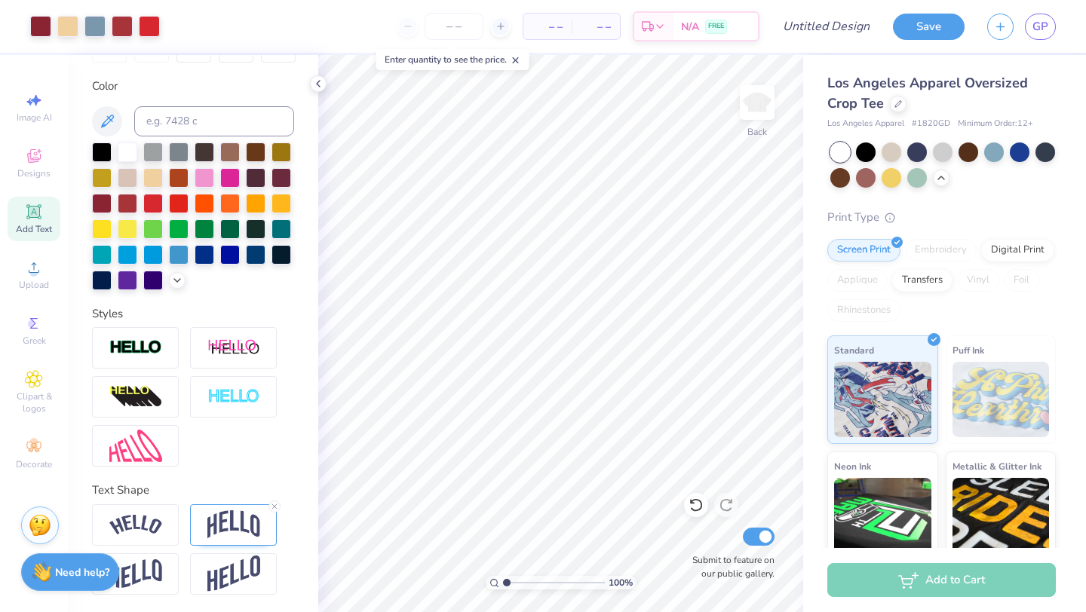
scroll to position [263, 0]
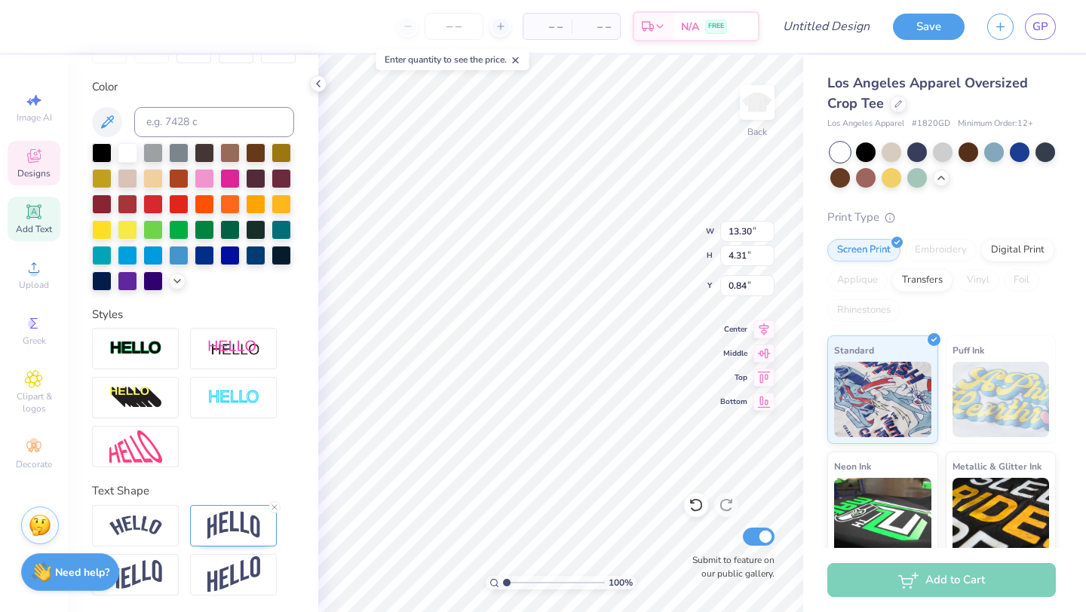
type input "10.55"
type input "0.85"
type input "13.30"
type input "5.34"
click at [702, 237] on div "100 % Back W 13.30 13.30 " H 4.31 4.31 " Y 5.34 5.34 " Center Middle Top Bottom…" at bounding box center [560, 333] width 485 height 557
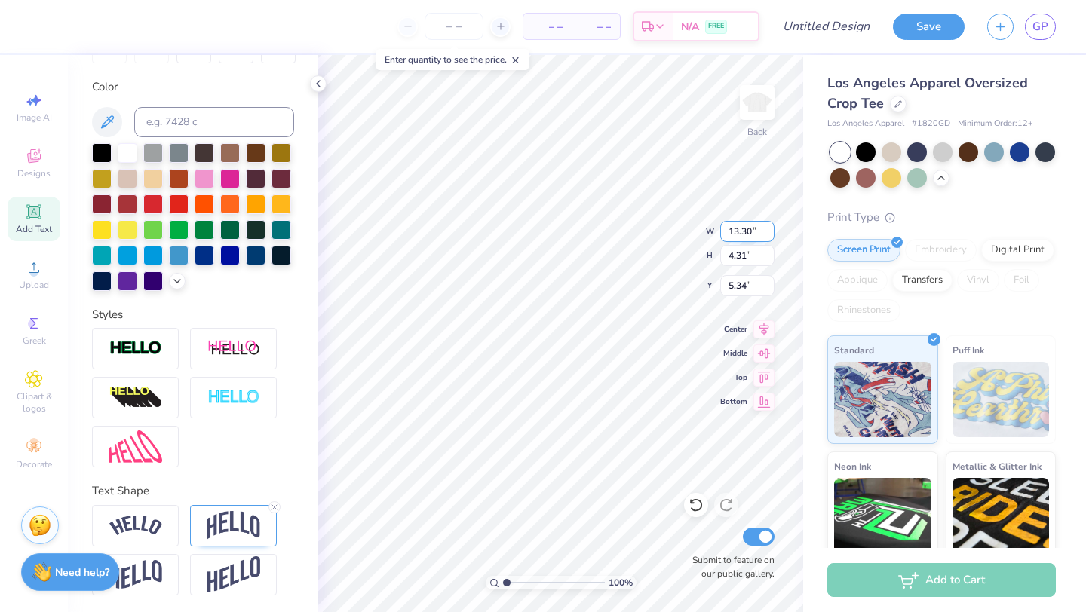
click at [750, 227] on input "13.30" at bounding box center [747, 231] width 54 height 21
type input "1"
type input "10.50"
type input "3.40"
type input "5.80"
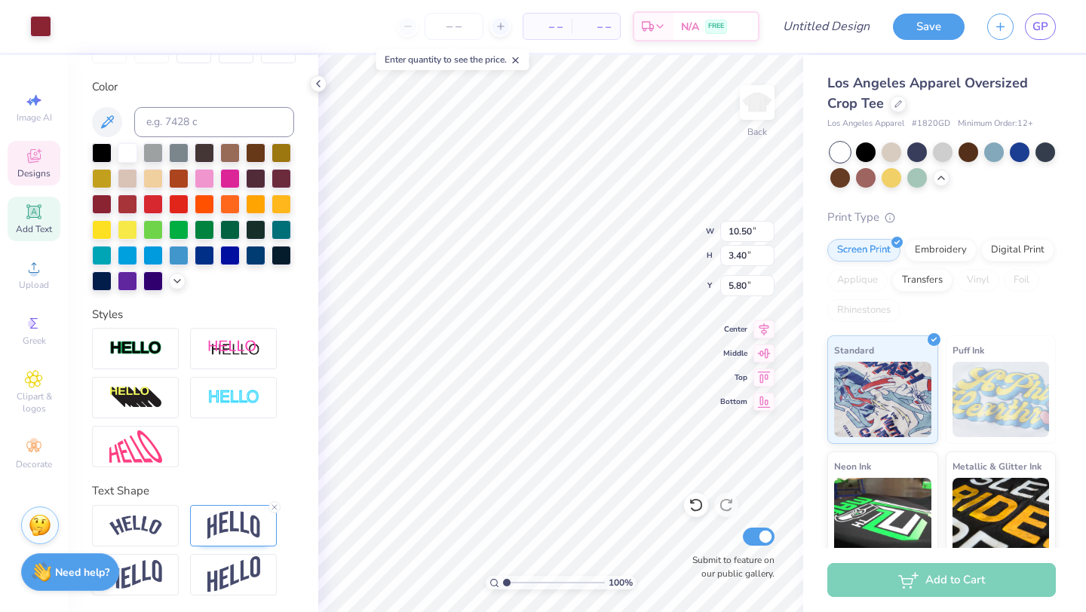
type input "10.55"
type input "4.31"
type input "0.85"
type input "10.50"
type input "3.40"
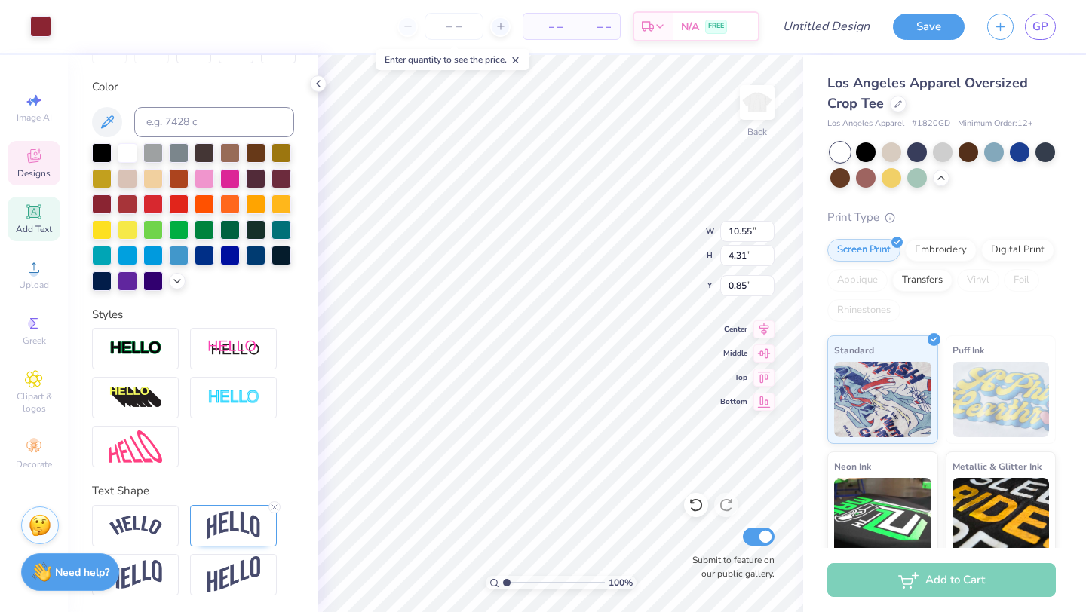
type input "5.80"
type input "10.55"
type input "4.31"
type input "0.85"
type input "10.50"
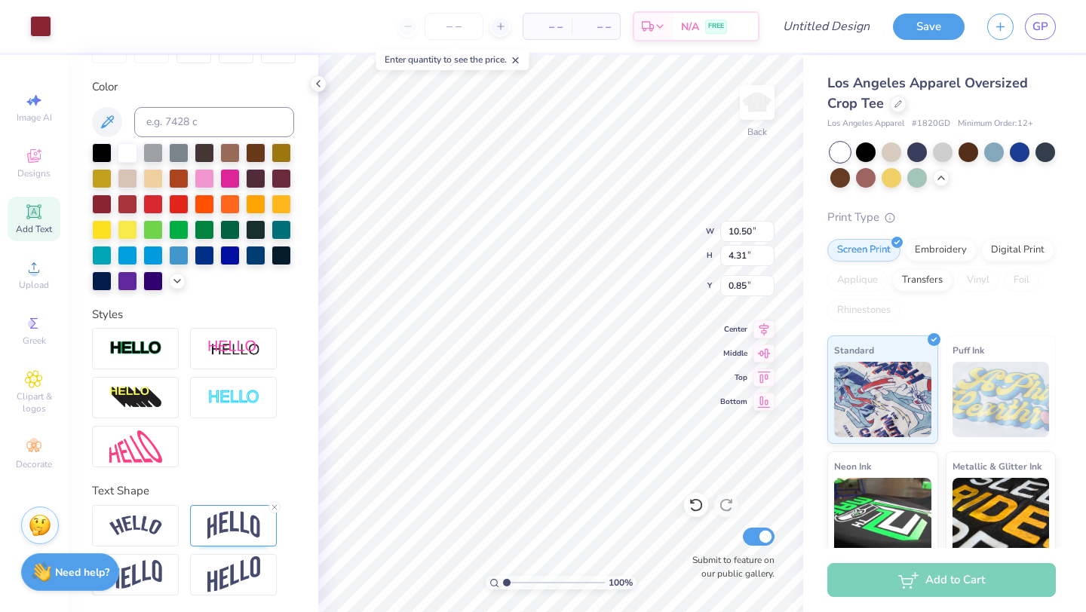
type input "3.40"
type input "5.80"
click at [742, 252] on input "3.40" at bounding box center [747, 255] width 54 height 21
type input "3"
type input "4.31"
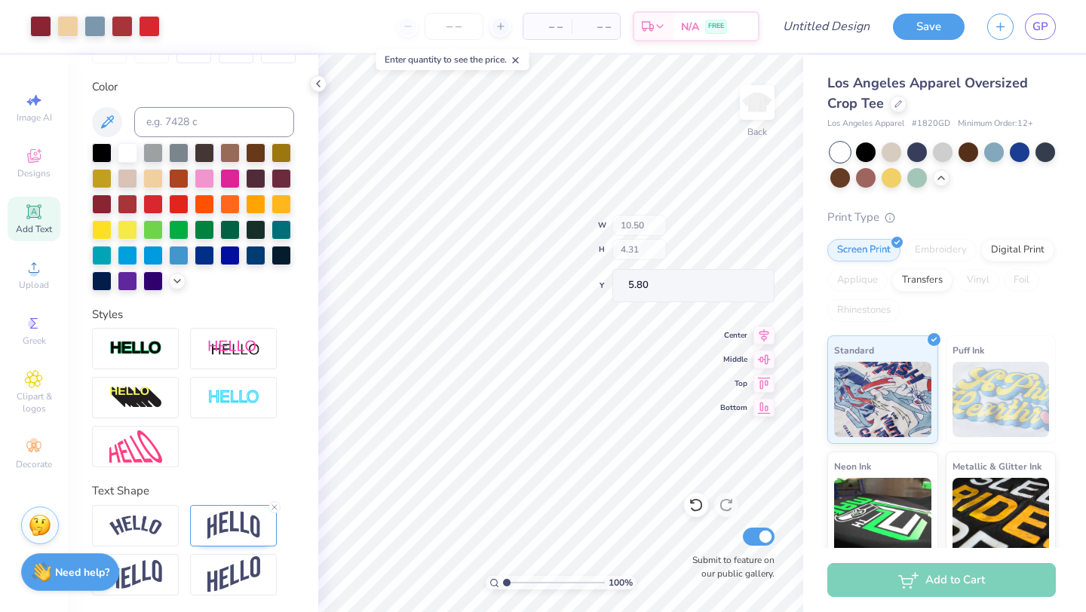
type input "13.30"
type input "5.34"
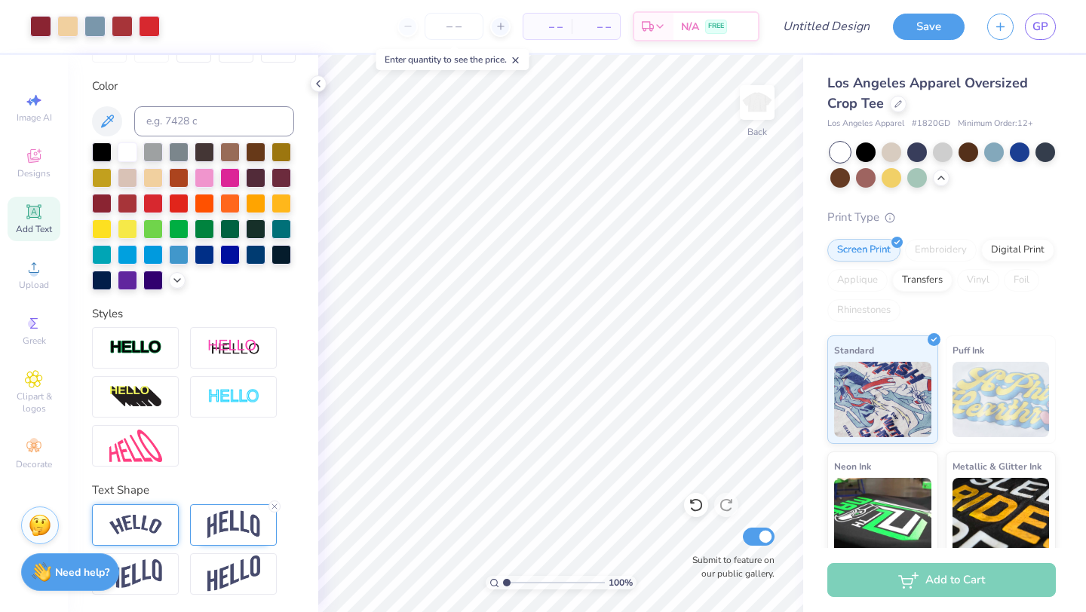
click at [158, 529] on img at bounding box center [135, 525] width 53 height 20
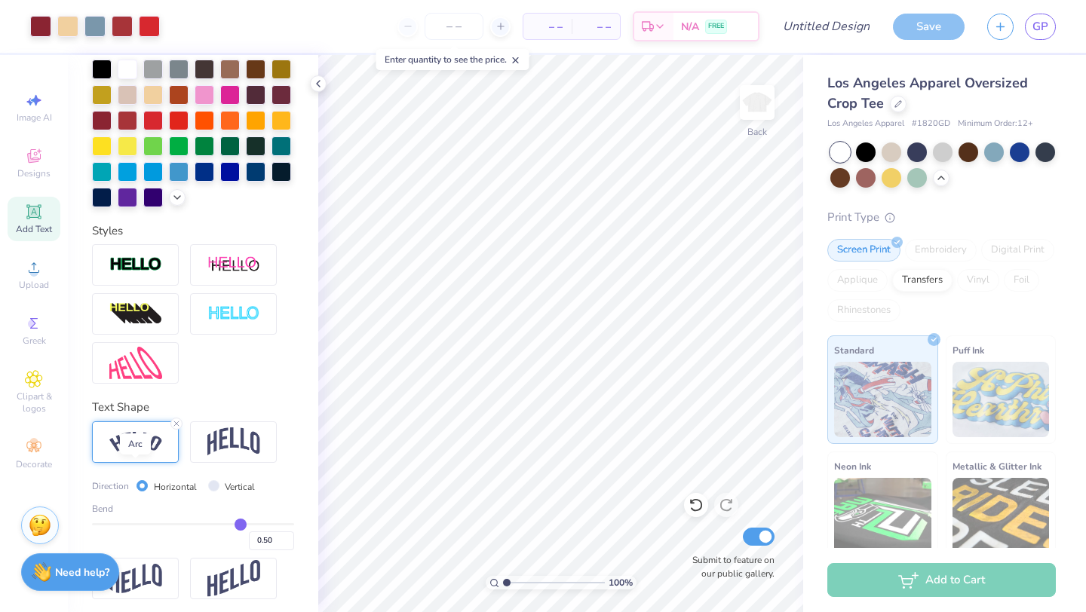
scroll to position [352, 0]
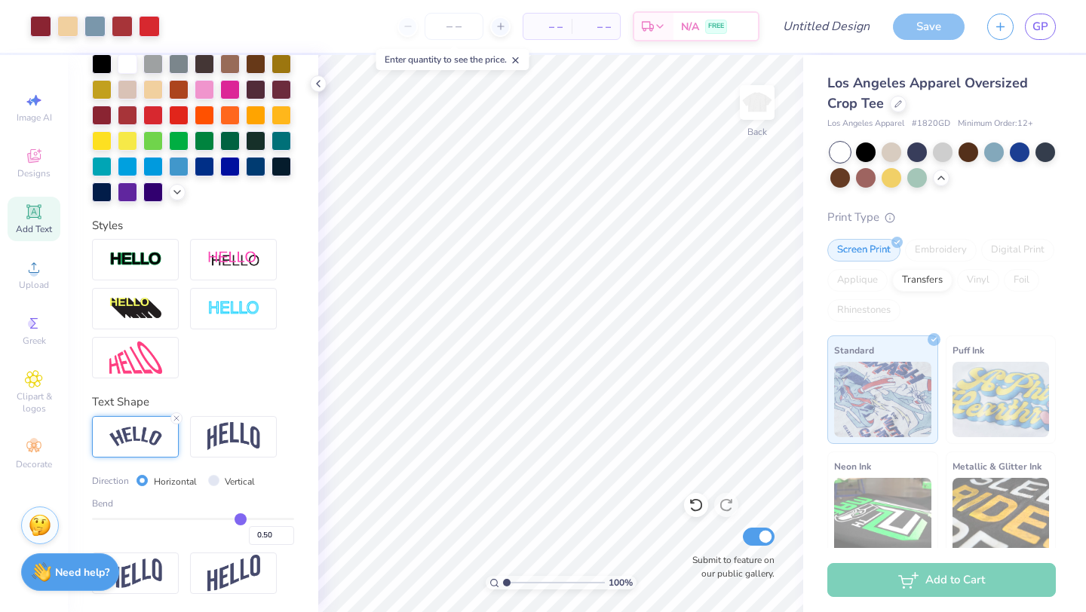
type input "0.55"
type input "0.54"
type input "0.53"
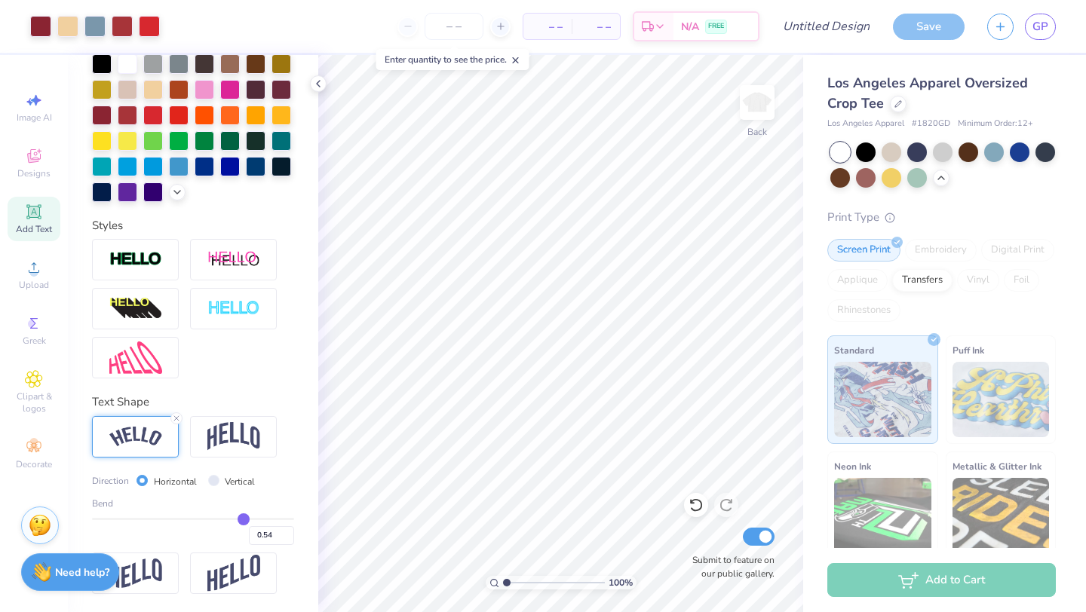
type input "0.53"
type input "0.52"
type input "0.51"
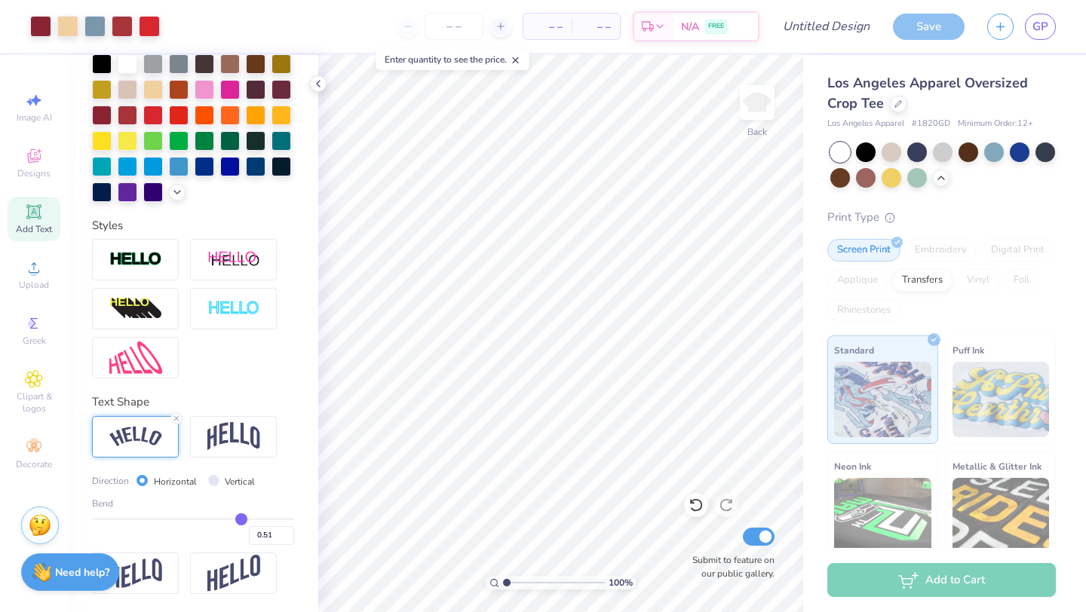
type input "0.5"
type input "0.50"
type input "0.49"
type input "0.48"
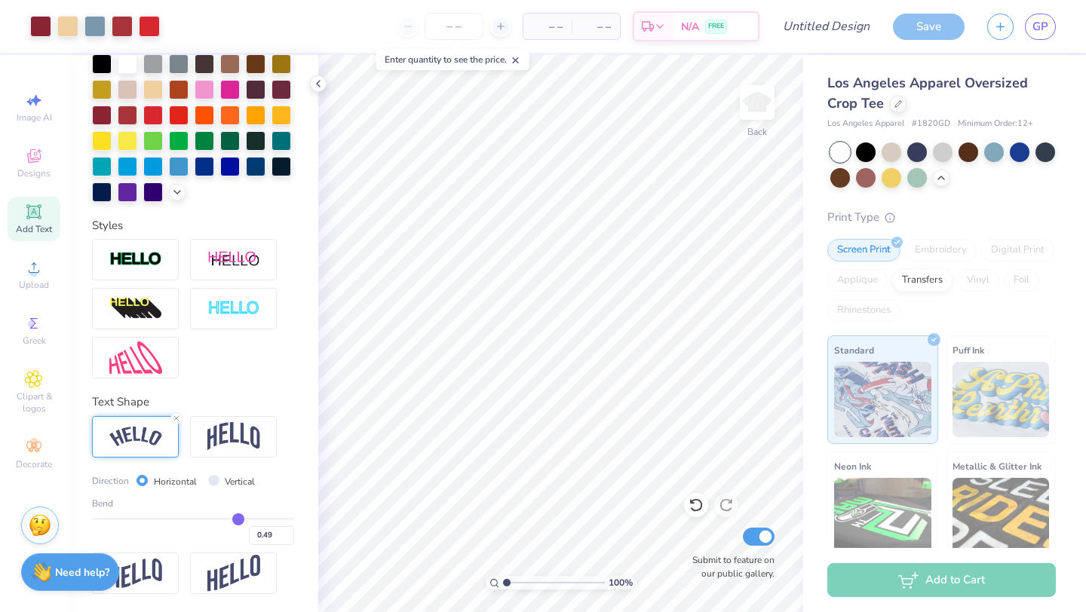
type input "0.48"
type input "0.47"
type input "0.46"
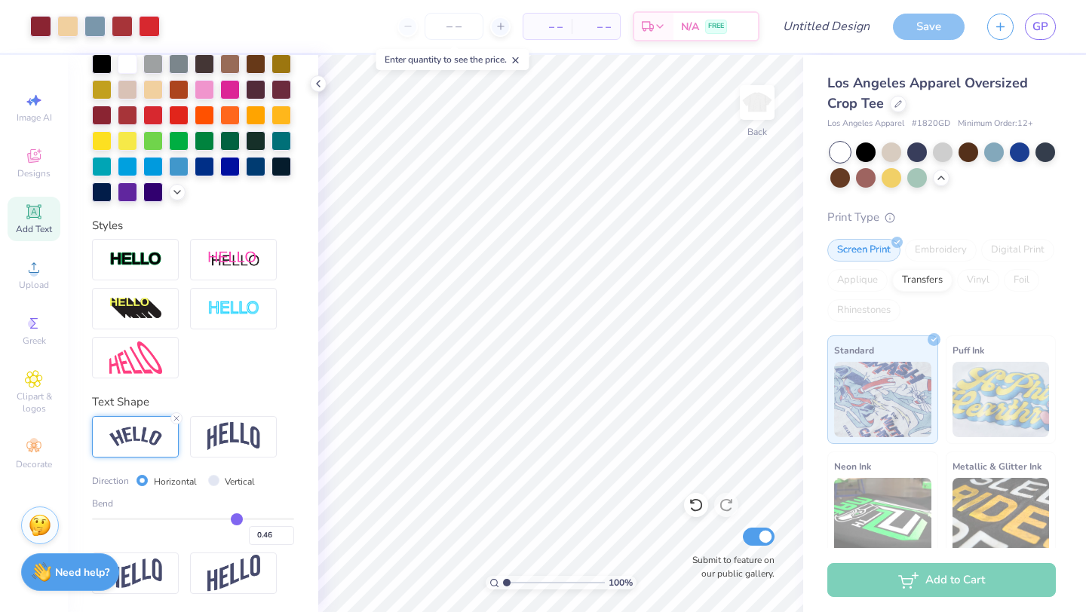
drag, startPoint x: 244, startPoint y: 515, endPoint x: 210, endPoint y: 480, distance: 49.1
type input "0.46"
click at [236, 518] on input "range" at bounding box center [193, 519] width 202 height 2
click at [215, 477] on input "Vertical" at bounding box center [213, 480] width 11 height 11
radio input "true"
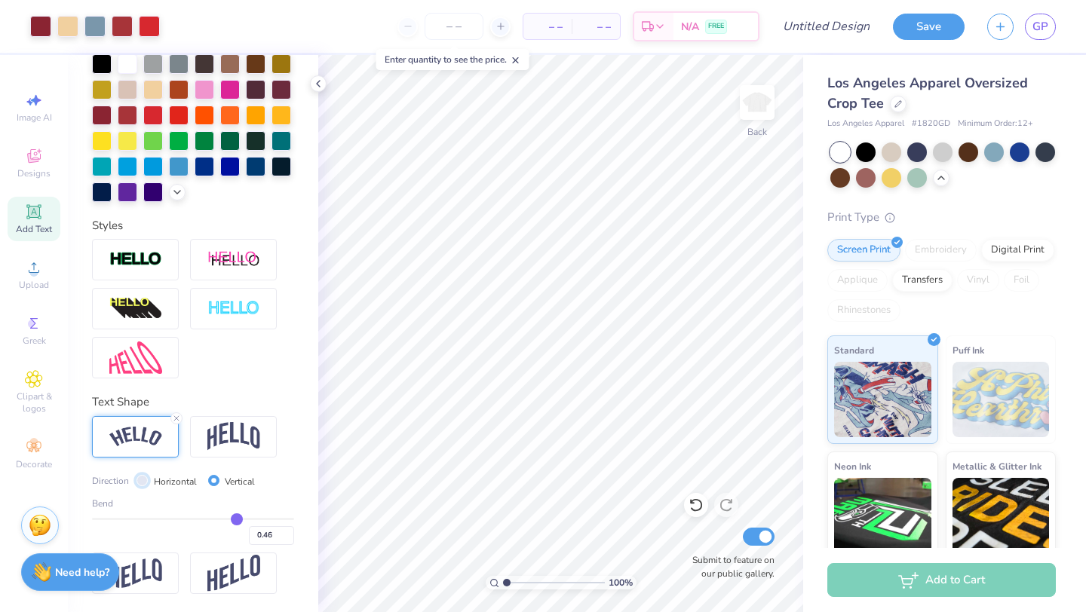
click at [141, 480] on input "Horizontal" at bounding box center [141, 480] width 11 height 11
radio input "true"
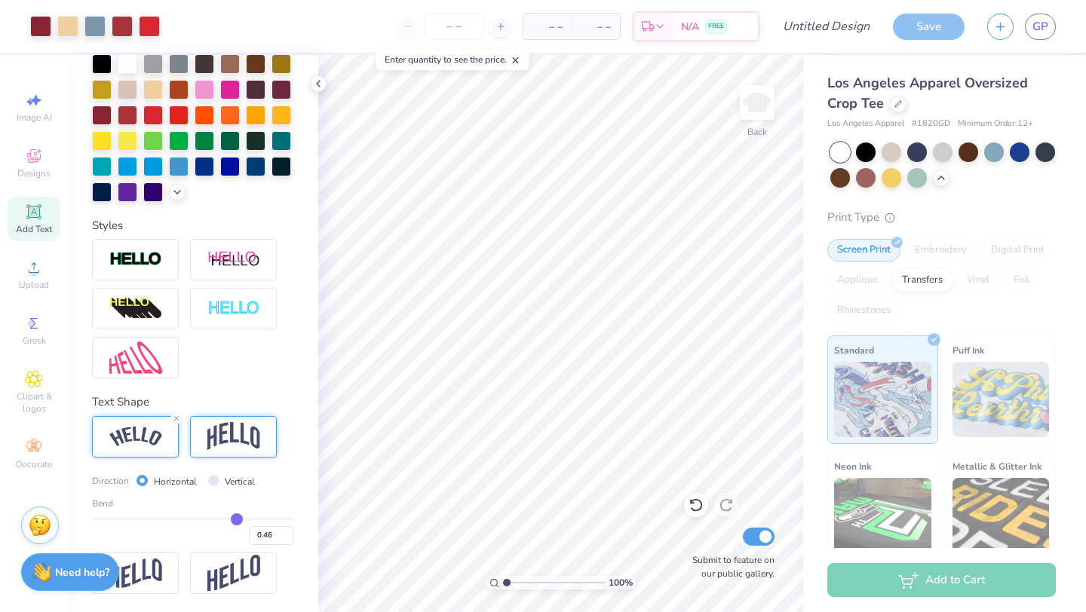
click at [247, 436] on img at bounding box center [233, 436] width 53 height 29
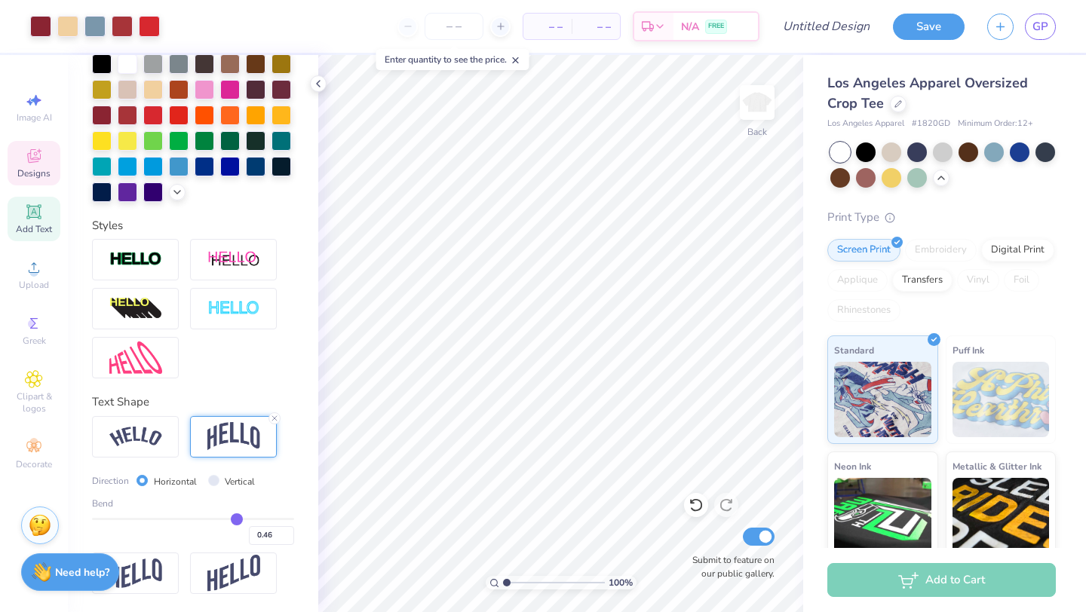
click at [26, 153] on icon at bounding box center [34, 156] width 18 height 18
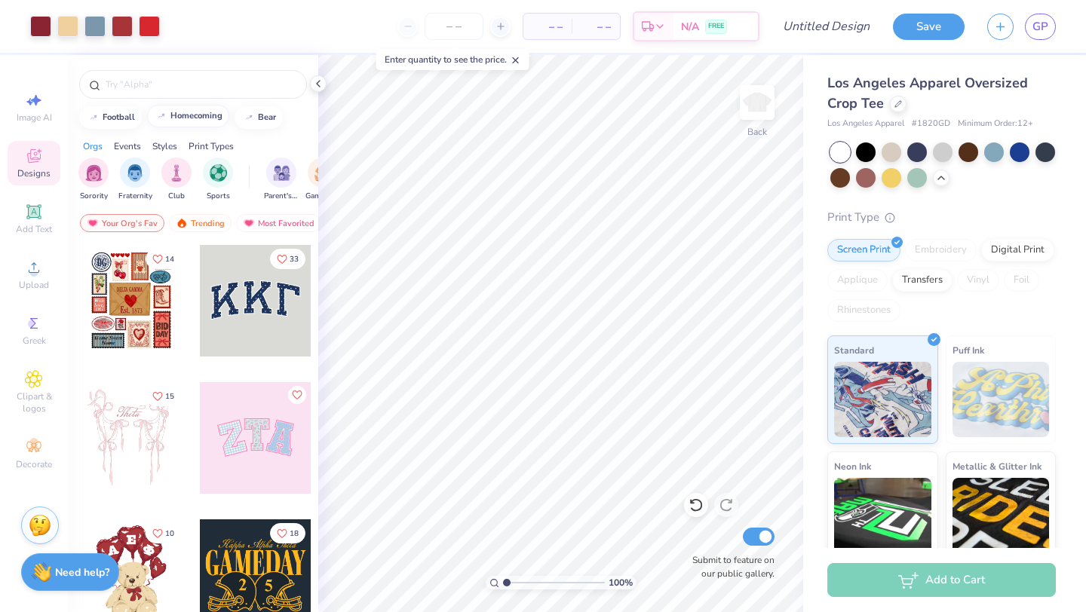
click at [185, 117] on div "homecoming" at bounding box center [196, 116] width 52 height 8
type input "homecoming"
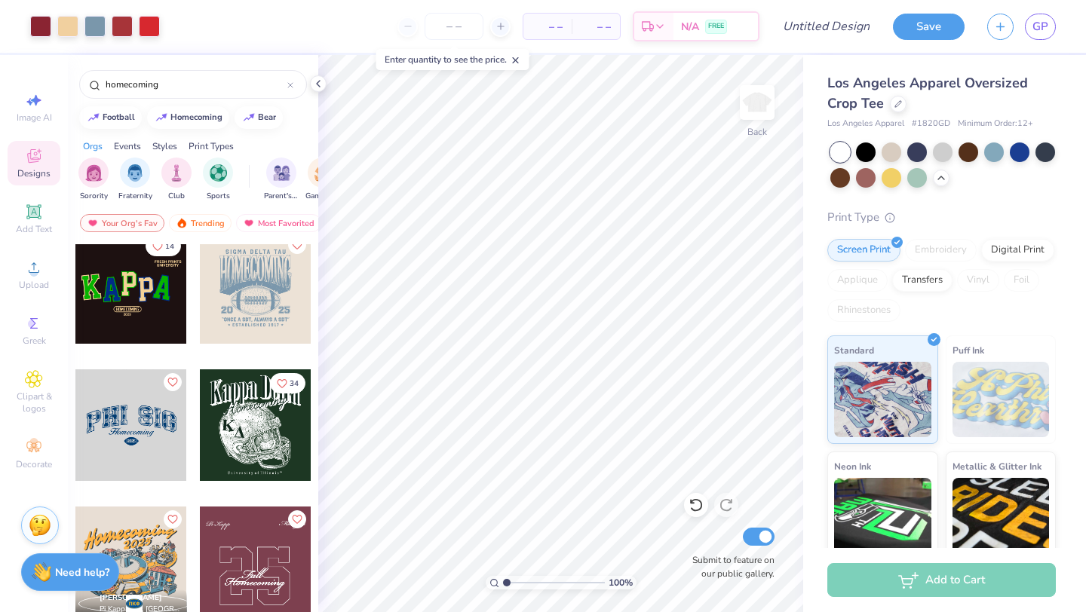
scroll to position [14, 0]
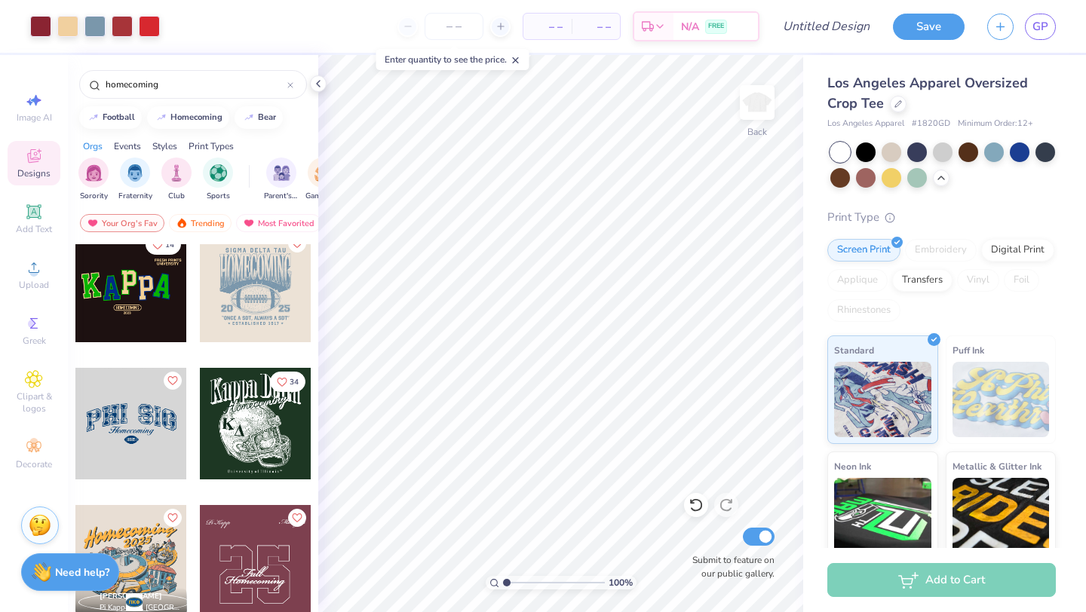
click at [271, 286] on div at bounding box center [256, 287] width 112 height 112
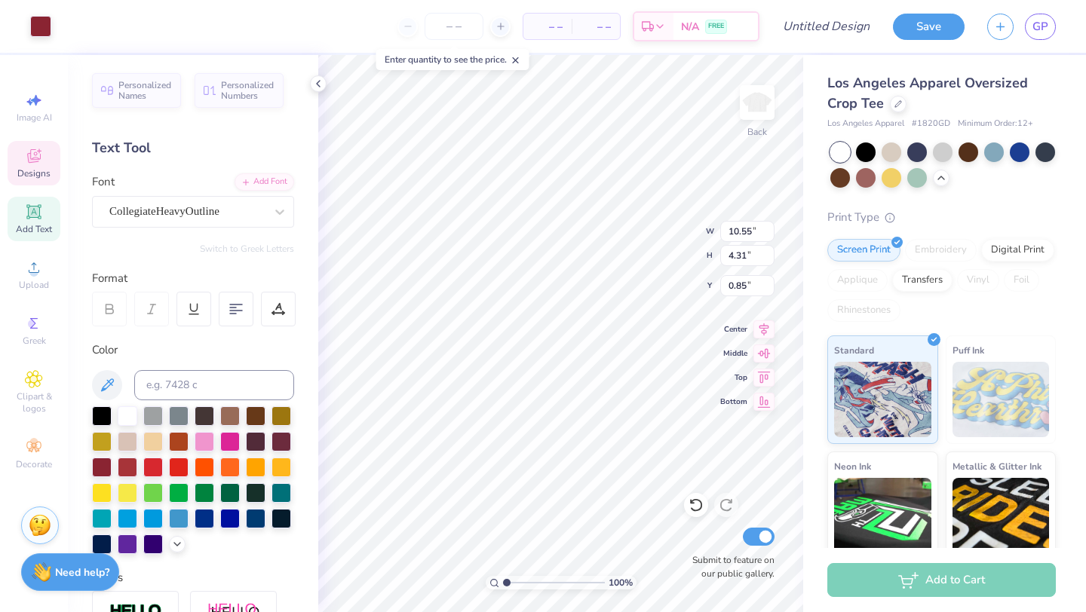
type input "10.55"
type input "4.31"
type input "0.85"
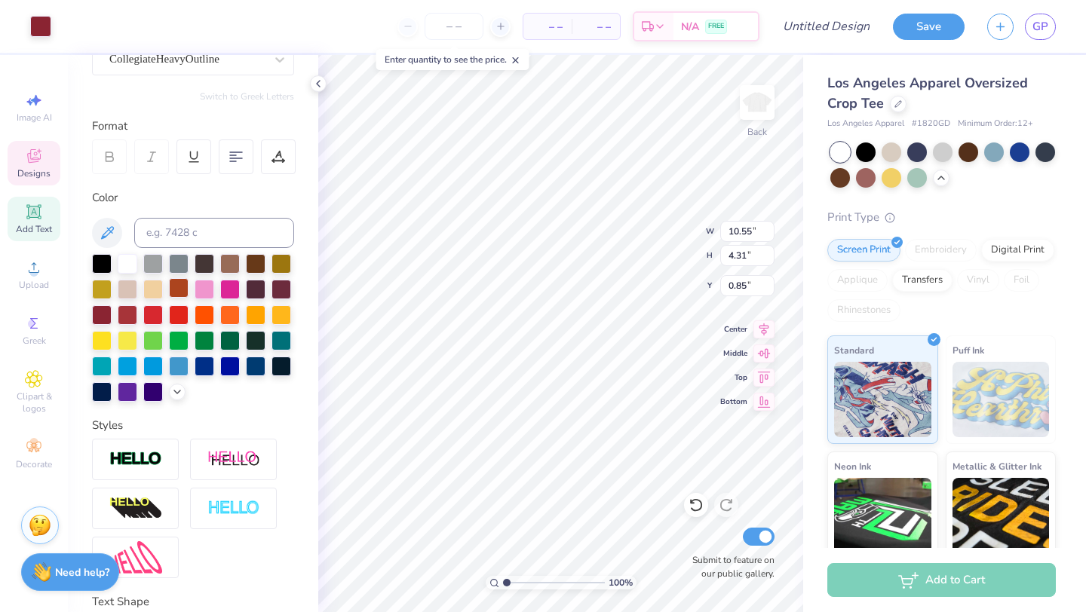
scroll to position [0, 0]
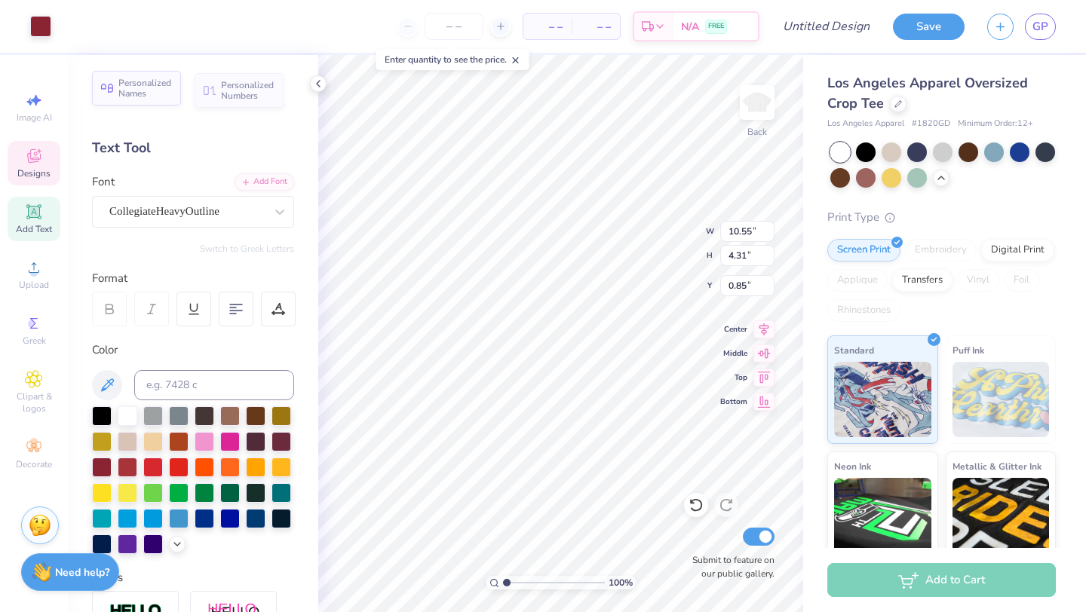
click at [138, 95] on span "Personalized Names" at bounding box center [145, 88] width 54 height 21
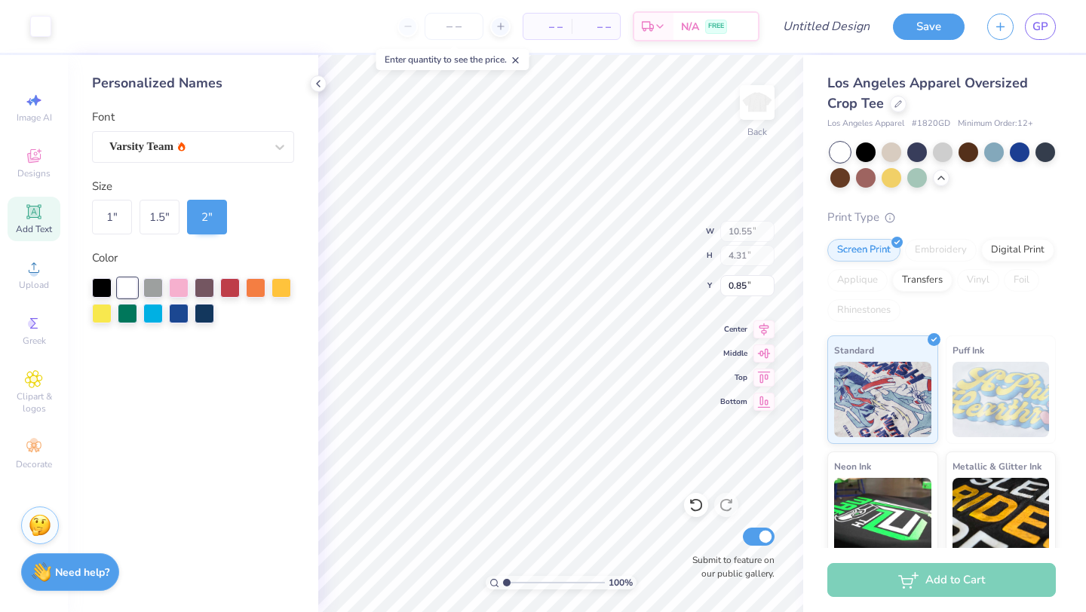
type input "12.43"
type input "2.00"
type input "6.50"
click at [314, 88] on icon at bounding box center [318, 84] width 12 height 12
click at [317, 87] on div "Personalized Names Font Varsity Team Size 1 " 1.5 " 2 " Color" at bounding box center [193, 333] width 250 height 557
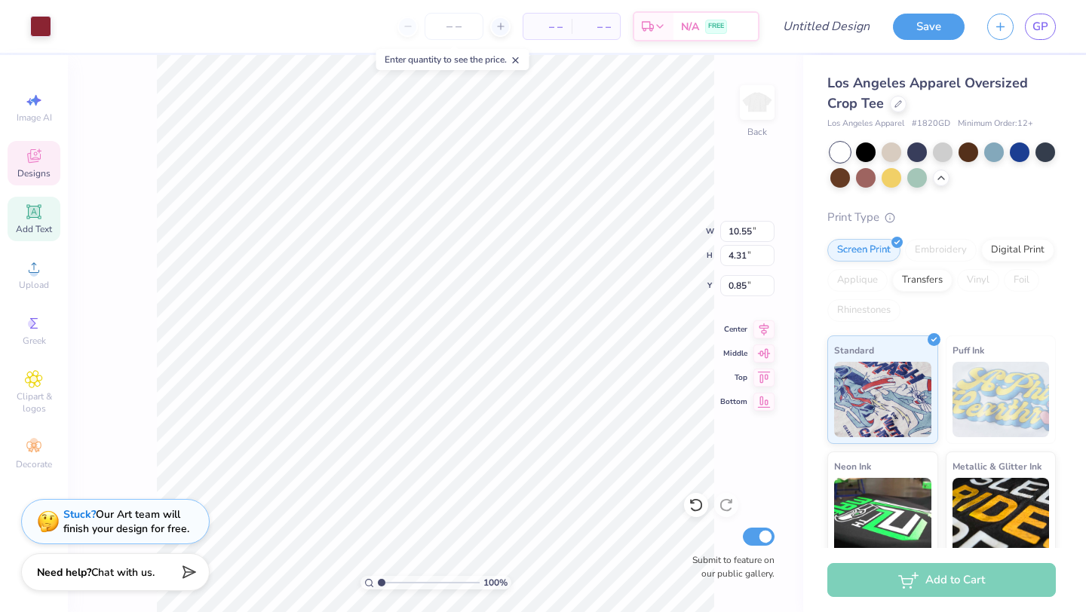
type input "13.30"
type input "4.07"
type input "4.06"
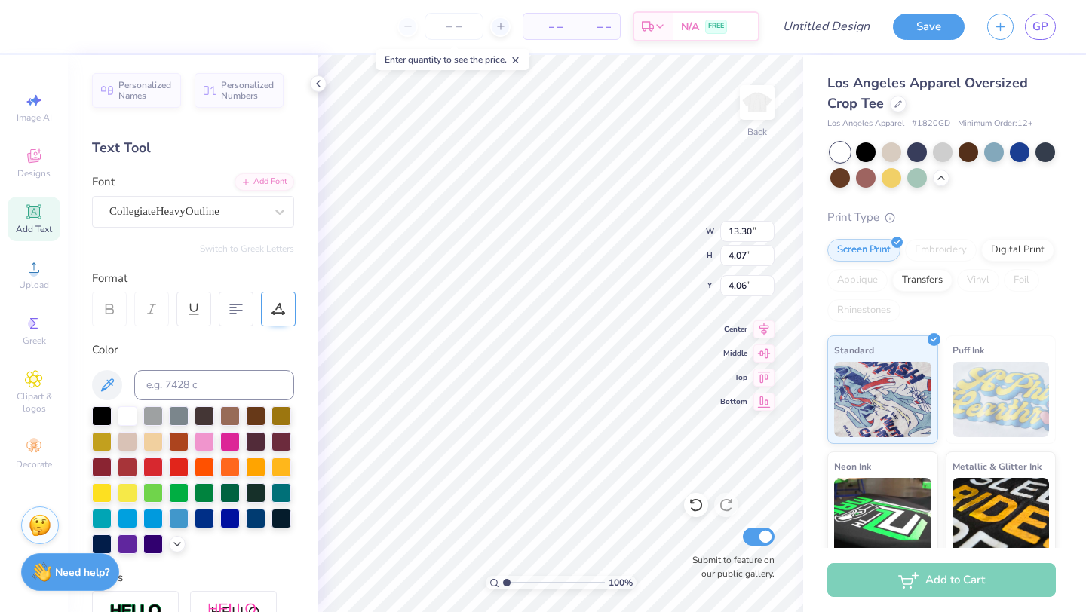
click at [284, 304] on icon at bounding box center [278, 309] width 14 height 14
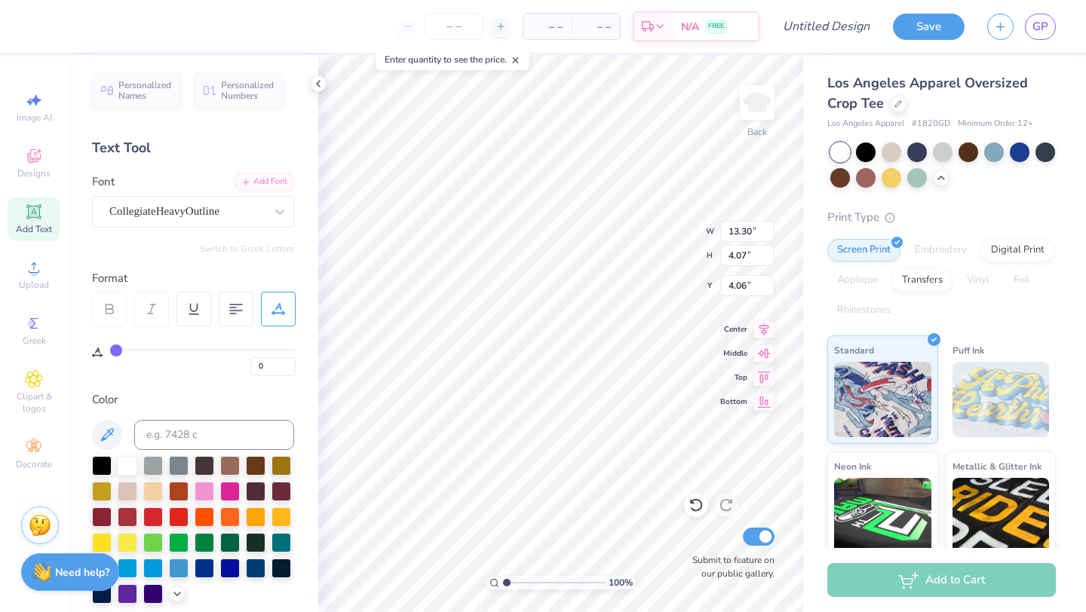
type input "2"
type input "4"
type input "12"
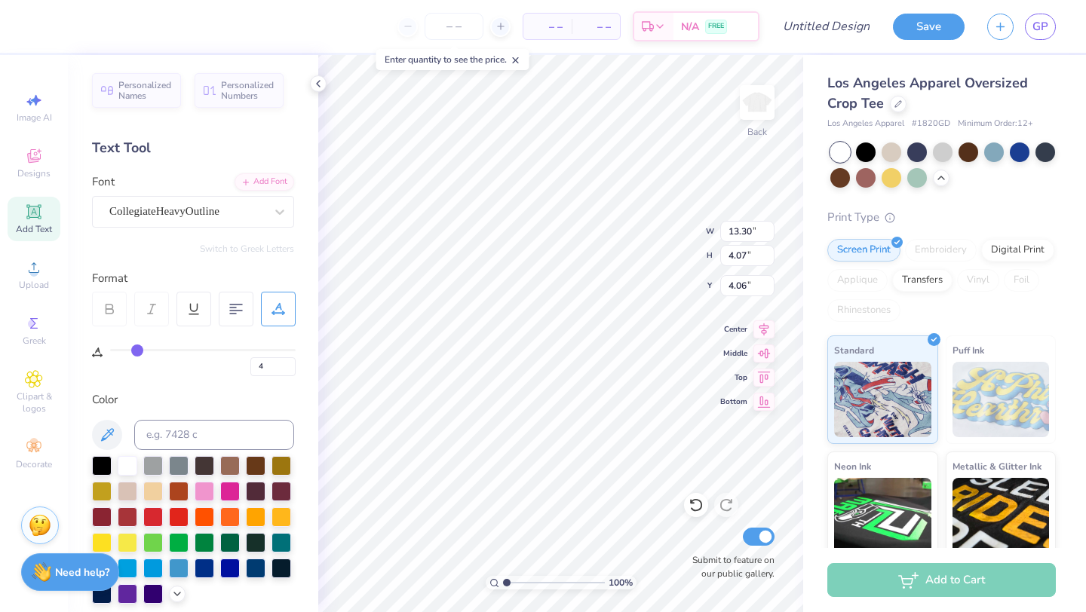
type input "12"
type input "18"
type input "25"
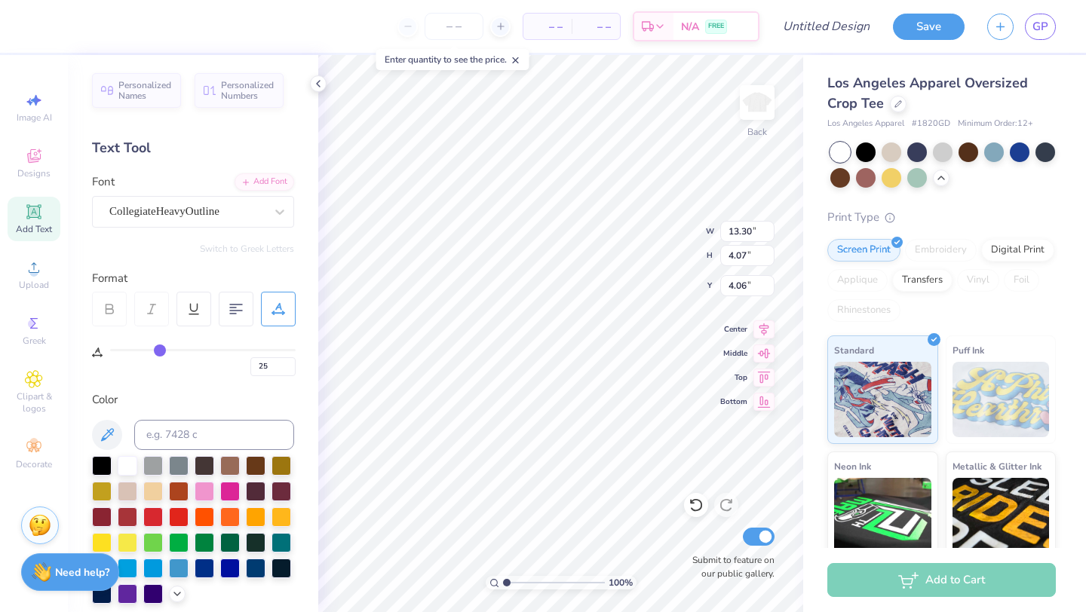
type input "31"
type input "37"
type input "43"
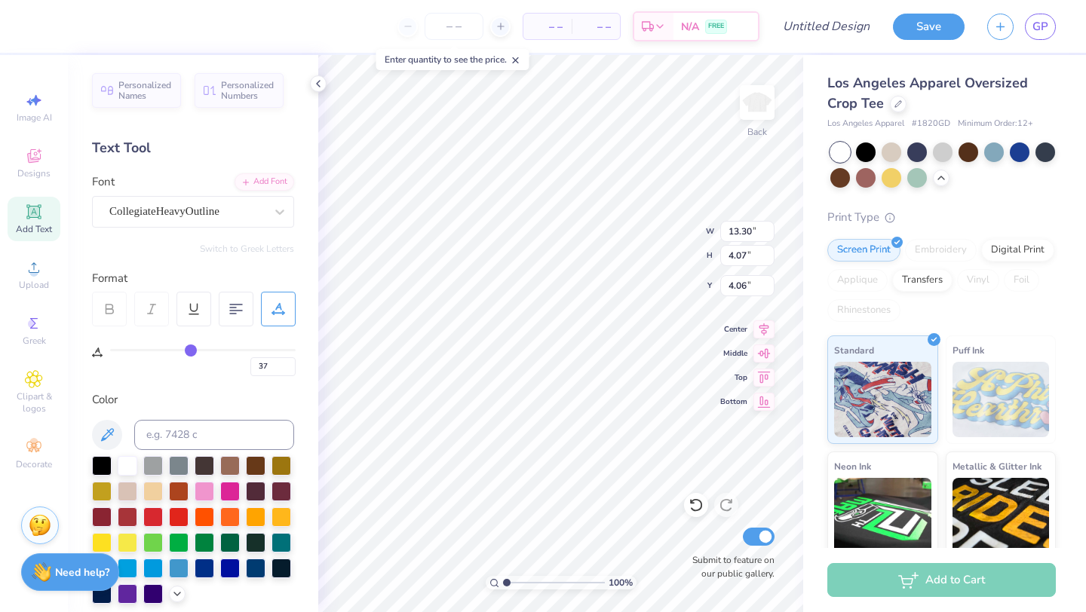
type input "43"
type input "47"
type input "51"
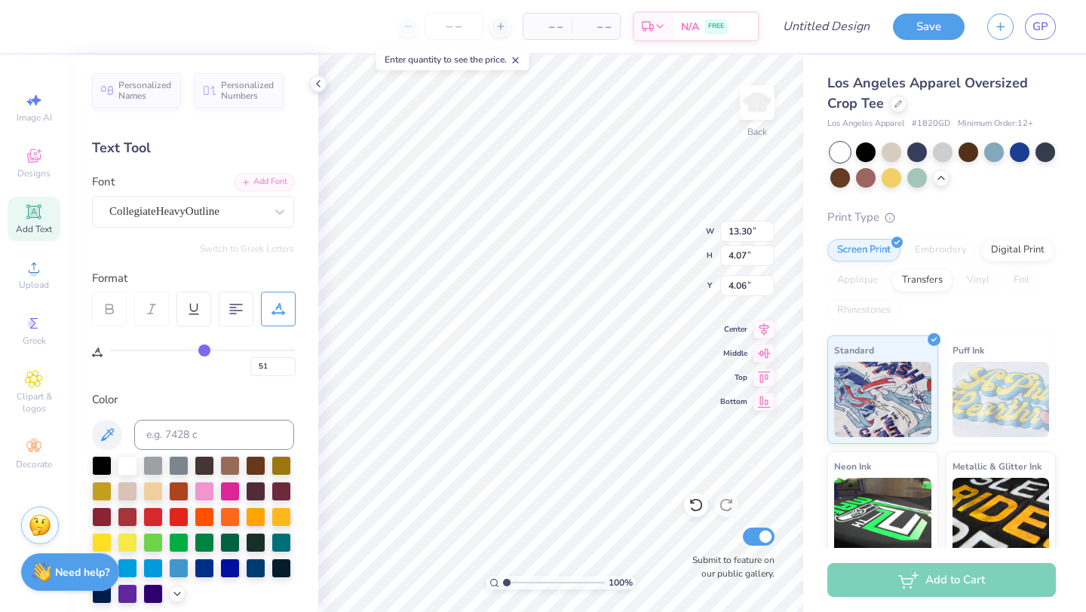
type input "55"
type input "58"
type input "60"
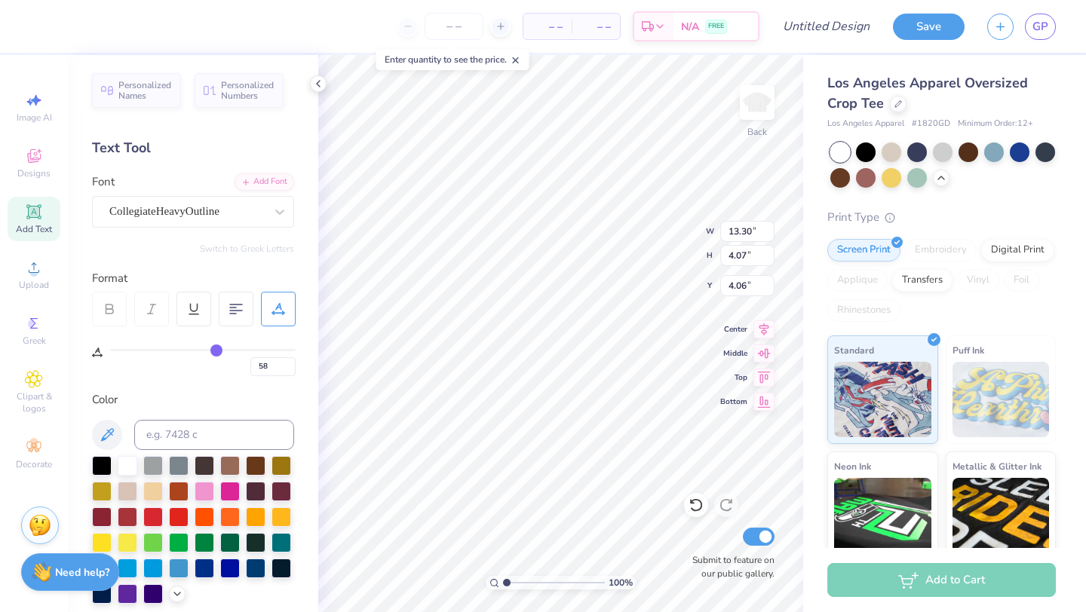
type input "60"
type input "62"
type input "63"
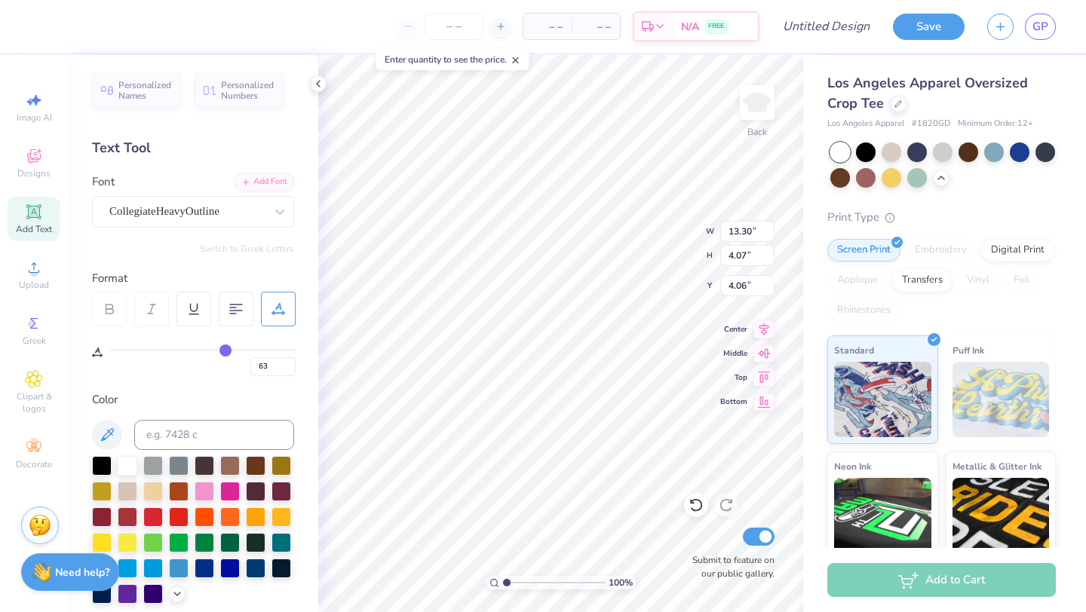
type input "64"
type input "66"
type input "67"
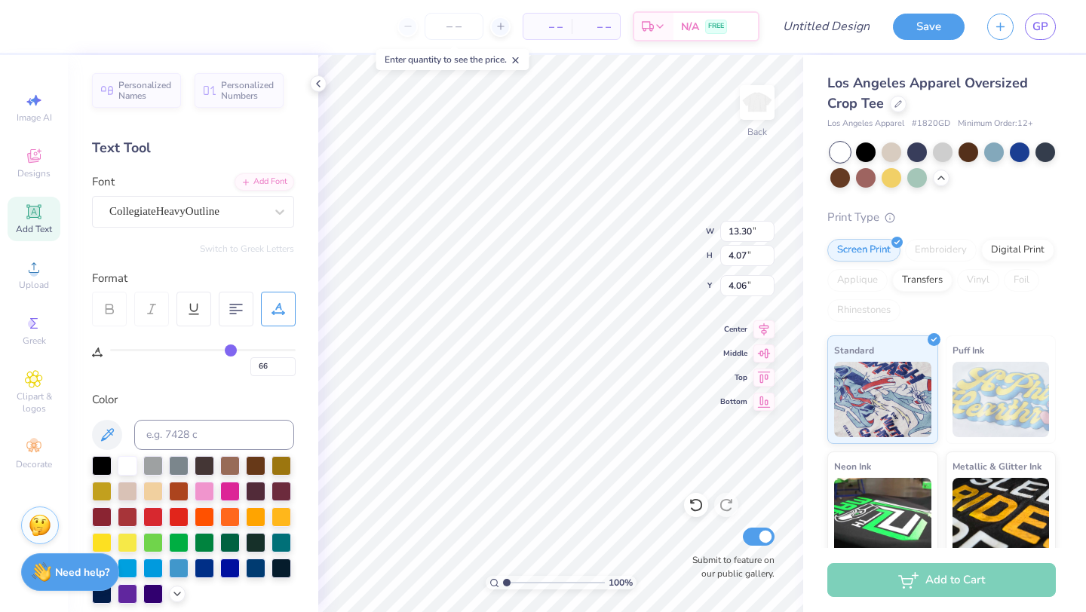
type input "67"
type input "68"
drag, startPoint x: 119, startPoint y: 349, endPoint x: 193, endPoint y: 350, distance: 73.9
click at [110, 351] on input "range" at bounding box center [203, 350] width 186 height 2
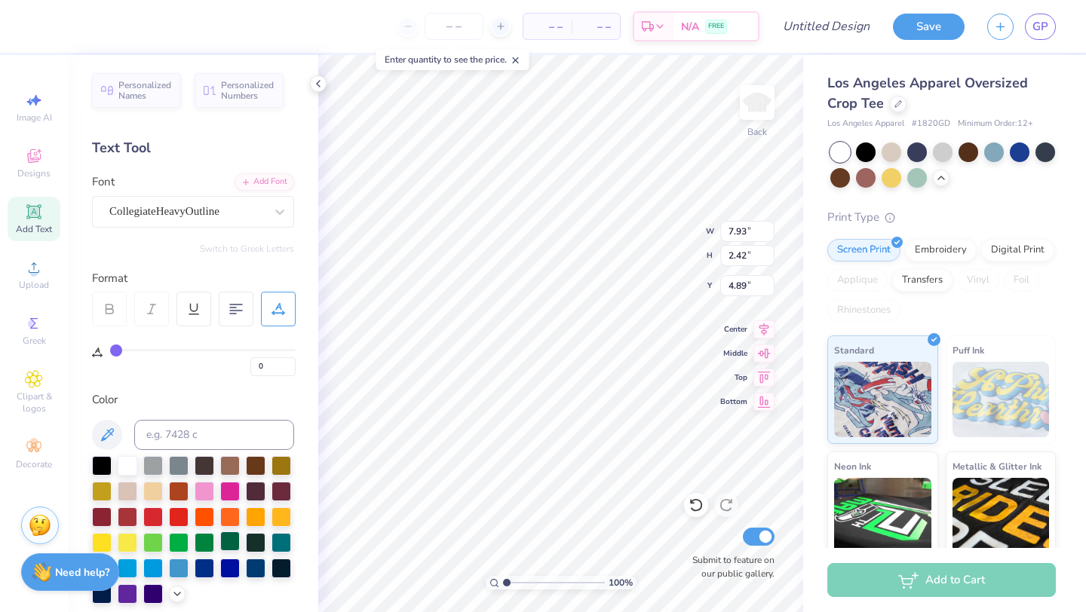
click at [227, 534] on div at bounding box center [230, 542] width 20 height 20
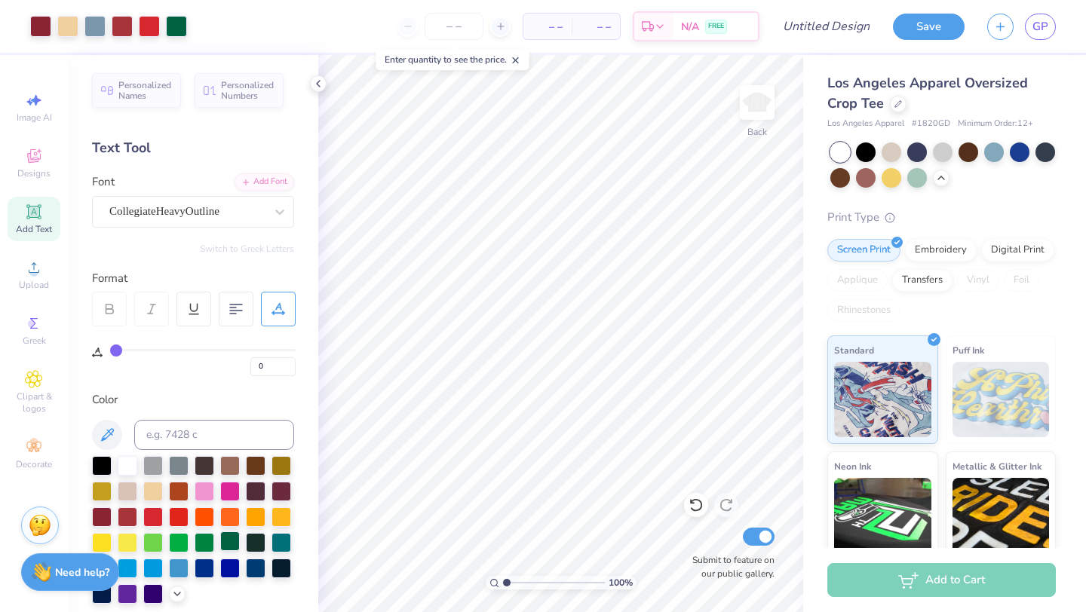
scroll to position [314, 0]
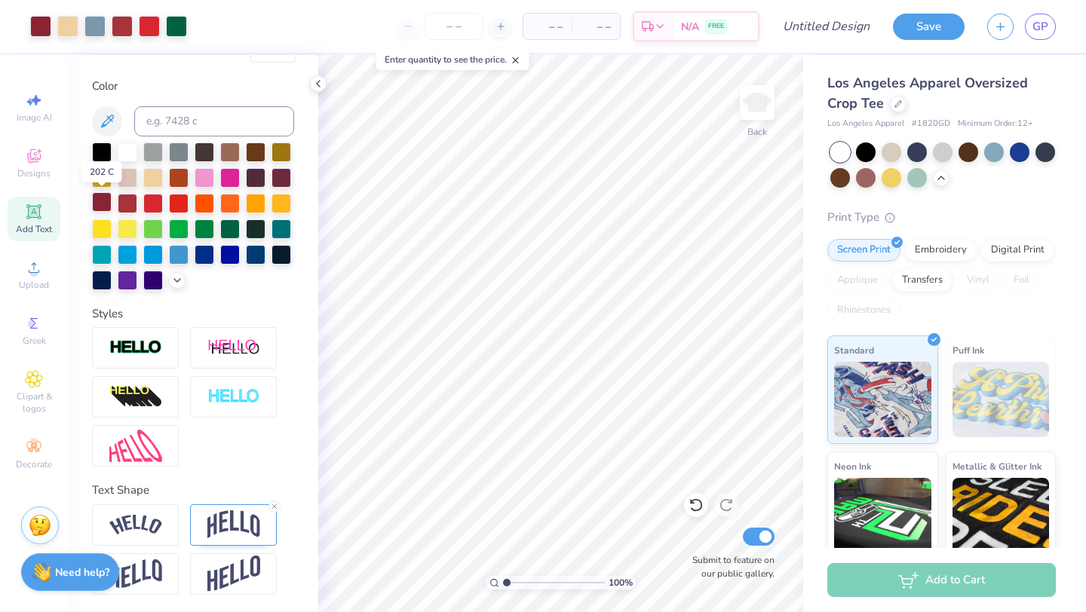
click at [98, 207] on div at bounding box center [102, 202] width 20 height 20
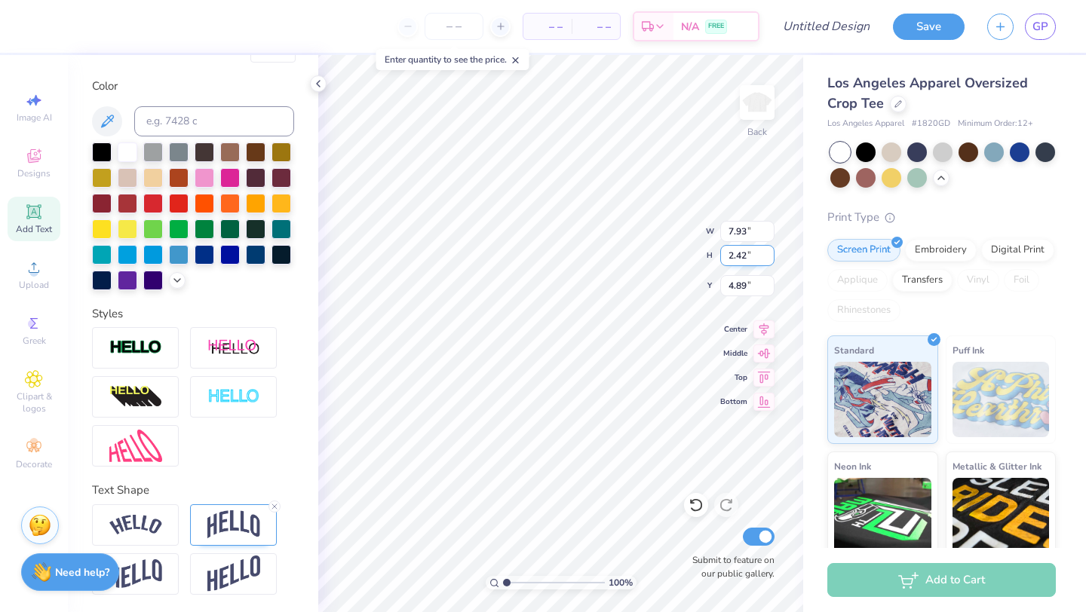
drag, startPoint x: 747, startPoint y: 256, endPoint x: 720, endPoint y: 256, distance: 26.4
click at [720, 256] on input "2.42" at bounding box center [747, 255] width 54 height 21
click at [765, 235] on input "14.99" at bounding box center [747, 231] width 54 height 21
click at [765, 235] on input "14.98" at bounding box center [747, 231] width 54 height 21
click at [765, 235] on input "14.97" at bounding box center [747, 231] width 54 height 21
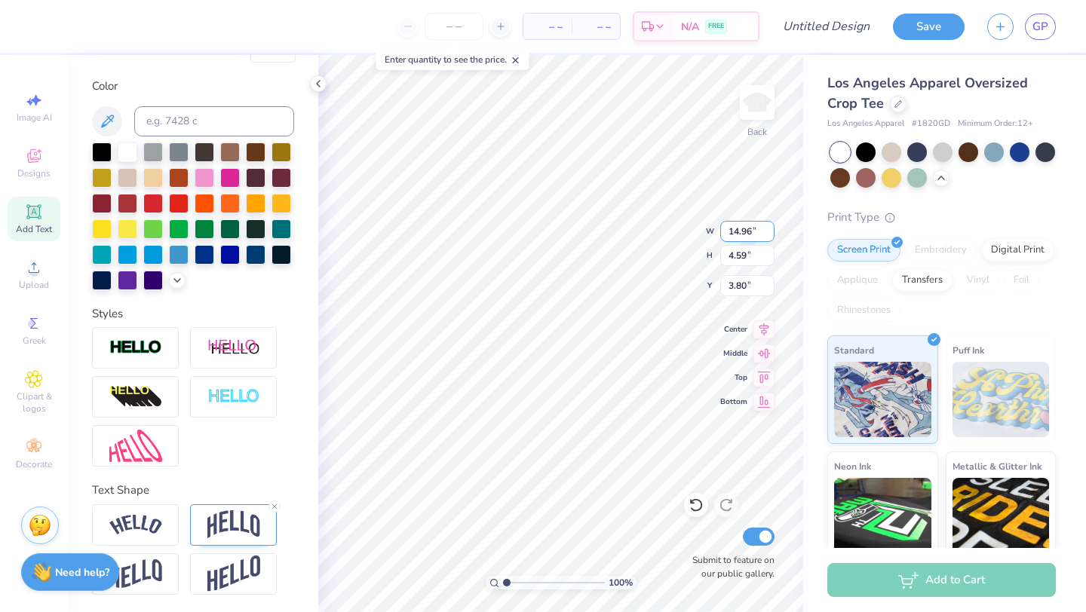
click at [765, 235] on input "14.96" at bounding box center [747, 231] width 54 height 21
click at [765, 235] on input "14.95" at bounding box center [747, 231] width 54 height 21
click at [765, 235] on input "14.94" at bounding box center [747, 231] width 54 height 21
click at [765, 235] on input "14.93" at bounding box center [747, 231] width 54 height 21
click at [765, 235] on input "14.92" at bounding box center [747, 231] width 54 height 21
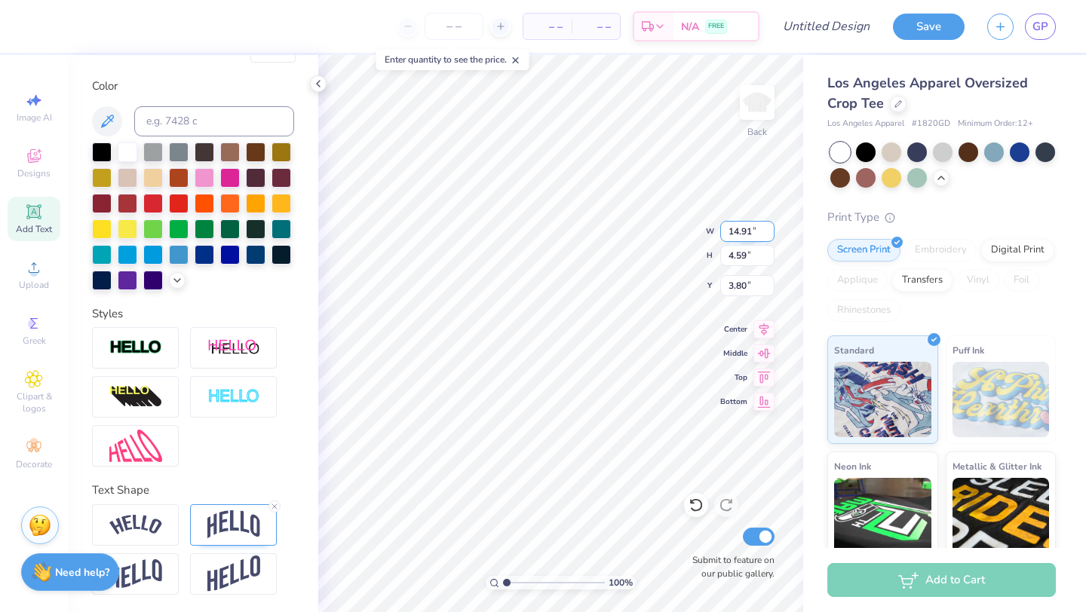
click at [765, 235] on input "14.91" at bounding box center [747, 231] width 54 height 21
click at [765, 235] on input "14.9" at bounding box center [747, 231] width 54 height 21
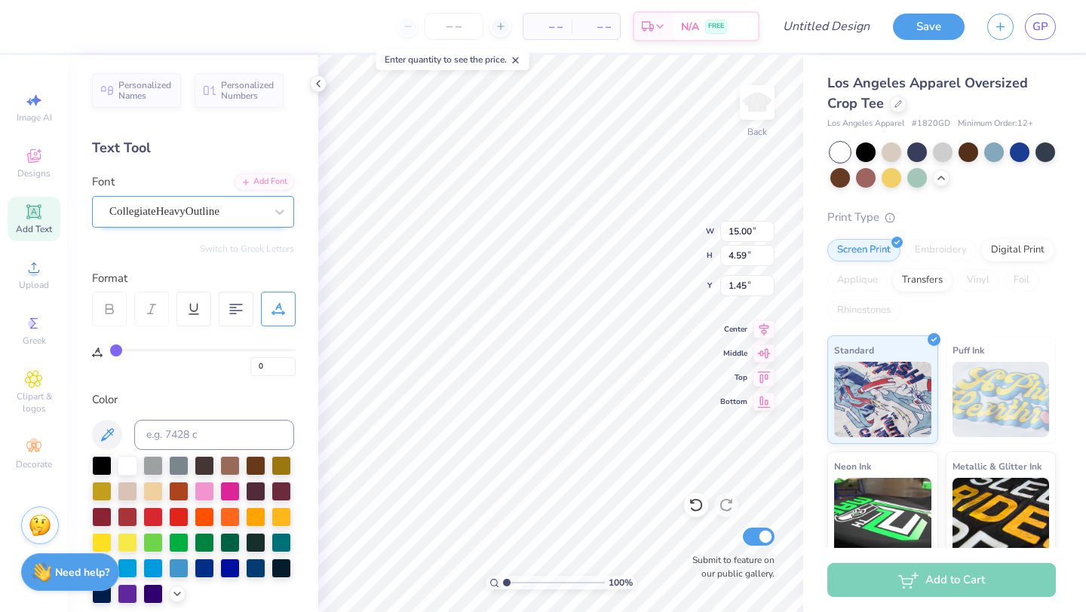
click at [246, 212] on div "CollegiateHeavyOutline" at bounding box center [187, 211] width 158 height 23
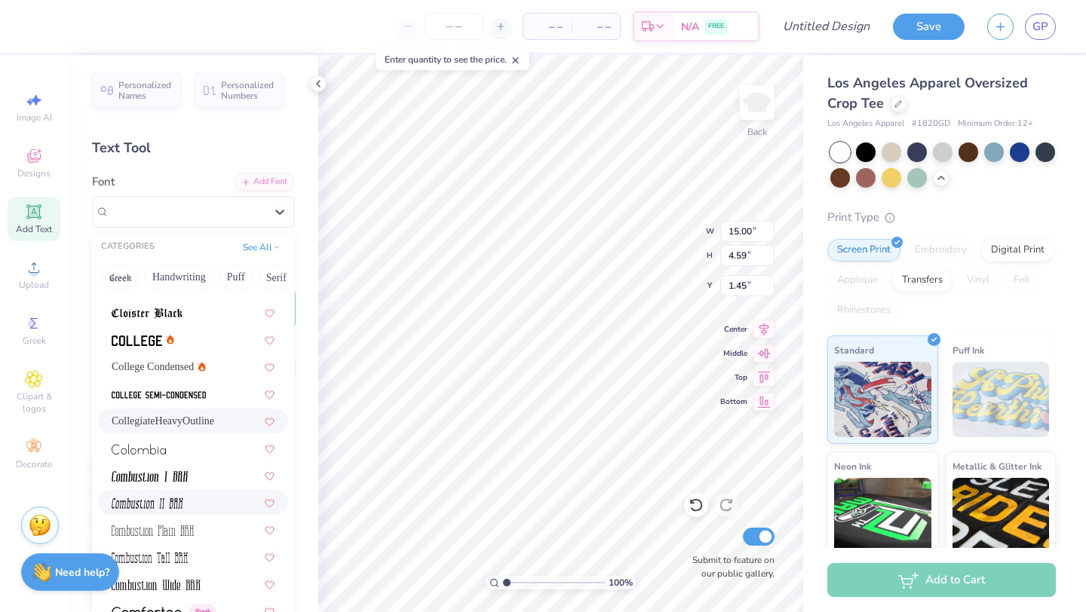
scroll to position [2053, 0]
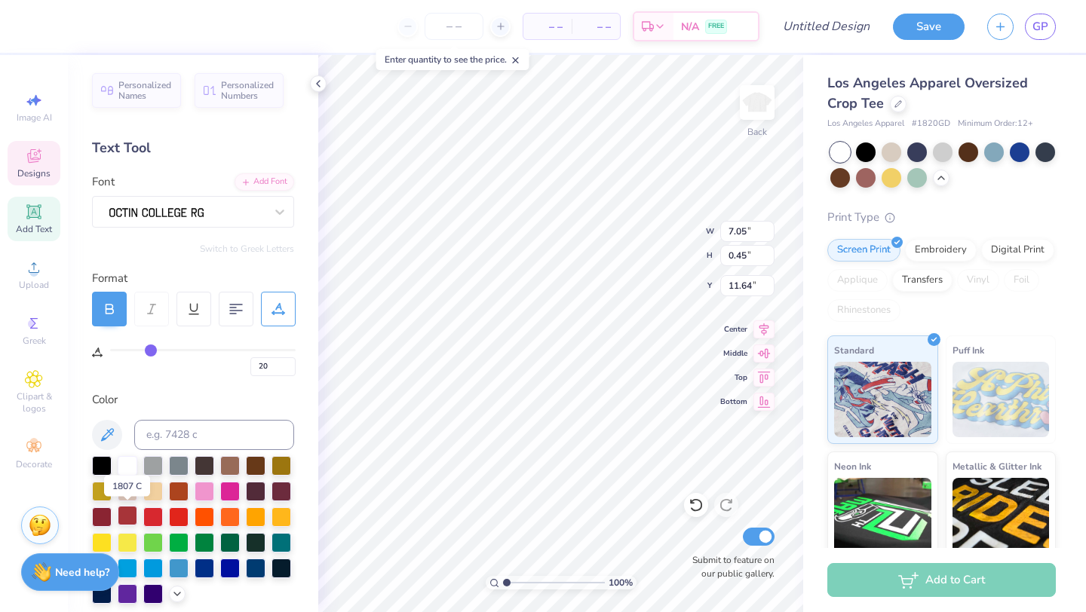
click at [128, 520] on div at bounding box center [128, 516] width 20 height 20
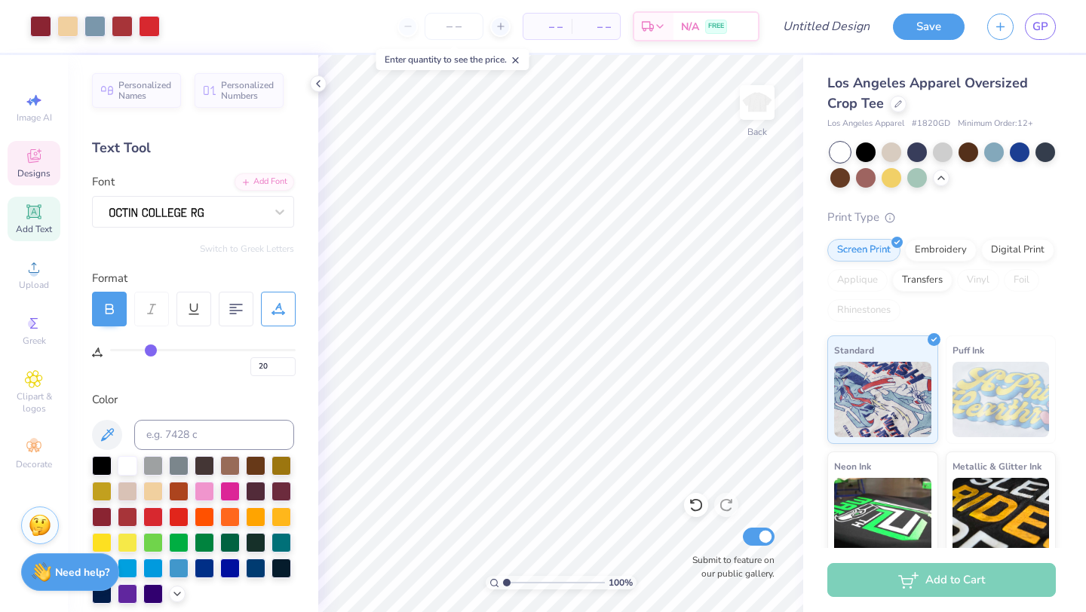
click at [19, 166] on div "Designs" at bounding box center [34, 163] width 53 height 44
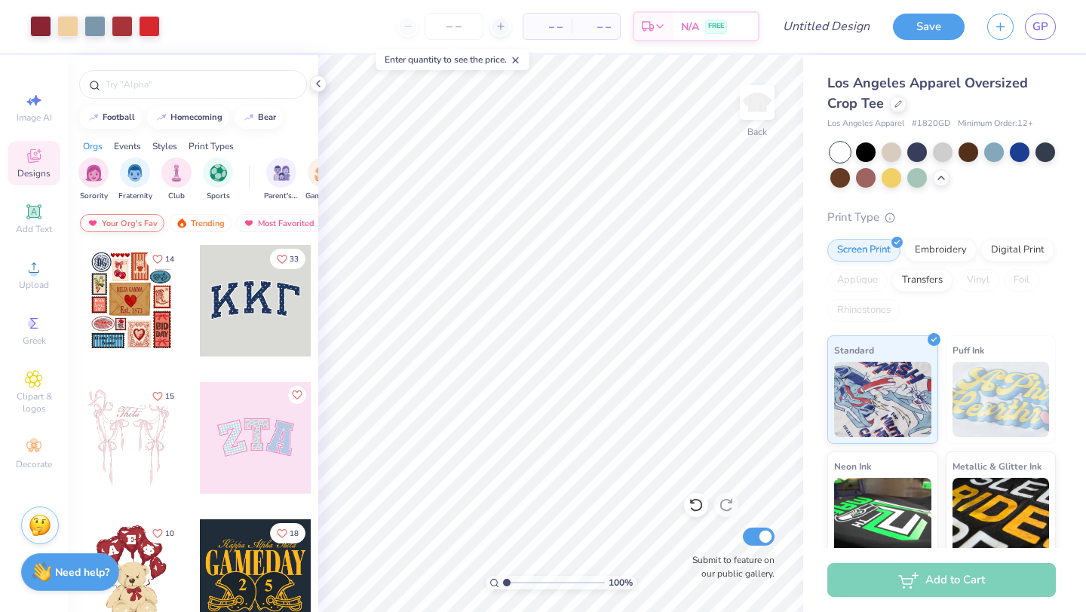
click at [140, 220] on div "Your Org's Fav" at bounding box center [122, 223] width 84 height 18
click at [199, 118] on div "homecoming" at bounding box center [196, 116] width 52 height 8
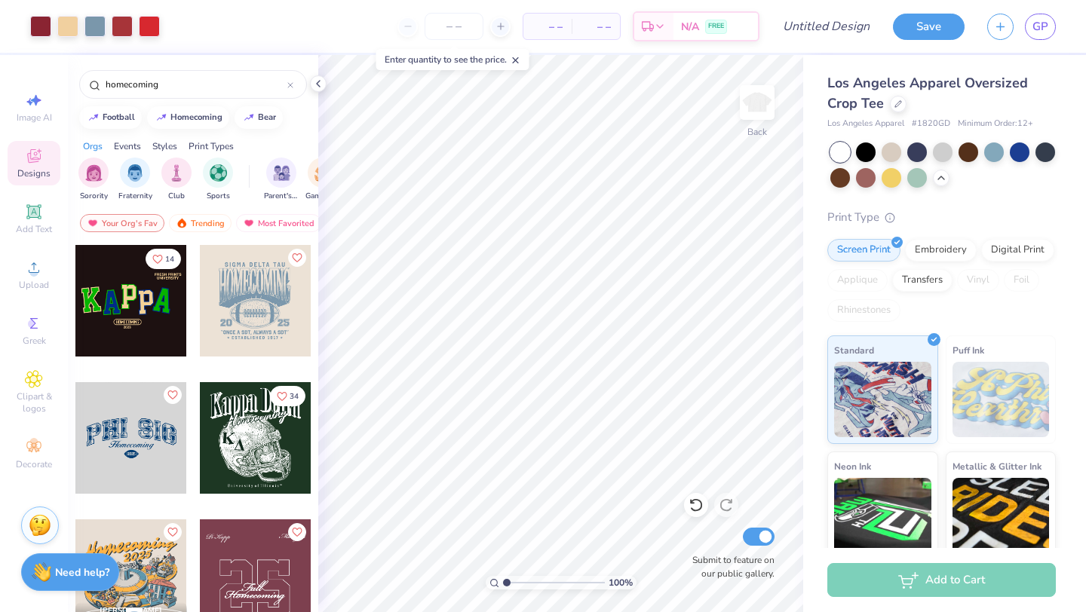
click at [240, 278] on div at bounding box center [143, 301] width 335 height 112
click at [691, 507] on icon at bounding box center [696, 505] width 15 height 15
click at [238, 285] on div at bounding box center [256, 301] width 112 height 112
